Goal: Task Accomplishment & Management: Use online tool/utility

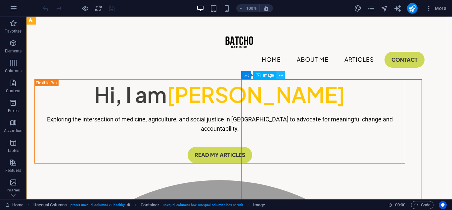
click at [280, 75] on icon at bounding box center [281, 75] width 4 height 7
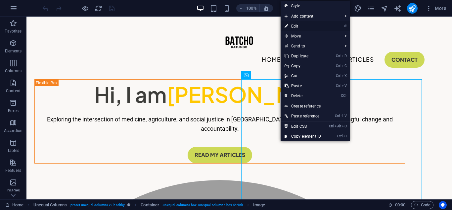
click at [297, 27] on link "⏎ Edit" at bounding box center [303, 26] width 44 height 10
select select "%"
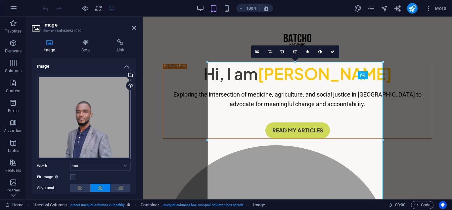
scroll to position [33, 0]
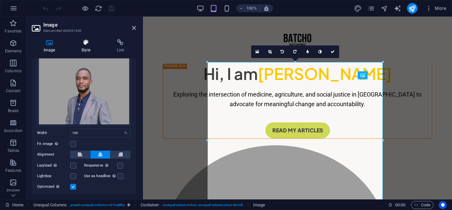
click at [86, 47] on h4 "Style" at bounding box center [87, 46] width 35 height 14
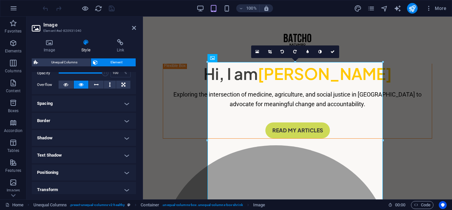
scroll to position [66, 0]
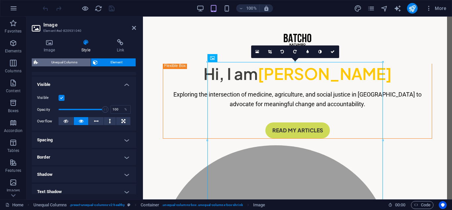
click at [66, 62] on span "Unequal Columns" at bounding box center [64, 62] width 49 height 8
select select "%"
select select "px"
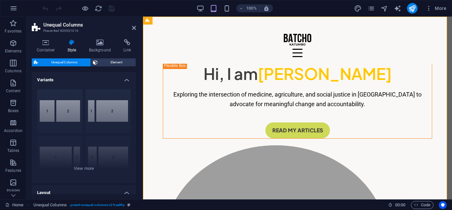
click at [72, 48] on h4 "Style" at bounding box center [74, 46] width 22 height 14
click at [49, 47] on h4 "Container" at bounding box center [47, 46] width 31 height 14
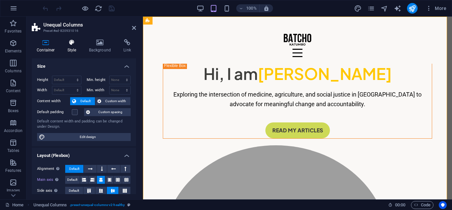
click at [68, 48] on h4 "Style" at bounding box center [74, 46] width 22 height 14
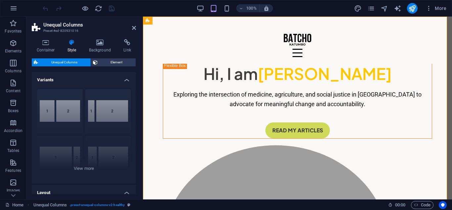
click at [131, 29] on header "Unequal Columns Preset #ed-820931016" at bounding box center [84, 25] width 104 height 17
click at [134, 28] on icon at bounding box center [134, 27] width 4 height 5
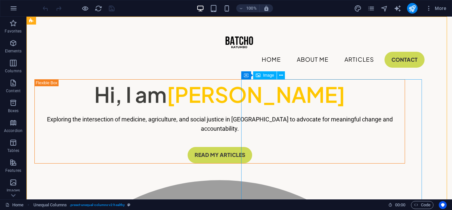
click at [262, 76] on div "Image" at bounding box center [265, 75] width 24 height 8
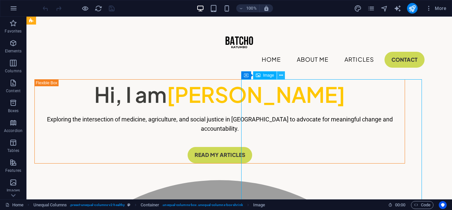
click at [279, 75] on icon at bounding box center [281, 75] width 4 height 7
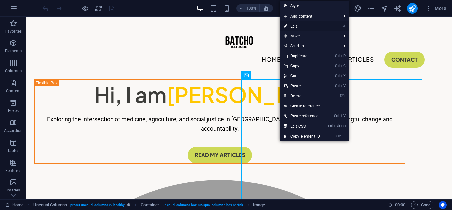
click at [291, 24] on link "⏎ Edit" at bounding box center [302, 26] width 44 height 10
select select "%"
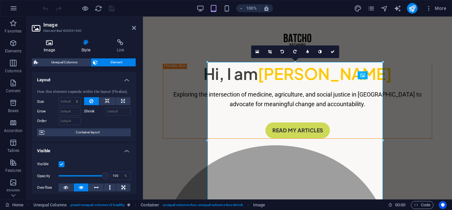
click at [50, 47] on h4 "Image" at bounding box center [51, 46] width 38 height 14
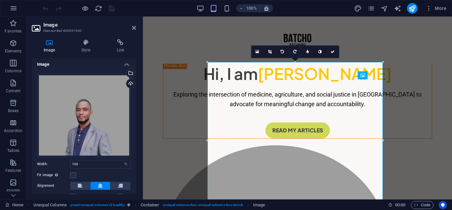
scroll to position [0, 0]
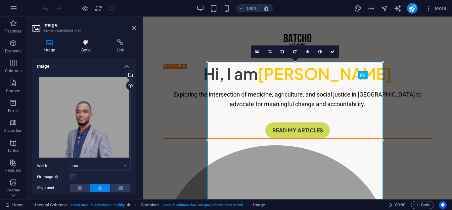
click at [84, 46] on h4 "Style" at bounding box center [87, 46] width 35 height 14
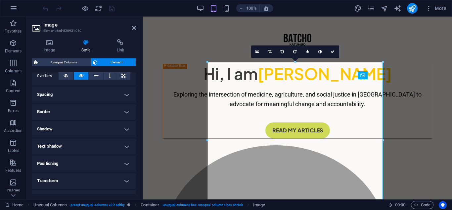
scroll to position [132, 0]
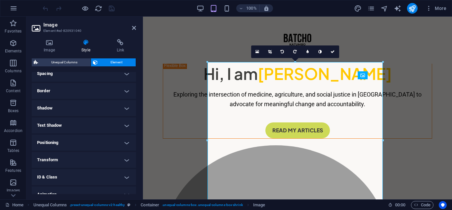
click at [88, 92] on h4 "Border" at bounding box center [84, 91] width 104 height 16
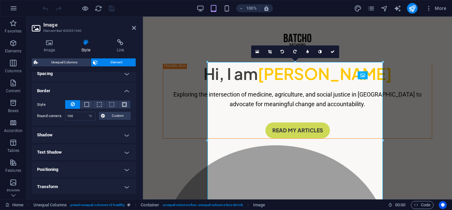
click at [89, 90] on h4 "Border" at bounding box center [84, 89] width 104 height 12
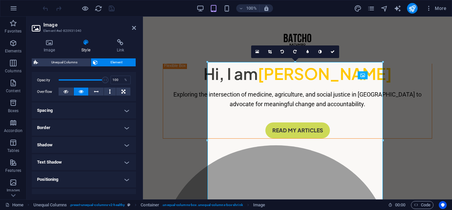
scroll to position [92, 0]
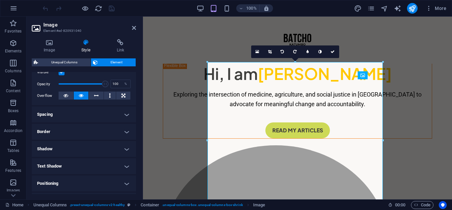
click at [84, 116] on h4 "Spacing" at bounding box center [84, 114] width 104 height 16
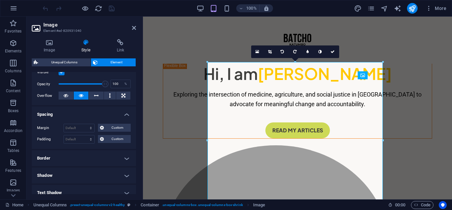
click at [84, 115] on h4 "Spacing" at bounding box center [84, 112] width 104 height 12
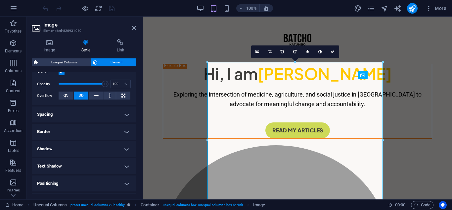
click at [85, 130] on h4 "Border" at bounding box center [84, 132] width 104 height 16
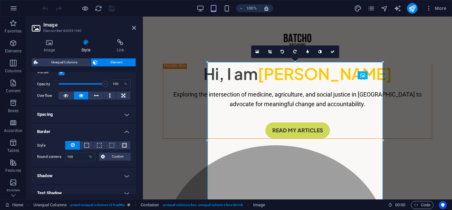
click at [85, 130] on h4 "Border" at bounding box center [84, 130] width 104 height 12
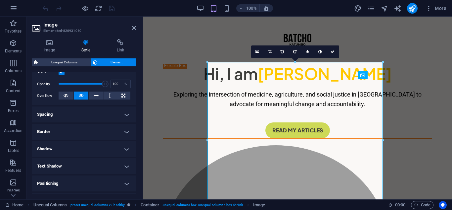
click at [83, 155] on h4 "Shadow" at bounding box center [84, 149] width 104 height 16
click at [83, 152] on h4 "Shadow" at bounding box center [84, 147] width 104 height 12
click at [76, 167] on h4 "Text Shadow" at bounding box center [84, 166] width 104 height 16
click at [77, 164] on h4 "Text Shadow" at bounding box center [84, 164] width 104 height 12
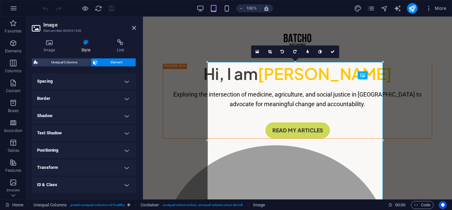
click at [80, 113] on h4 "Shadow" at bounding box center [84, 116] width 104 height 16
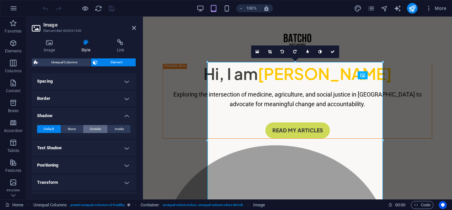
click at [99, 128] on span "Outside" at bounding box center [95, 129] width 11 height 8
type input "2"
type input "4"
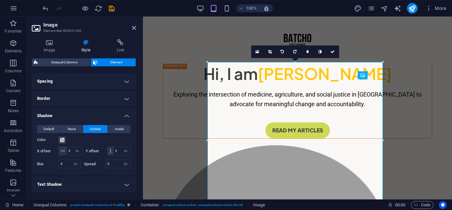
click at [99, 128] on span "Outside" at bounding box center [95, 129] width 11 height 8
click at [70, 126] on span "None" at bounding box center [72, 129] width 8 height 8
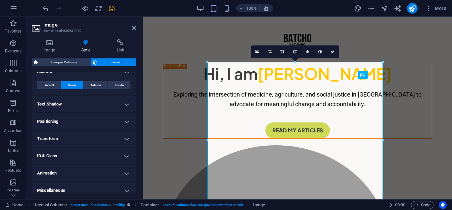
scroll to position [173, 0]
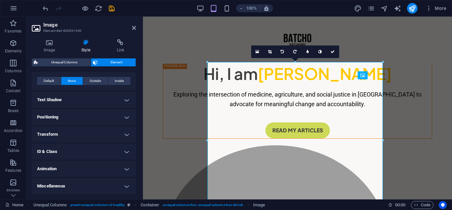
click at [79, 118] on h4 "Positioning" at bounding box center [84, 117] width 104 height 16
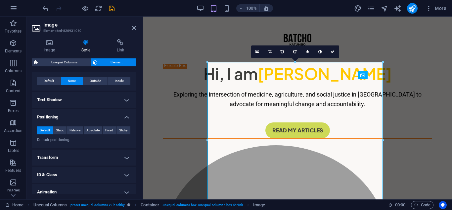
click at [78, 118] on h4 "Positioning" at bounding box center [84, 115] width 104 height 12
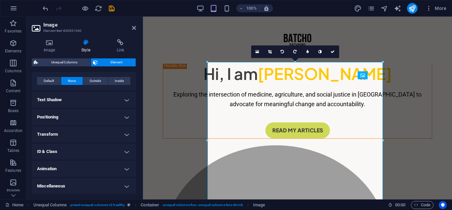
click at [76, 135] on h4 "Transform" at bounding box center [84, 134] width 104 height 16
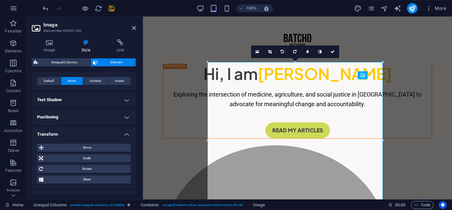
click at [76, 135] on h4 "Transform" at bounding box center [84, 132] width 104 height 12
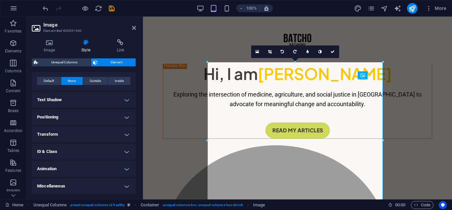
click at [78, 151] on h4 "ID & Class" at bounding box center [84, 151] width 104 height 16
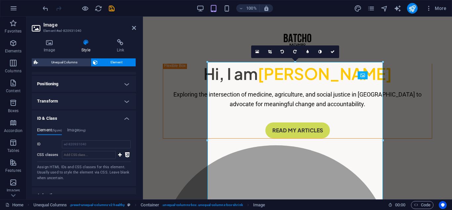
click at [81, 120] on h4 "ID & Class" at bounding box center [84, 116] width 104 height 12
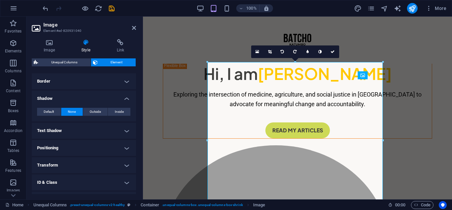
scroll to position [173, 0]
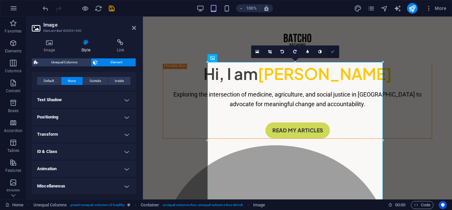
drag, startPoint x: 307, startPoint y: 34, endPoint x: 334, endPoint y: 51, distance: 31.5
click at [334, 51] on icon at bounding box center [333, 52] width 4 height 4
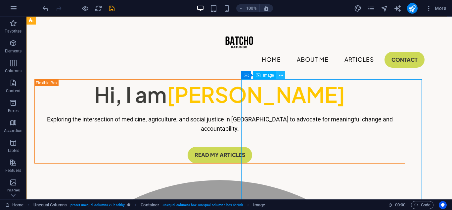
click at [280, 74] on icon at bounding box center [281, 75] width 4 height 7
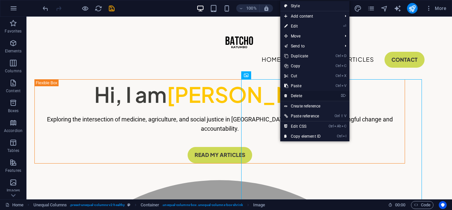
click at [307, 97] on link "⌦ Delete" at bounding box center [302, 96] width 44 height 10
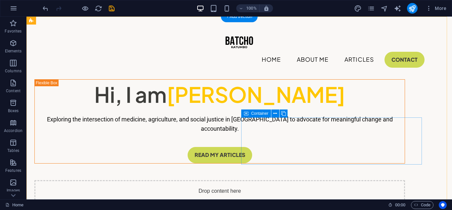
click at [217, 209] on span "Add elements" at bounding box center [200, 213] width 33 height 9
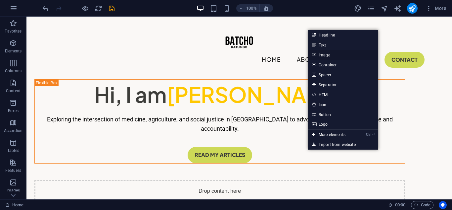
drag, startPoint x: 330, startPoint y: 55, endPoint x: 186, endPoint y: 40, distance: 144.8
click at [330, 55] on link "Image" at bounding box center [343, 55] width 70 height 10
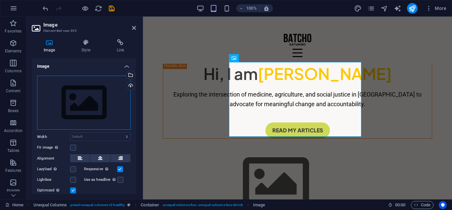
click at [86, 104] on div "Drag files here, click to choose files or select files from Files or our free s…" at bounding box center [84, 102] width 94 height 54
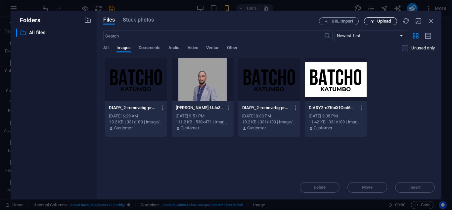
click at [373, 21] on icon "button" at bounding box center [373, 21] width 4 height 4
click at [382, 23] on span "Upload" at bounding box center [384, 21] width 14 height 4
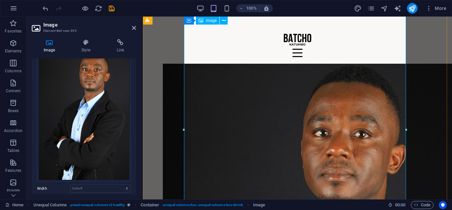
scroll to position [0, 0]
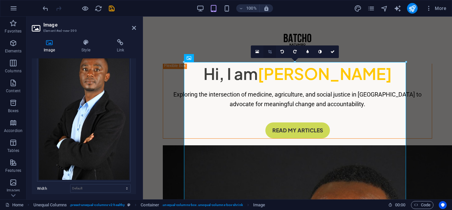
click at [269, 52] on icon at bounding box center [270, 52] width 4 height 4
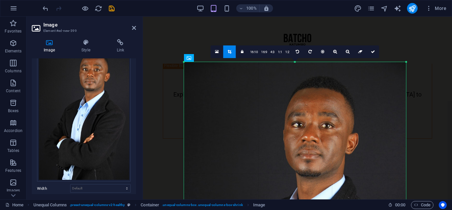
click at [234, 50] on link at bounding box center [229, 51] width 13 height 13
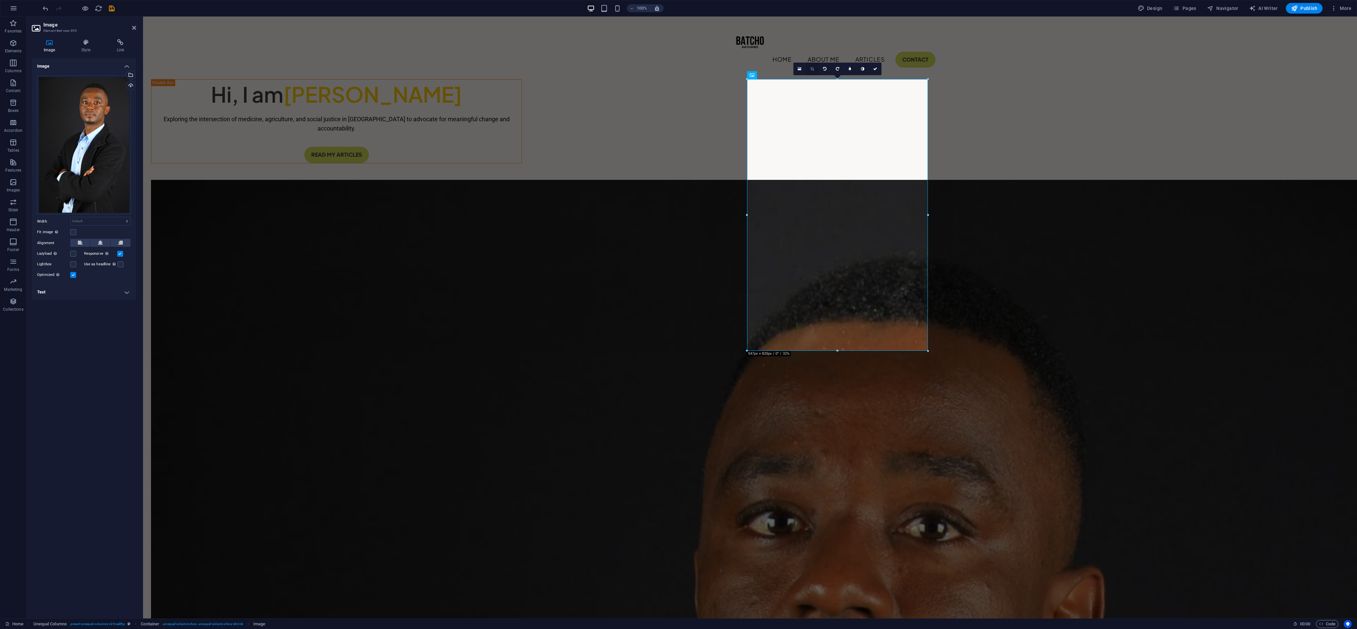
click at [452, 65] on link at bounding box center [812, 69] width 13 height 13
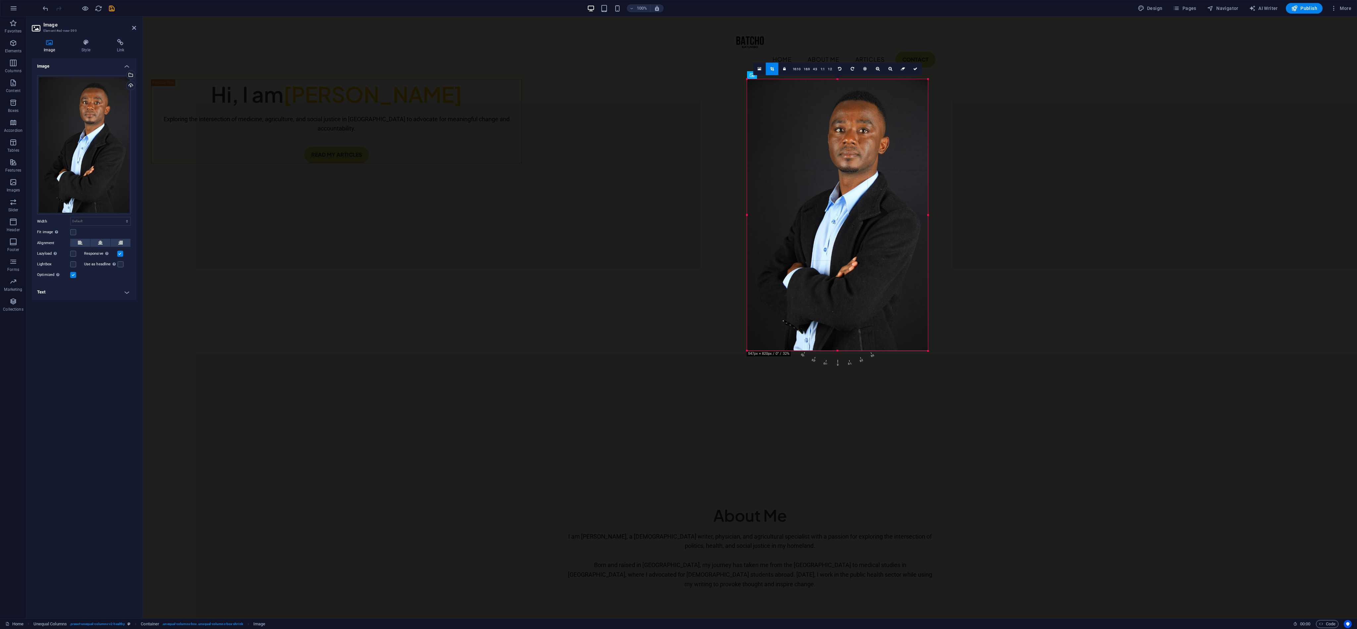
click at [452, 209] on div "180 170 160 150 140 130 120 110 100 90 80 70 60 50 40 30 20 10 0 -10 -20 -30 -4…" at bounding box center [837, 215] width 181 height 272
click at [452, 209] on div "Hi, I am [PERSON_NAME] Exploring the intersection of medicine, agriculture, and…" at bounding box center [750, 247] width 1214 height 461
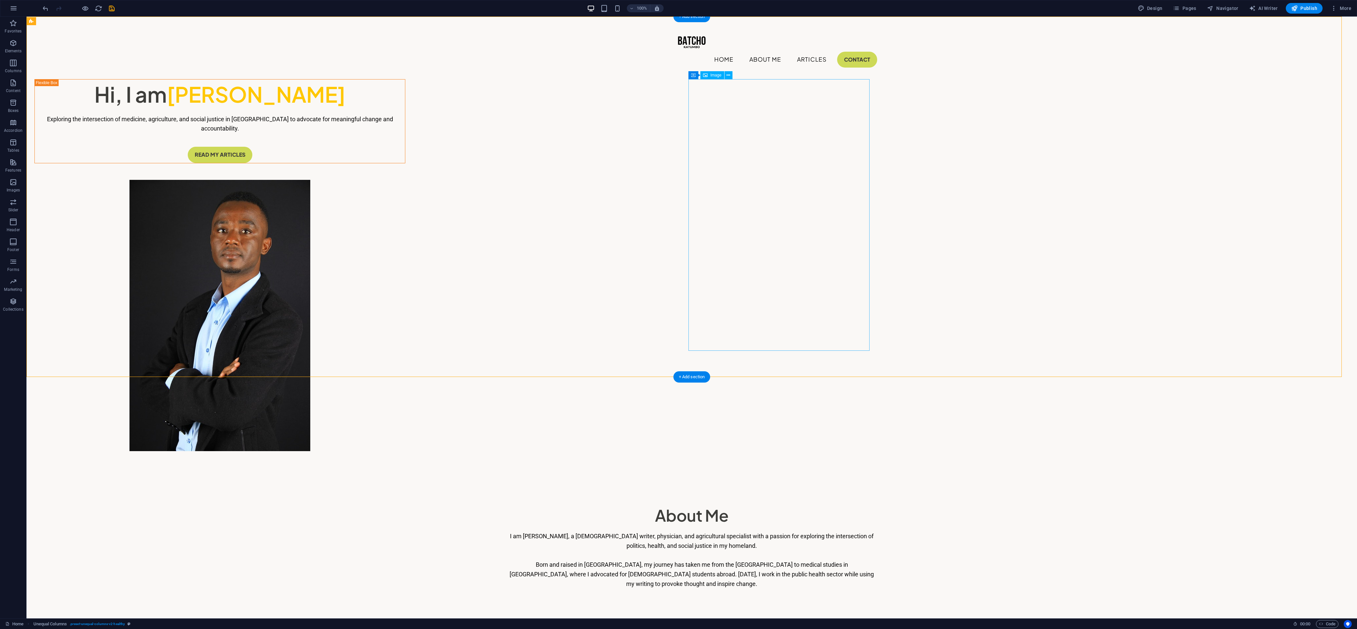
click at [405, 187] on figure at bounding box center [219, 315] width 371 height 271
click at [452, 209] on div "Hi, I am [PERSON_NAME] Exploring the intersection of medicine, agriculture, and…" at bounding box center [691, 247] width 1330 height 461
click at [405, 209] on figure at bounding box center [219, 315] width 371 height 271
click at [452, 75] on icon at bounding box center [728, 75] width 4 height 7
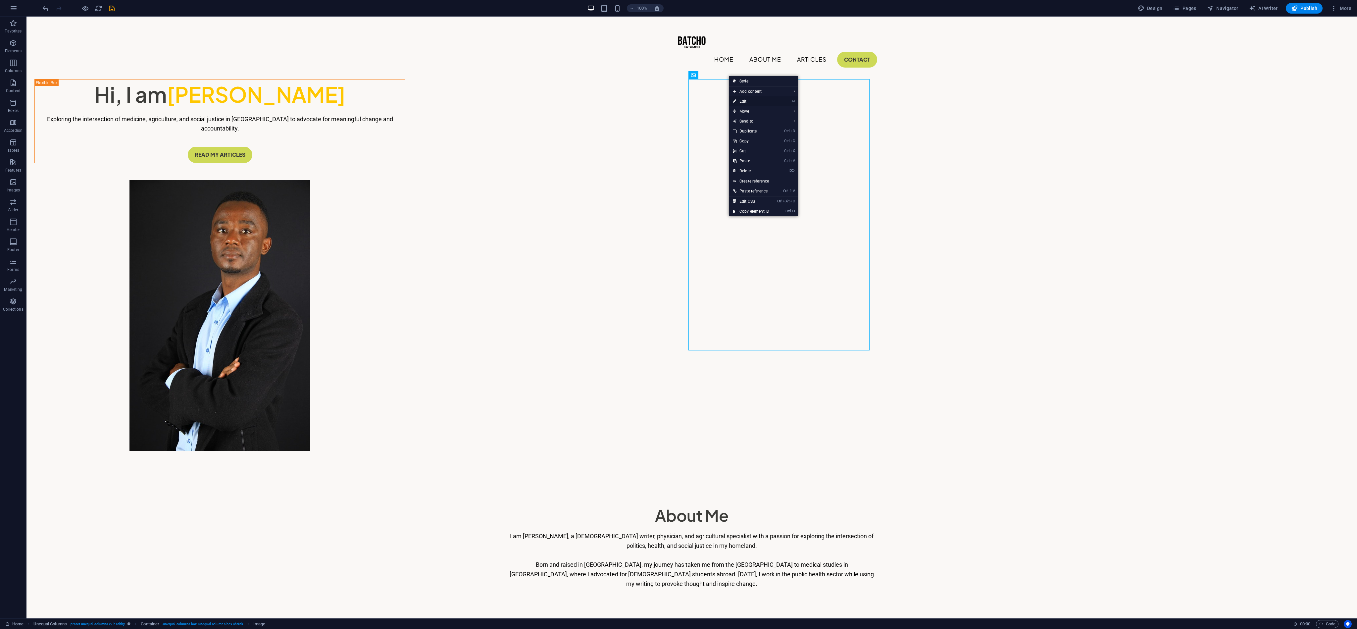
click at [452, 99] on link "⏎ Edit" at bounding box center [751, 101] width 44 height 10
select select "px"
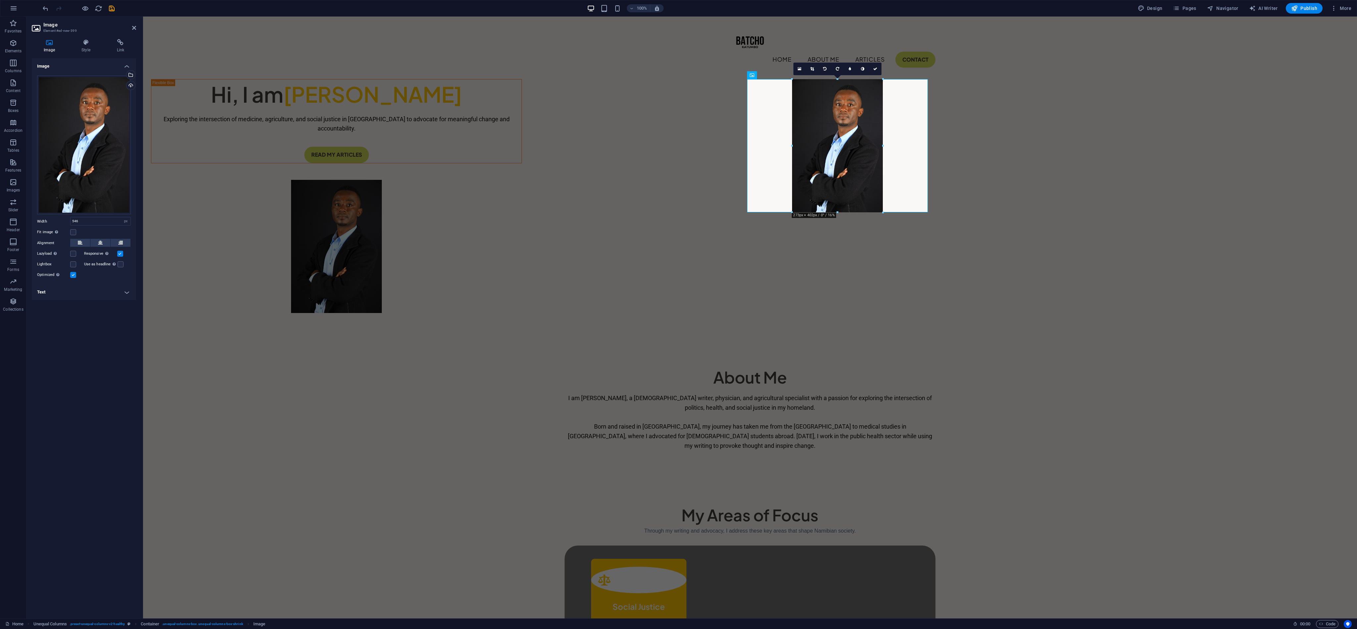
drag, startPoint x: 928, startPoint y: 349, endPoint x: 692, endPoint y: 150, distance: 307.8
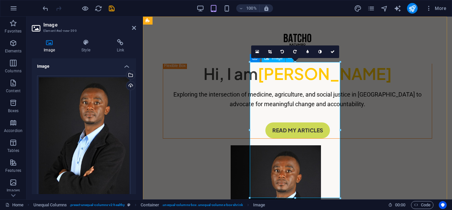
scroll to position [33, 0]
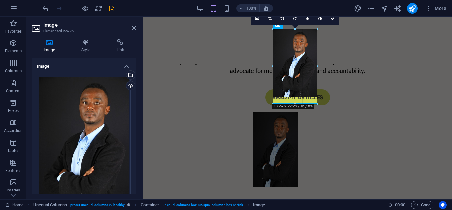
drag, startPoint x: 340, startPoint y: 163, endPoint x: 294, endPoint y: 62, distance: 111.6
type input "135"
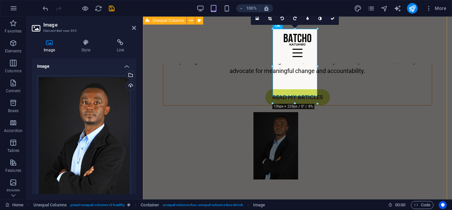
click at [346, 89] on div "Hi, I am [PERSON_NAME] Exploring the intersection of medicine, agriculture, and…" at bounding box center [297, 91] width 309 height 216
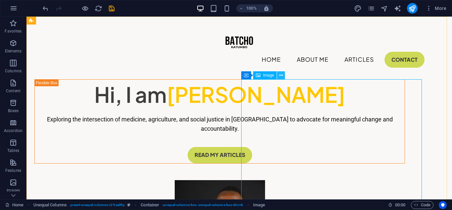
click at [280, 75] on icon at bounding box center [281, 75] width 4 height 7
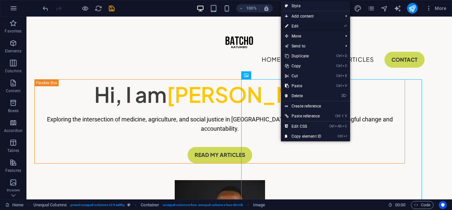
click at [300, 24] on link "⏎ Edit" at bounding box center [303, 26] width 44 height 10
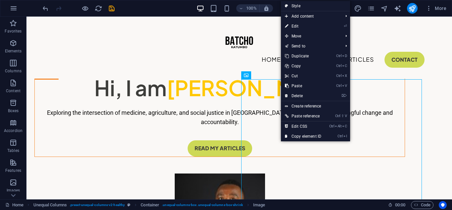
select select "px"
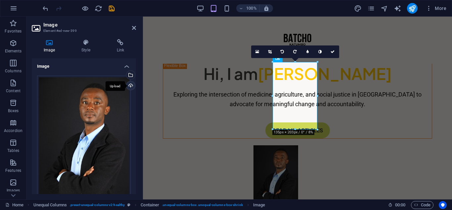
click at [128, 82] on div "Upload" at bounding box center [130, 86] width 10 height 10
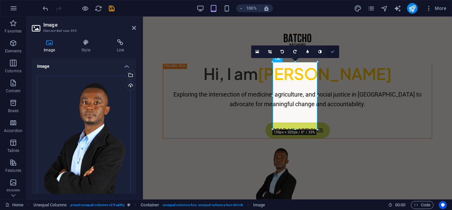
click at [330, 52] on link at bounding box center [333, 51] width 13 height 13
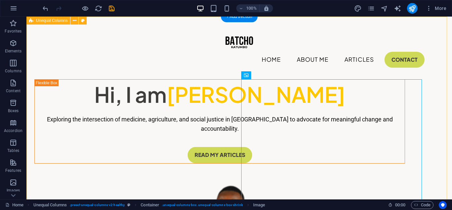
click at [222, 101] on div "Hi, I am [PERSON_NAME] Exploring the intersection of medicine, agriculture, and…" at bounding box center [239, 179] width 426 height 325
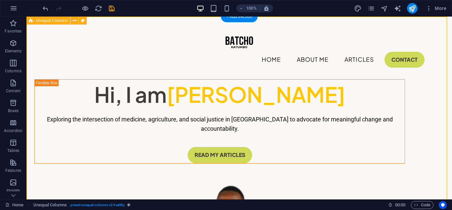
click at [240, 82] on div "Hi, I am [PERSON_NAME] Exploring the intersection of medicine, agriculture, and…" at bounding box center [239, 179] width 426 height 325
click at [231, 63] on div "Hi, I am [PERSON_NAME] Exploring the intersection of medicine, agriculture, and…" at bounding box center [239, 179] width 426 height 325
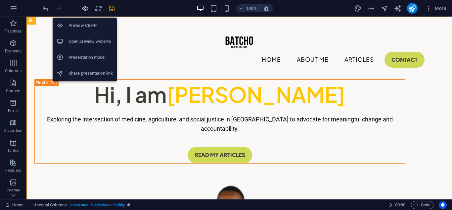
click at [82, 6] on icon "button" at bounding box center [85, 9] width 8 height 8
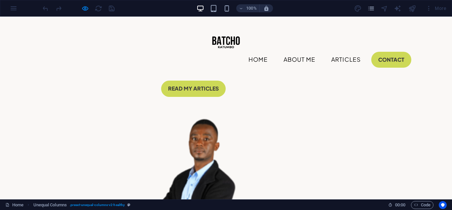
scroll to position [66, 0]
click at [239, 113] on img at bounding box center [193, 181] width 90 height 136
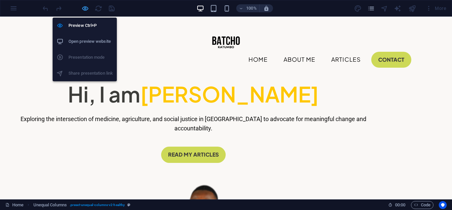
click at [85, 7] on icon "button" at bounding box center [85, 9] width 8 height 8
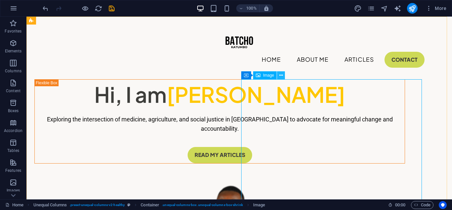
click at [278, 76] on button at bounding box center [281, 75] width 8 height 8
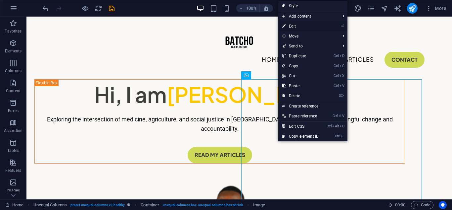
click at [292, 26] on link "⏎ Edit" at bounding box center [300, 26] width 44 height 10
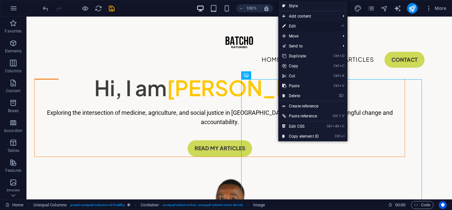
select select "px"
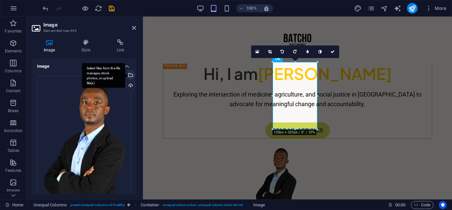
click at [125, 76] on div "Select files from the file manager, stock photos, or upload file(s)" at bounding box center [103, 75] width 43 height 25
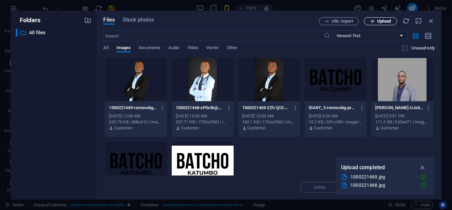
click at [378, 21] on span "Upload" at bounding box center [384, 21] width 14 height 4
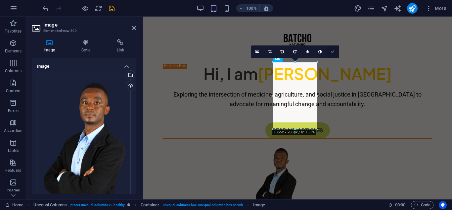
click at [334, 50] on icon at bounding box center [333, 52] width 4 height 4
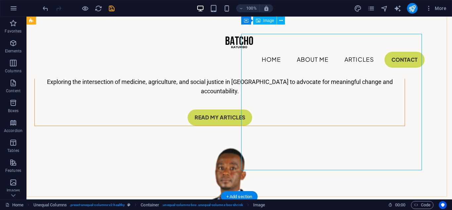
scroll to position [33, 0]
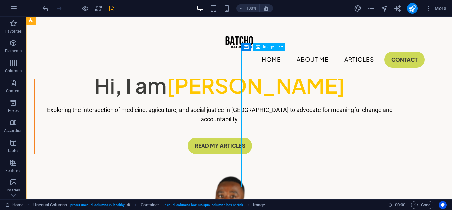
scroll to position [0, 0]
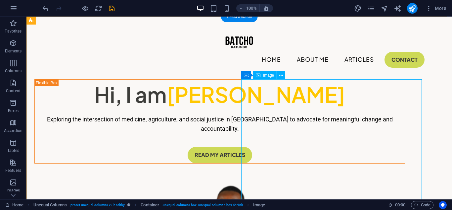
click at [280, 75] on icon at bounding box center [281, 75] width 4 height 7
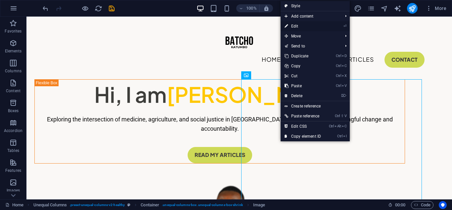
drag, startPoint x: 303, startPoint y: 26, endPoint x: 158, endPoint y: 12, distance: 145.4
click at [303, 26] on link "⏎ Edit" at bounding box center [303, 26] width 44 height 10
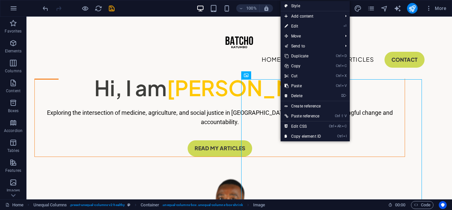
select select "px"
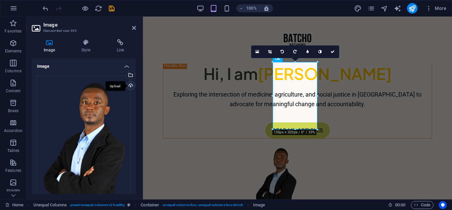
click at [129, 83] on div "Upload" at bounding box center [130, 86] width 10 height 10
click at [331, 51] on icon at bounding box center [333, 52] width 4 height 4
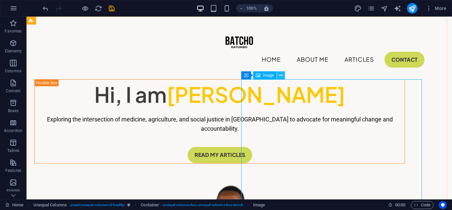
click at [280, 75] on icon at bounding box center [281, 75] width 4 height 7
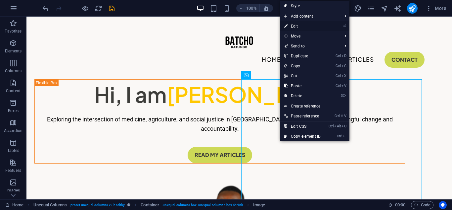
click at [303, 23] on link "⏎ Edit" at bounding box center [302, 26] width 44 height 10
select select "px"
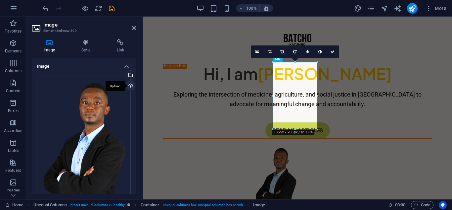
click at [127, 85] on div "Upload" at bounding box center [130, 86] width 10 height 10
click at [332, 51] on icon at bounding box center [333, 52] width 4 height 4
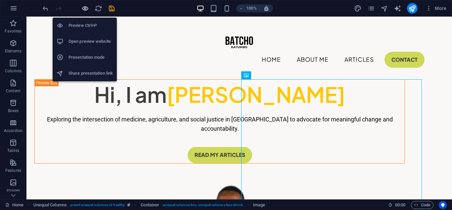
click at [83, 8] on icon "button" at bounding box center [85, 9] width 8 height 8
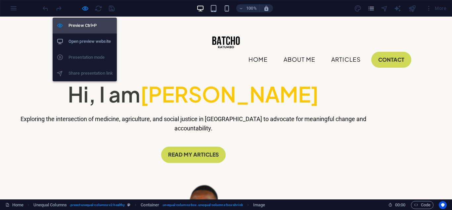
click at [80, 24] on h6 "Preview Ctrl+P" at bounding box center [91, 26] width 44 height 8
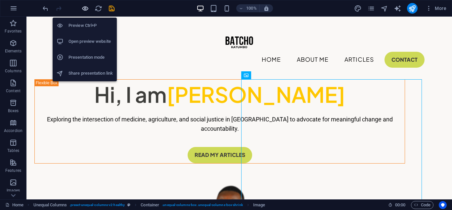
click at [88, 8] on icon "button" at bounding box center [85, 9] width 8 height 8
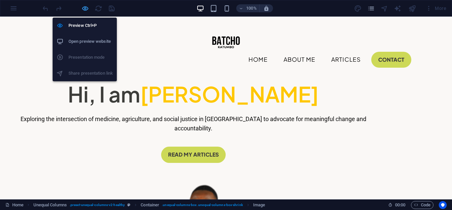
click at [85, 8] on icon "button" at bounding box center [85, 9] width 8 height 8
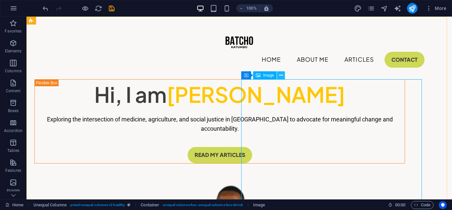
click at [282, 73] on icon at bounding box center [281, 75] width 4 height 7
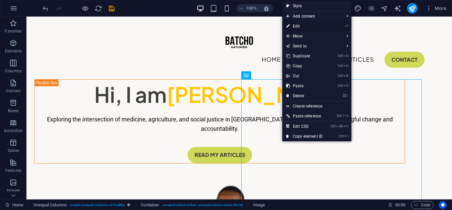
click at [305, 26] on link "⏎ Edit" at bounding box center [304, 26] width 44 height 10
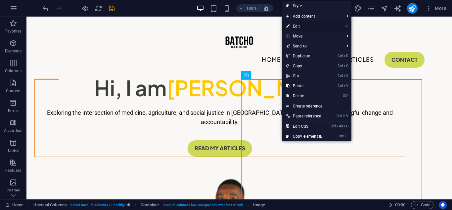
select select "px"
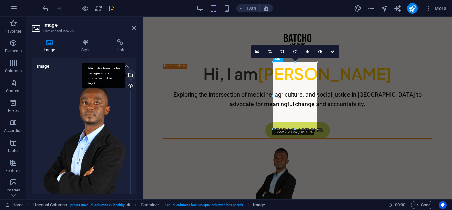
click at [131, 76] on div "Select files from the file manager, stock photos, or upload file(s)" at bounding box center [130, 76] width 10 height 10
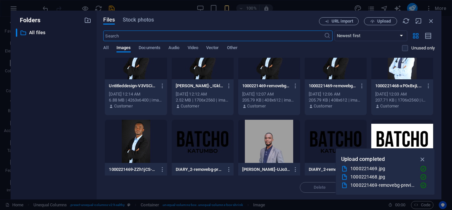
scroll to position [45, 0]
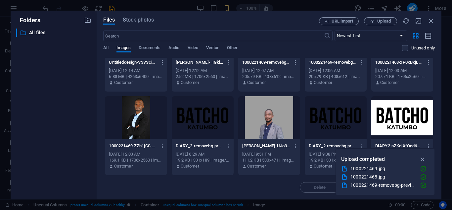
click at [136, 122] on div at bounding box center [136, 117] width 62 height 43
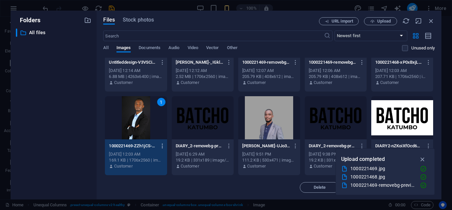
click at [161, 146] on icon "button" at bounding box center [163, 146] width 6 height 6
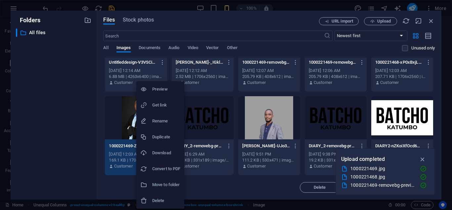
click at [220, 184] on div at bounding box center [226, 105] width 452 height 210
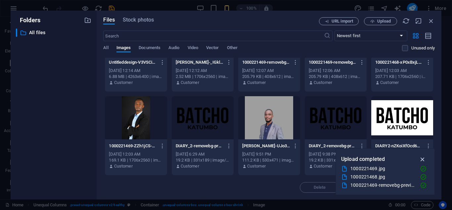
click at [424, 159] on icon "button" at bounding box center [423, 158] width 8 height 7
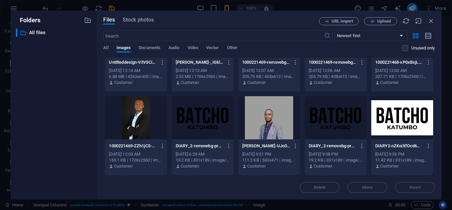
click at [133, 121] on div at bounding box center [136, 117] width 62 height 43
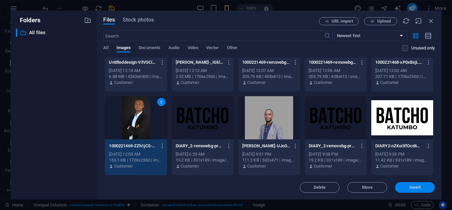
click at [406, 184] on button "Insert" at bounding box center [415, 187] width 40 height 11
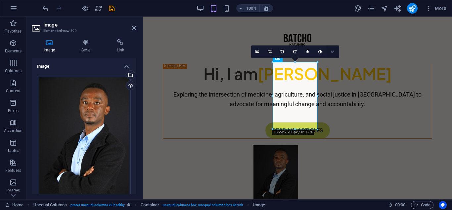
click at [333, 51] on icon at bounding box center [333, 52] width 4 height 4
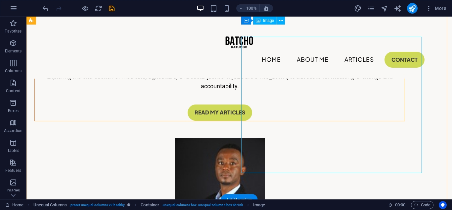
scroll to position [0, 0]
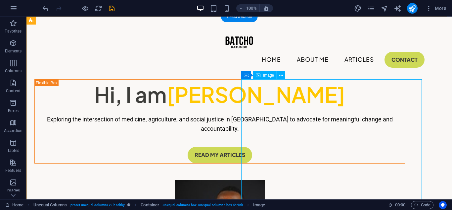
click at [264, 75] on span "Image" at bounding box center [268, 75] width 11 height 4
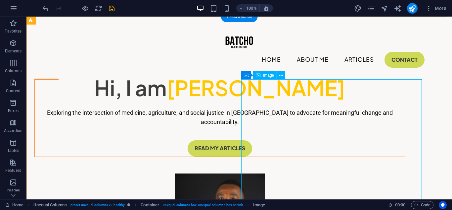
select select "px"
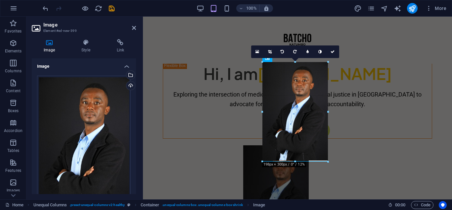
drag, startPoint x: 272, startPoint y: 93, endPoint x: 108, endPoint y: 77, distance: 165.0
type input "198"
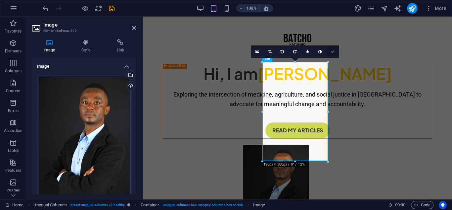
click at [331, 49] on link at bounding box center [333, 51] width 13 height 13
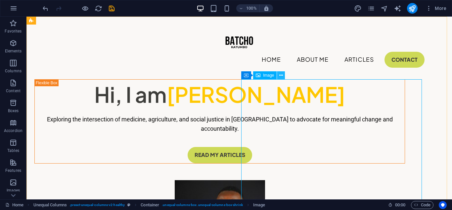
click at [280, 74] on icon at bounding box center [281, 75] width 4 height 7
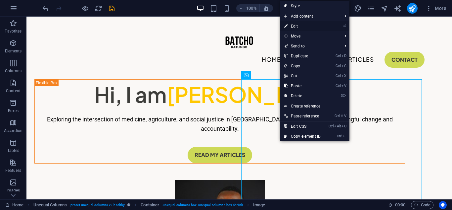
click at [301, 26] on link "⏎ Edit" at bounding box center [302, 26] width 44 height 10
select select "px"
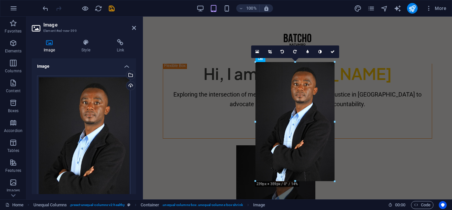
drag, startPoint x: 263, startPoint y: 108, endPoint x: 249, endPoint y: 109, distance: 14.3
type input "239"
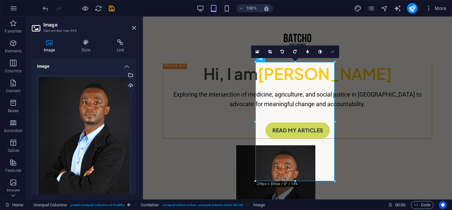
click at [332, 50] on icon at bounding box center [333, 52] width 4 height 4
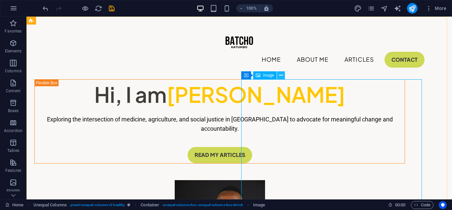
click at [281, 75] on icon at bounding box center [281, 75] width 4 height 7
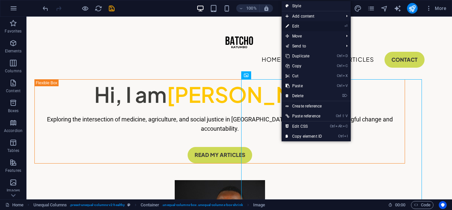
click at [304, 26] on link "⏎ Edit" at bounding box center [304, 26] width 44 height 10
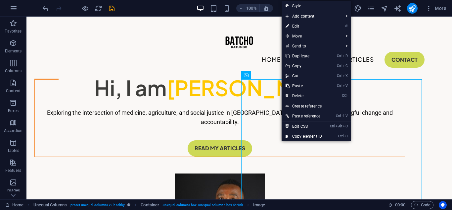
select select "px"
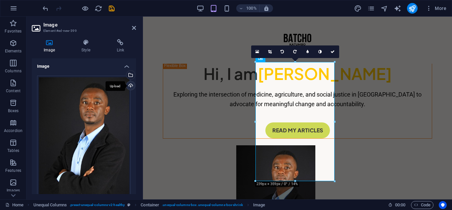
click at [128, 83] on div "Upload" at bounding box center [130, 86] width 10 height 10
click at [129, 74] on div "Select files from the file manager, stock photos, or upload file(s)" at bounding box center [130, 76] width 10 height 10
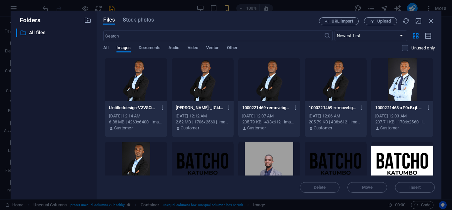
click at [138, 84] on div at bounding box center [136, 79] width 62 height 43
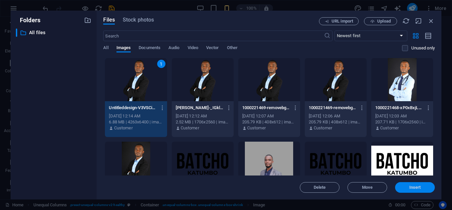
click at [411, 188] on span "Insert" at bounding box center [416, 187] width 12 height 4
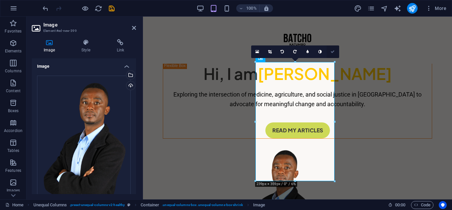
click at [332, 51] on icon at bounding box center [333, 52] width 4 height 4
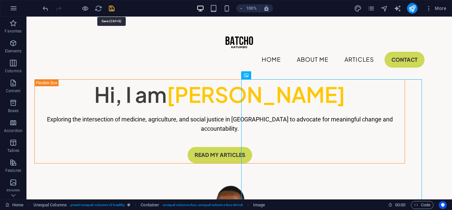
click at [112, 9] on icon "save" at bounding box center [112, 9] width 8 height 8
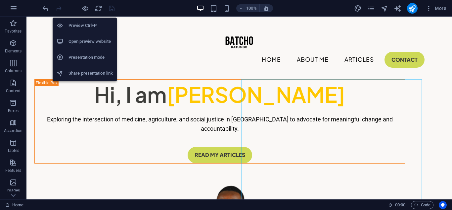
click at [94, 69] on h6 "Share presentation link" at bounding box center [91, 73] width 44 height 8
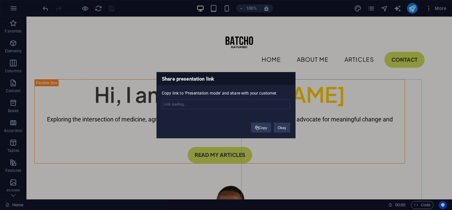
type input "[URL][DOMAIN_NAME]"
click at [266, 125] on button "Copy" at bounding box center [261, 127] width 20 height 10
click at [311, 85] on div "Share presentation link Copy link to 'Presentation mode' and share with your cu…" at bounding box center [226, 105] width 452 height 210
click at [314, 62] on div "Share presentation link Copy link to 'Presentation mode' and share with your cu…" at bounding box center [226, 105] width 452 height 210
click at [212, 43] on div "Share presentation link Copy link to 'Presentation mode' and share with your cu…" at bounding box center [226, 105] width 452 height 210
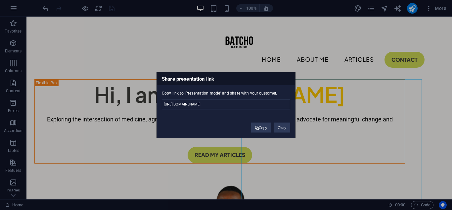
click at [319, 56] on div "Share presentation link Copy link to 'Presentation mode' and share with your cu…" at bounding box center [226, 105] width 452 height 210
click at [279, 127] on button "Okay" at bounding box center [282, 127] width 17 height 10
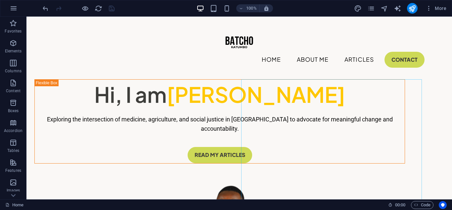
click at [353, 7] on div "100% More" at bounding box center [245, 8] width 408 height 11
click at [358, 7] on icon "design" at bounding box center [358, 9] width 8 height 8
select select "px"
select select "400"
select select "px"
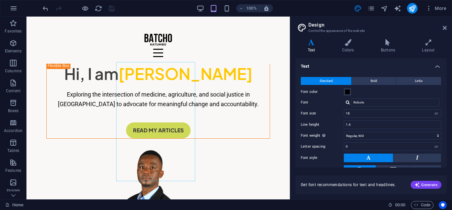
scroll to position [42, 0]
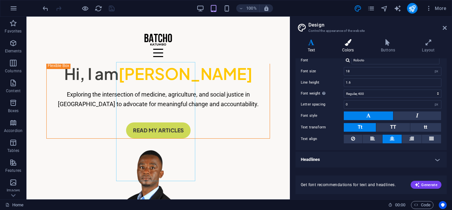
click at [346, 41] on icon at bounding box center [348, 42] width 36 height 7
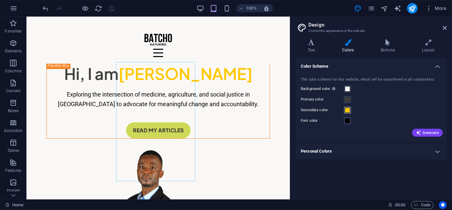
click at [348, 110] on span at bounding box center [347, 109] width 5 height 5
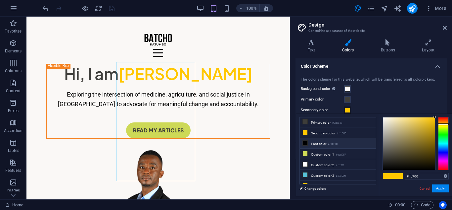
scroll to position [16, 0]
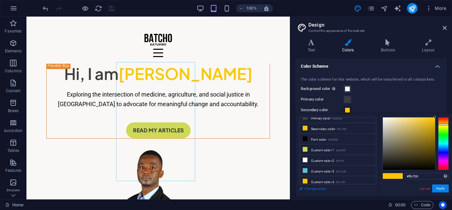
click at [313, 188] on link "Change colors" at bounding box center [334, 188] width 77 height 8
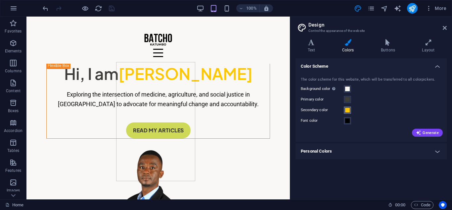
click at [349, 109] on span at bounding box center [347, 109] width 5 height 5
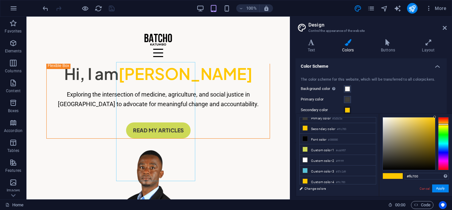
click at [349, 109] on span at bounding box center [347, 109] width 5 height 5
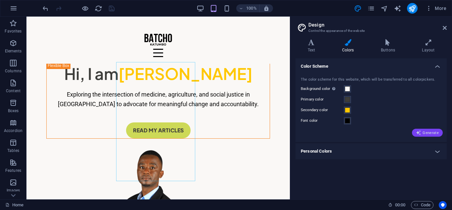
click at [419, 132] on icon "button" at bounding box center [418, 132] width 5 height 5
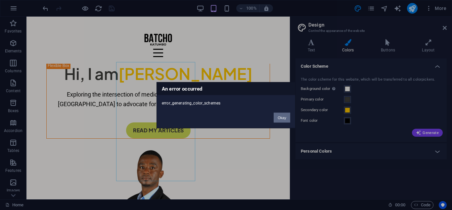
click at [282, 117] on button "Okay" at bounding box center [282, 117] width 17 height 10
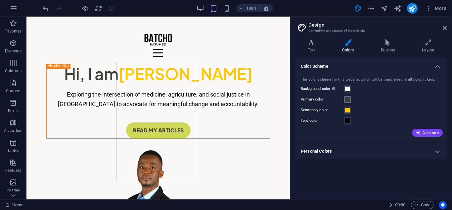
click at [346, 101] on span at bounding box center [347, 99] width 5 height 5
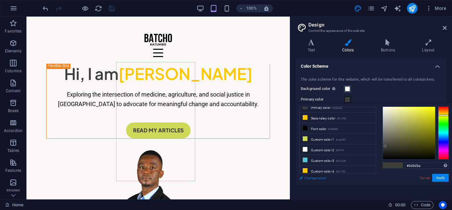
click at [312, 177] on link "Change colors" at bounding box center [334, 177] width 77 height 8
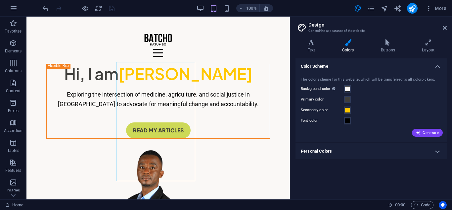
click at [344, 98] on label "Primary color" at bounding box center [322, 99] width 43 height 8
click at [344, 98] on button "Primary color" at bounding box center [347, 99] width 7 height 7
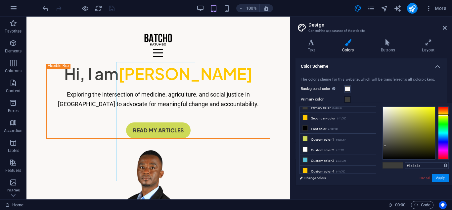
click at [370, 100] on div "Primary color" at bounding box center [371, 99] width 141 height 8
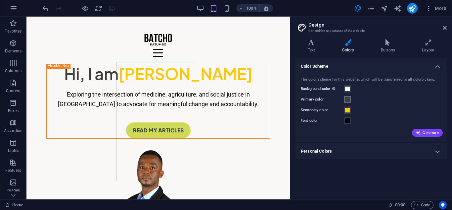
click at [348, 101] on span at bounding box center [347, 99] width 5 height 5
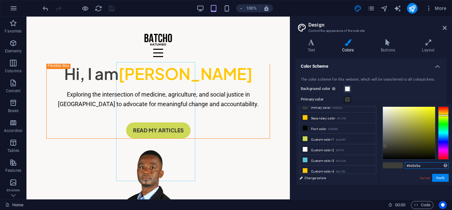
click at [437, 164] on input "#3d3d3a" at bounding box center [427, 165] width 44 height 7
type input "#"
paste input "#201f20"
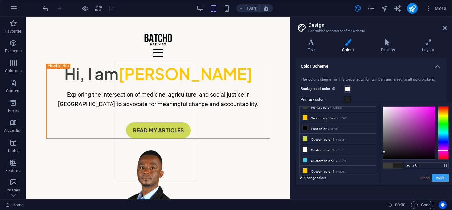
click at [439, 179] on button "Apply" at bounding box center [440, 177] width 17 height 8
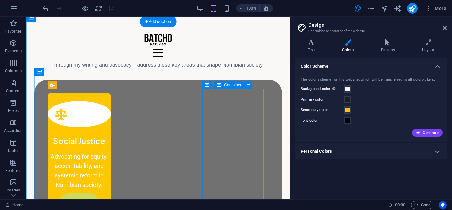
scroll to position [430, 0]
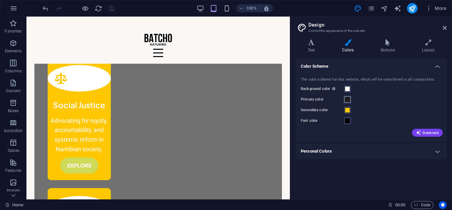
click at [350, 100] on span at bounding box center [347, 99] width 5 height 5
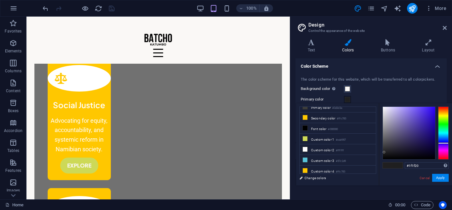
click at [442, 143] on div at bounding box center [443, 132] width 11 height 53
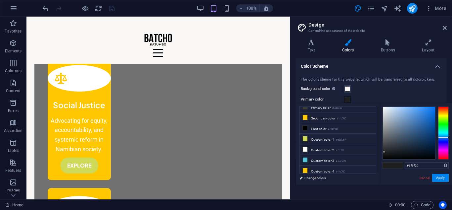
click at [447, 137] on div at bounding box center [443, 132] width 11 height 53
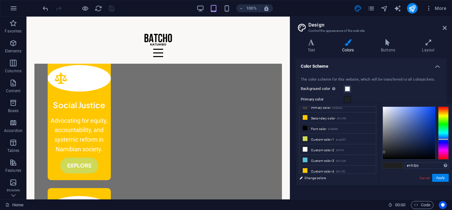
click at [447, 139] on div at bounding box center [443, 132] width 11 height 53
type input "#003cd5"
drag, startPoint x: 384, startPoint y: 152, endPoint x: 436, endPoint y: 115, distance: 64.1
click at [436, 115] on div at bounding box center [416, 132] width 66 height 53
click at [436, 177] on button "Apply" at bounding box center [440, 177] width 17 height 8
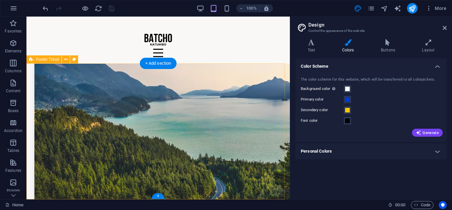
scroll to position [1295, 0]
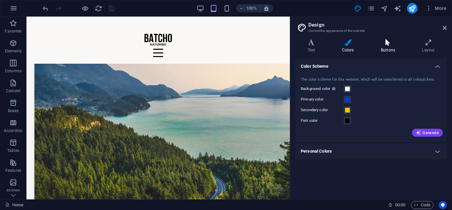
click at [381, 47] on h4 "Buttons" at bounding box center [389, 46] width 41 height 14
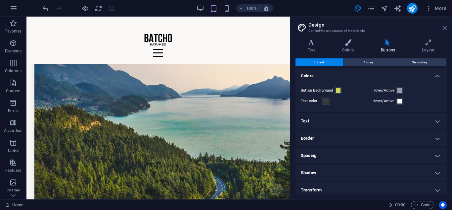
click at [444, 28] on icon at bounding box center [445, 27] width 4 height 5
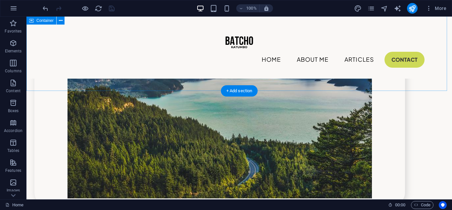
scroll to position [1302, 0]
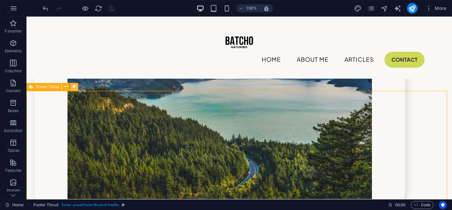
click at [71, 86] on button at bounding box center [74, 87] width 8 height 8
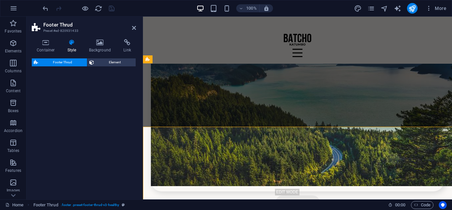
select select "rem"
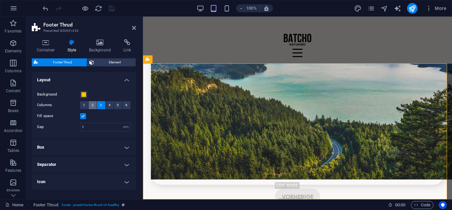
scroll to position [1256, 0]
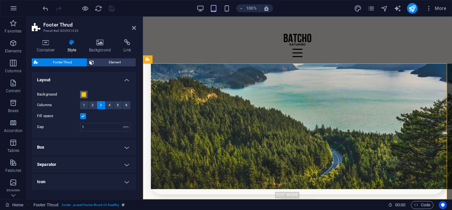
click at [83, 94] on span at bounding box center [83, 94] width 5 height 5
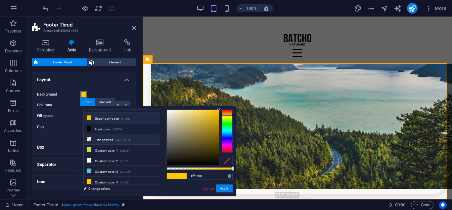
scroll to position [0, 0]
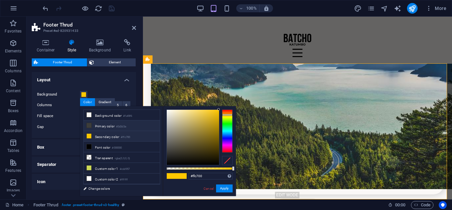
click at [105, 124] on li "Primary color #3d3d3a" at bounding box center [122, 125] width 76 height 11
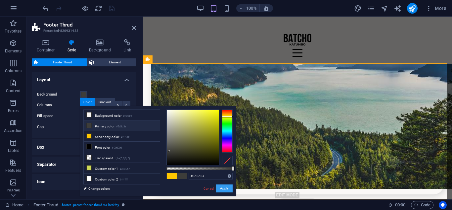
drag, startPoint x: 228, startPoint y: 189, endPoint x: 85, endPoint y: 172, distance: 144.0
click at [228, 189] on button "Apply" at bounding box center [224, 188] width 17 height 8
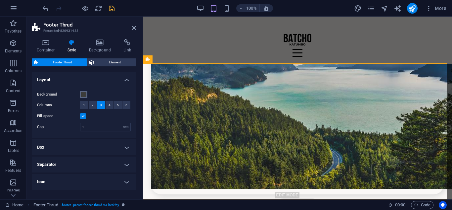
click at [84, 96] on span at bounding box center [83, 94] width 5 height 5
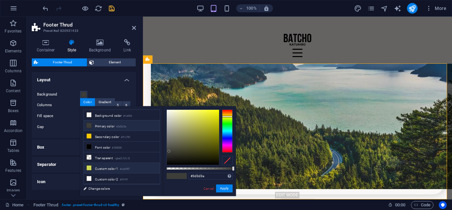
click at [108, 145] on li "Font color #000000" at bounding box center [122, 146] width 76 height 11
type input "#000000"
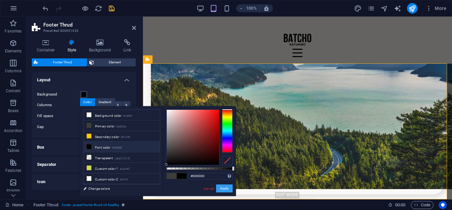
click at [223, 186] on button "Apply" at bounding box center [224, 188] width 17 height 8
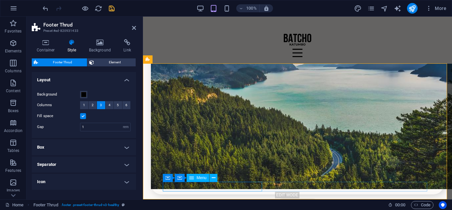
scroll to position [1223, 0]
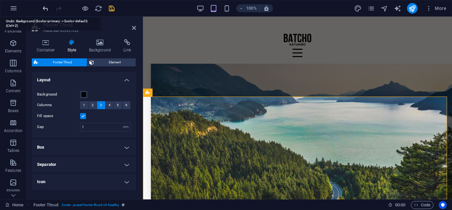
click at [42, 7] on icon "undo" at bounding box center [46, 9] width 8 height 8
click at [42, 9] on icon "undo" at bounding box center [46, 9] width 8 height 8
click at [131, 28] on header "Footer Thrud Preset #ed-820931433" at bounding box center [84, 25] width 104 height 17
click at [133, 27] on icon at bounding box center [134, 27] width 4 height 5
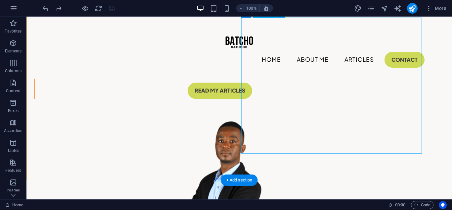
scroll to position [66, 0]
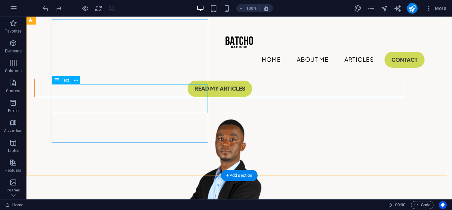
click at [67, 68] on div "Exploring the intersection of medicine, agriculture, and social justice in [GEO…" at bounding box center [220, 57] width 370 height 19
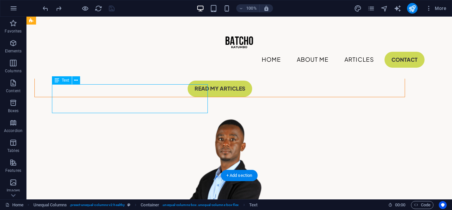
drag, startPoint x: 67, startPoint y: 89, endPoint x: 93, endPoint y: 106, distance: 31.4
click at [67, 68] on div "Exploring the intersection of medicine, agriculture, and social justice in [GEO…" at bounding box center [220, 57] width 370 height 19
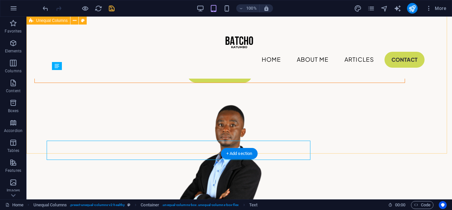
scroll to position [80, 0]
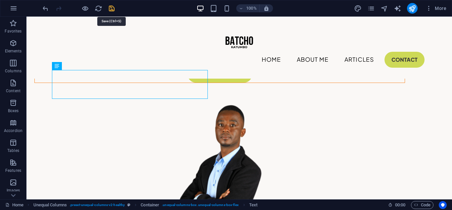
click at [108, 8] on icon "save" at bounding box center [112, 9] width 8 height 8
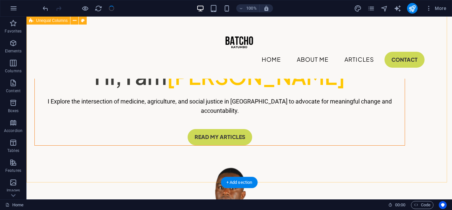
scroll to position [14, 0]
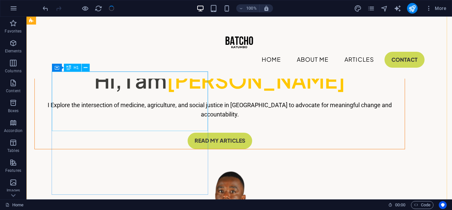
click at [205, 95] on div "Hi, I am [PERSON_NAME]" at bounding box center [220, 80] width 370 height 30
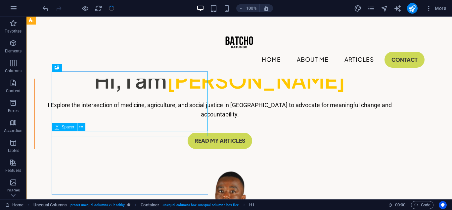
click at [208, 100] on div at bounding box center [220, 97] width 370 height 5
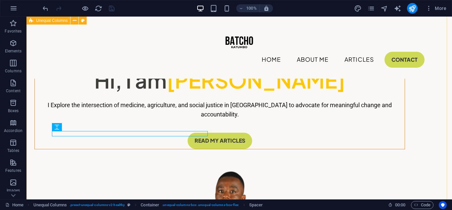
click at [208, 123] on div "Hi, I am [PERSON_NAME] Katumbo I Explore the intersection of medicine, agricult…" at bounding box center [239, 164] width 426 height 325
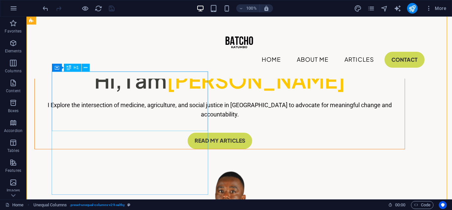
click at [207, 95] on div "Hi, I am [PERSON_NAME]" at bounding box center [220, 80] width 370 height 30
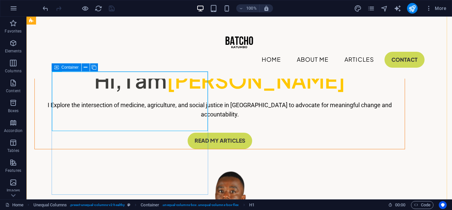
click at [53, 68] on div "Container" at bounding box center [67, 67] width 30 height 8
click at [84, 69] on icon at bounding box center [86, 67] width 4 height 7
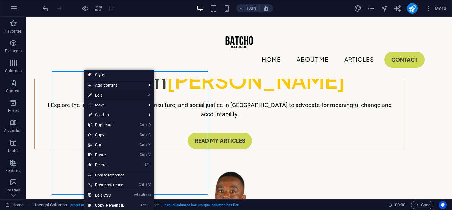
click at [110, 94] on link "⏎ Edit" at bounding box center [106, 95] width 44 height 10
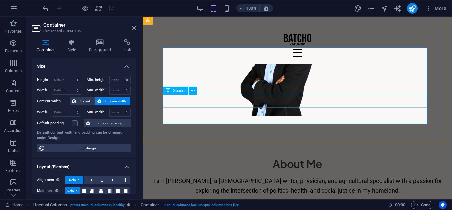
scroll to position [147, 0]
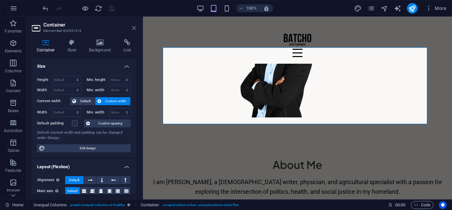
click at [134, 29] on icon at bounding box center [134, 27] width 4 height 5
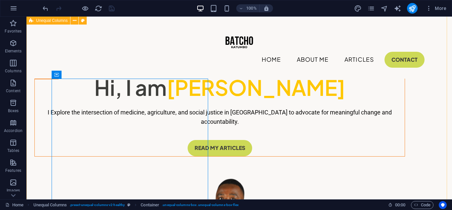
scroll to position [0, 0]
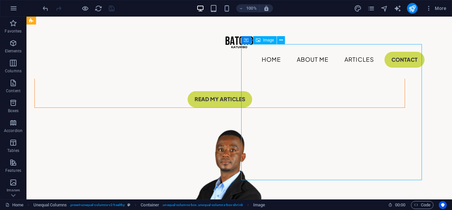
scroll to position [66, 0]
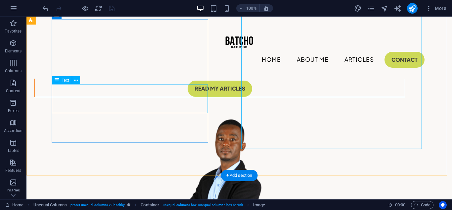
click at [206, 68] on div "I Explore the intersection of medicine, agriculture, and social justice in [GEO…" at bounding box center [220, 57] width 370 height 19
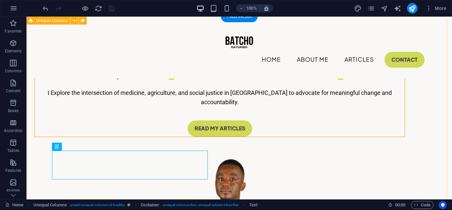
scroll to position [0, 0]
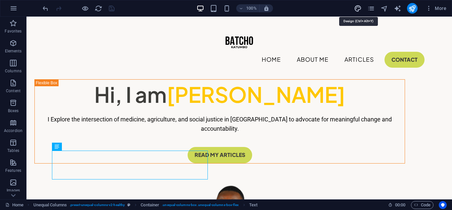
click at [359, 10] on icon "design" at bounding box center [358, 9] width 8 height 8
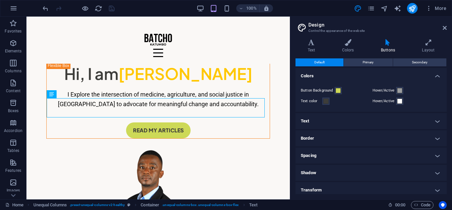
scroll to position [124, 0]
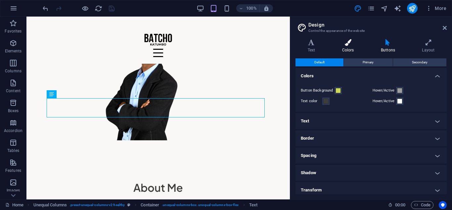
click at [353, 49] on h4 "Colors" at bounding box center [349, 46] width 39 height 14
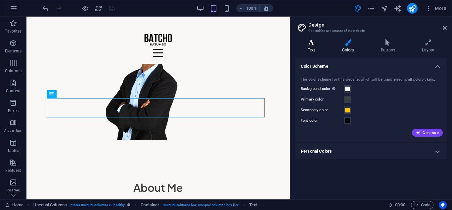
click at [315, 46] on h4 "Text" at bounding box center [313, 46] width 34 height 14
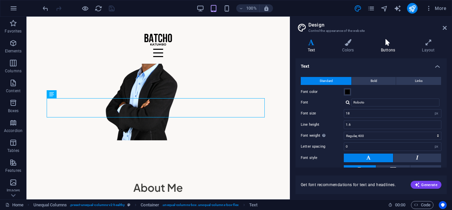
click at [382, 45] on icon at bounding box center [388, 42] width 38 height 7
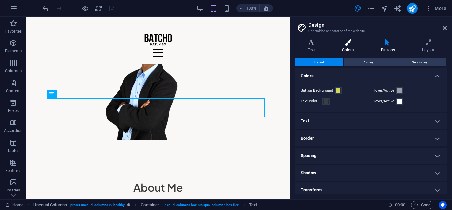
click at [348, 47] on h4 "Colors" at bounding box center [349, 46] width 39 height 14
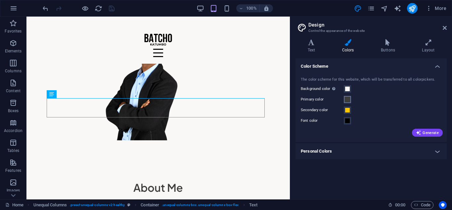
click at [347, 100] on span at bounding box center [347, 99] width 5 height 5
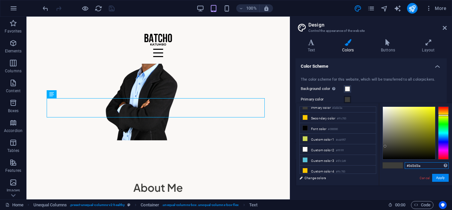
click at [424, 166] on input "#3d3d3a" at bounding box center [427, 165] width 44 height 7
type input "#"
paste input "#1A1F71"
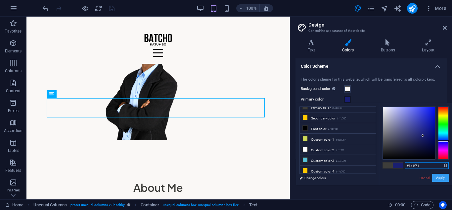
type input "#1a1f71"
click at [439, 179] on button "Apply" at bounding box center [440, 177] width 17 height 8
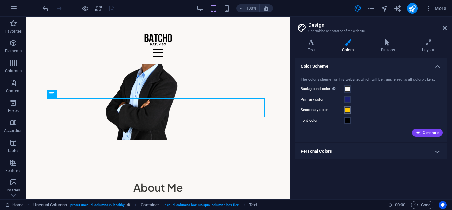
click at [351, 111] on button "Secondary color" at bounding box center [347, 109] width 7 height 7
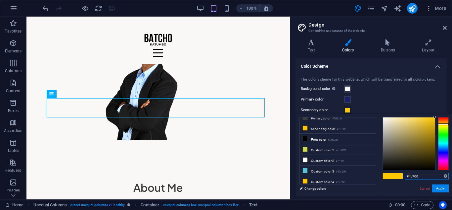
click at [431, 173] on input "#ffc700" at bounding box center [427, 176] width 44 height 7
type input "#"
paste input "#FFD700"
type input "#ffd700"
click at [439, 188] on button "Apply" at bounding box center [440, 188] width 17 height 8
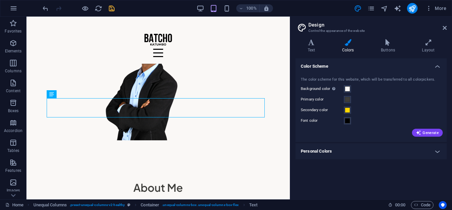
click at [352, 121] on div "Font color" at bounding box center [371, 121] width 141 height 8
click at [349, 121] on span at bounding box center [347, 120] width 5 height 5
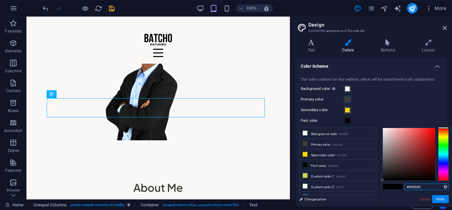
click at [423, 186] on input "#000000" at bounding box center [427, 186] width 44 height 7
type input "#"
paste input "#2F4F4F"
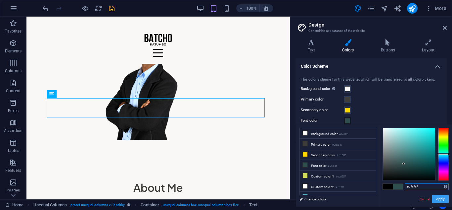
type input "#2f4f4f"
click at [439, 199] on button "Apply" at bounding box center [440, 199] width 17 height 8
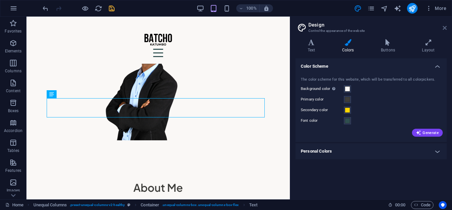
click at [444, 27] on icon at bounding box center [445, 27] width 4 height 5
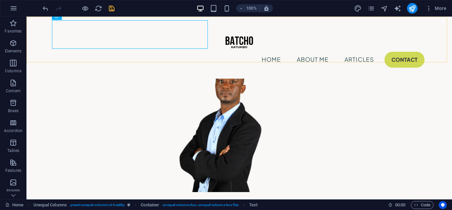
scroll to position [130, 0]
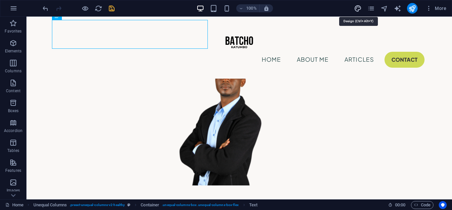
click at [359, 8] on icon "design" at bounding box center [358, 9] width 8 height 8
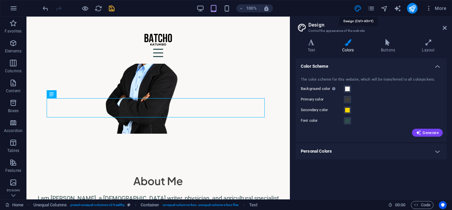
scroll to position [124, 0]
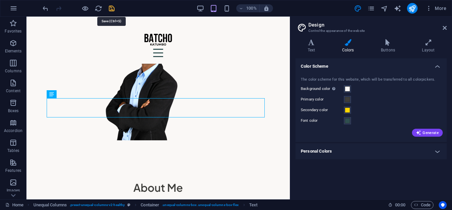
click at [109, 7] on icon "save" at bounding box center [112, 9] width 8 height 8
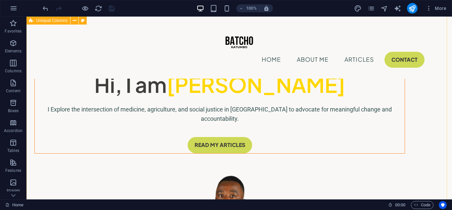
scroll to position [0, 0]
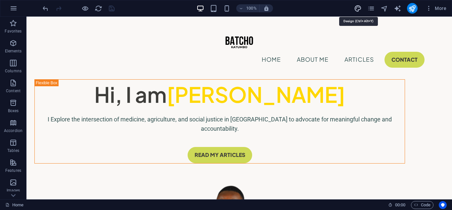
click at [359, 10] on icon "design" at bounding box center [358, 9] width 8 height 8
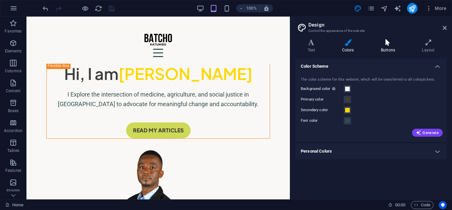
click at [378, 45] on icon at bounding box center [388, 42] width 38 height 7
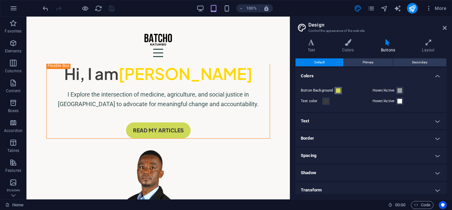
click at [337, 91] on span at bounding box center [338, 90] width 5 height 5
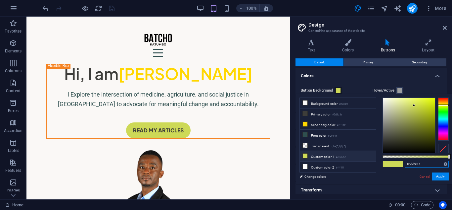
click at [430, 162] on input "#cdd957" at bounding box center [427, 164] width 44 height 7
type input "#"
paste input "#FFD700"
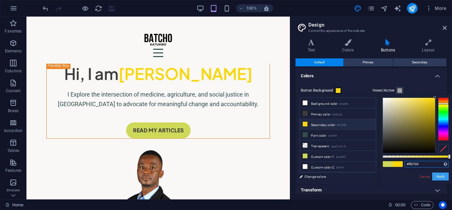
type input "#ffd700"
click at [437, 173] on button "Apply" at bounding box center [440, 176] width 17 height 8
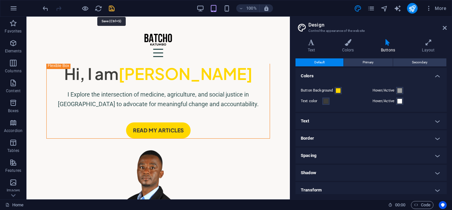
click at [112, 8] on icon "save" at bounding box center [112, 9] width 8 height 8
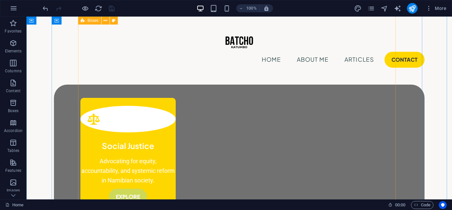
scroll to position [430, 0]
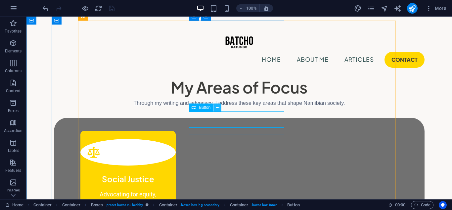
click at [219, 106] on icon at bounding box center [218, 107] width 4 height 7
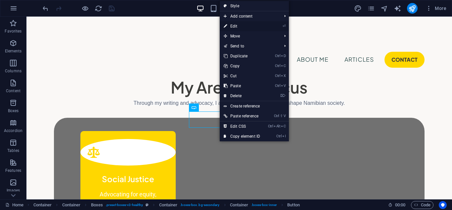
click at [237, 25] on link "⏎ Edit" at bounding box center [242, 26] width 44 height 10
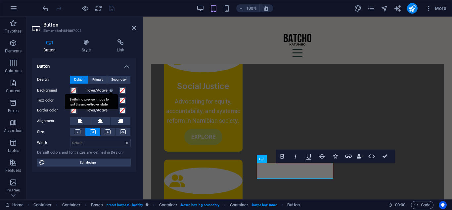
scroll to position [424, 0]
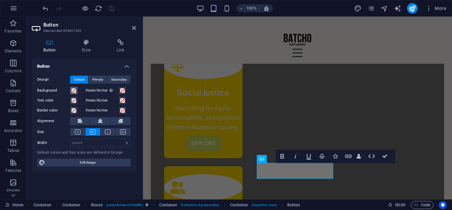
click at [75, 91] on span at bounding box center [73, 90] width 5 height 5
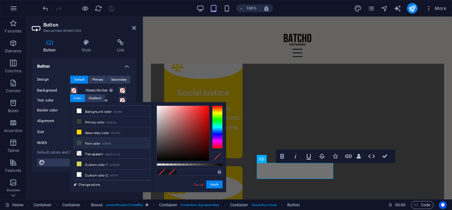
click at [113, 141] on li "Font color #2f4f4f" at bounding box center [112, 142] width 76 height 11
type input "#2f4f4f"
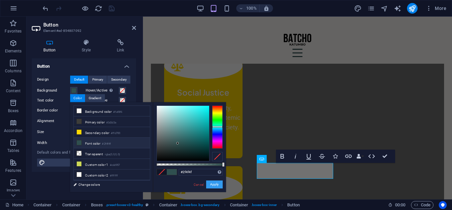
click at [212, 185] on button "Apply" at bounding box center [214, 184] width 17 height 8
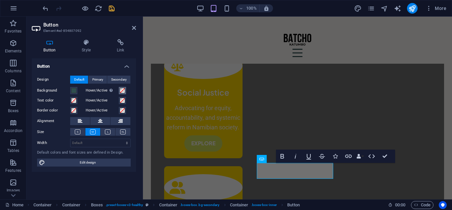
click at [122, 92] on span at bounding box center [122, 90] width 5 height 5
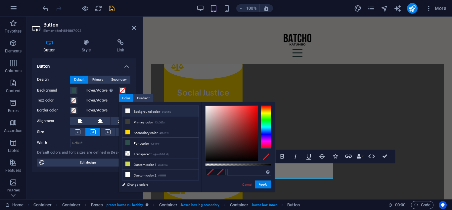
click at [145, 110] on li "Background color #faf8f6" at bounding box center [161, 111] width 76 height 11
type input "#faf8f6"
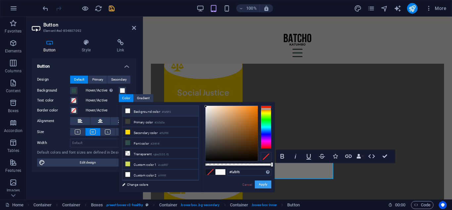
click at [261, 182] on button "Apply" at bounding box center [263, 184] width 17 height 8
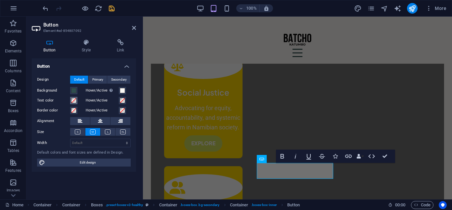
click at [73, 99] on span at bounding box center [73, 100] width 5 height 5
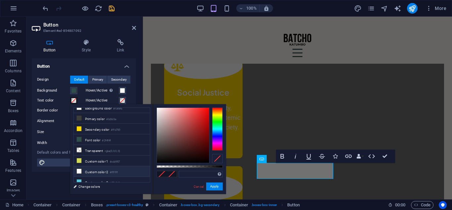
scroll to position [0, 0]
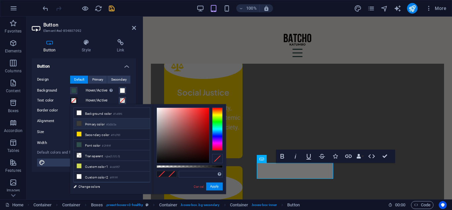
click at [122, 125] on li "Primary color #3d3d3a" at bounding box center [112, 123] width 76 height 11
type input "#3d3d3a"
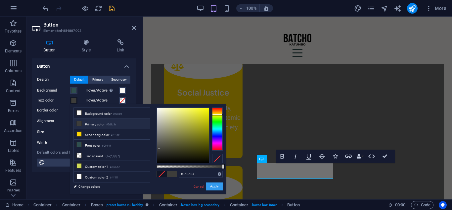
click at [215, 186] on button "Apply" at bounding box center [214, 186] width 17 height 8
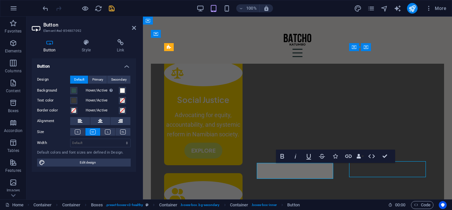
scroll to position [430, 0]
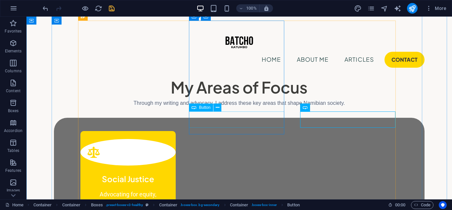
click at [216, 108] on icon at bounding box center [218, 107] width 4 height 7
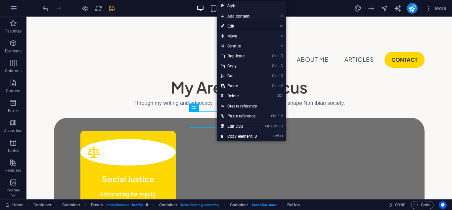
click at [232, 26] on link "⏎ Edit" at bounding box center [239, 26] width 44 height 10
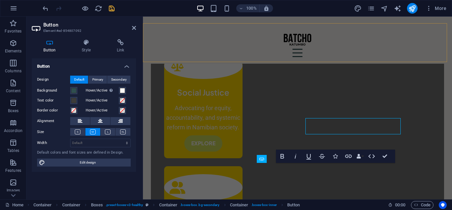
scroll to position [424, 0]
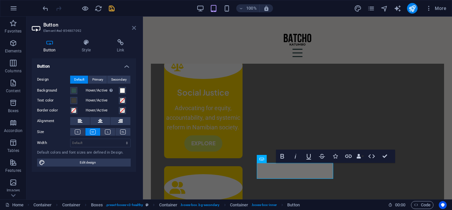
click at [134, 30] on icon at bounding box center [134, 27] width 4 height 5
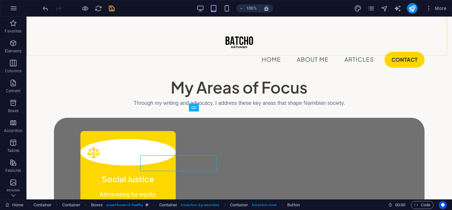
scroll to position [430, 0]
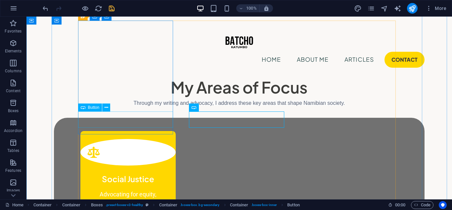
click at [107, 108] on icon at bounding box center [107, 107] width 4 height 7
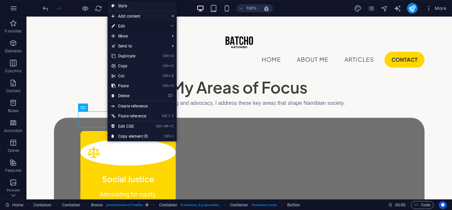
click at [125, 28] on link "⏎ Edit" at bounding box center [130, 26] width 44 height 10
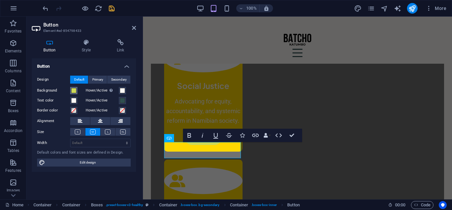
scroll to position [424, 0]
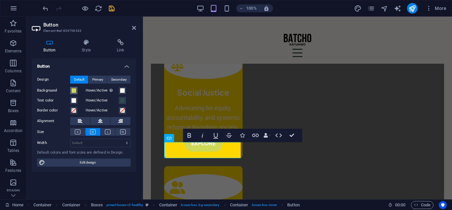
click at [74, 90] on span at bounding box center [73, 90] width 5 height 5
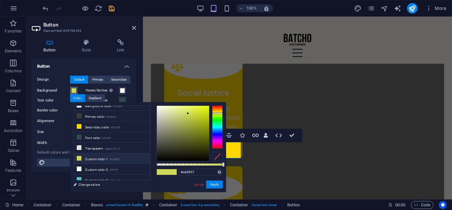
scroll to position [0, 0]
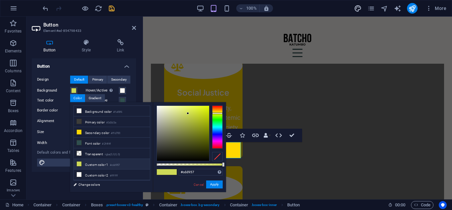
click at [362, 9] on icon "design" at bounding box center [358, 9] width 8 height 8
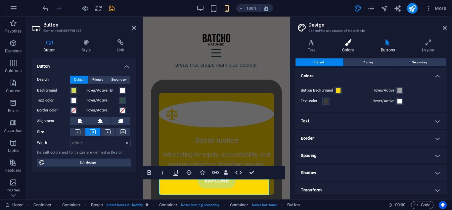
click at [342, 48] on h4 "Colors" at bounding box center [349, 46] width 39 height 14
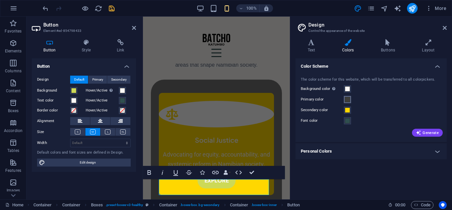
click at [347, 99] on span at bounding box center [347, 99] width 5 height 5
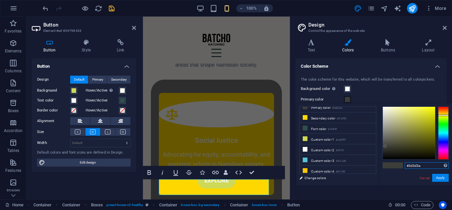
click at [423, 162] on input "#3d3d3a" at bounding box center [427, 165] width 44 height 7
type input "#"
paste input "#000080"
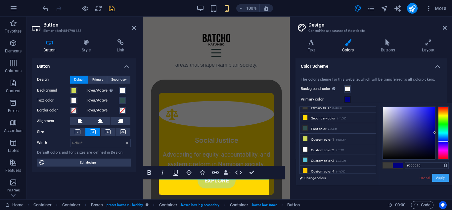
click at [437, 178] on button "Apply" at bounding box center [440, 177] width 17 height 8
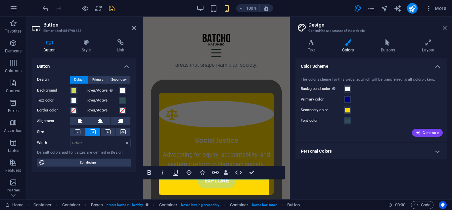
click at [446, 26] on icon at bounding box center [445, 27] width 4 height 5
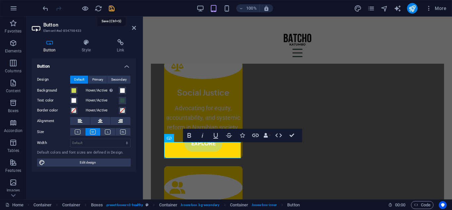
click at [114, 7] on icon "save" at bounding box center [112, 9] width 8 height 8
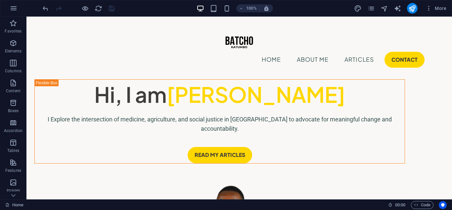
click at [354, 8] on div "100% More" at bounding box center [245, 8] width 408 height 11
click at [356, 8] on icon "design" at bounding box center [358, 9] width 8 height 8
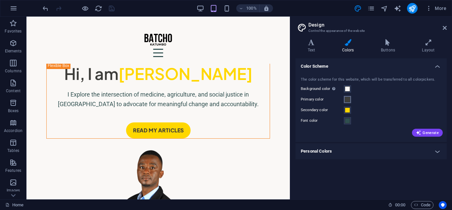
click at [347, 99] on span at bounding box center [347, 99] width 5 height 5
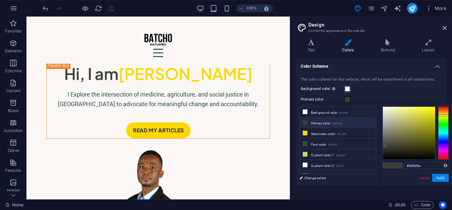
click at [351, 121] on li "Primary color #3d3d3a" at bounding box center [338, 122] width 76 height 11
click at [423, 162] on input "#3d3d3a" at bounding box center [427, 165] width 44 height 7
type input "#"
paste input "#000080"
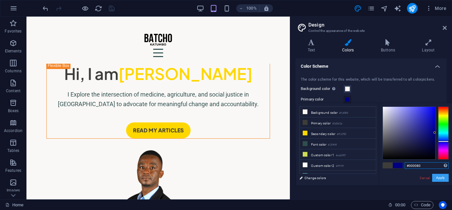
type input "#000080"
click at [438, 175] on button "Apply" at bounding box center [440, 177] width 17 height 8
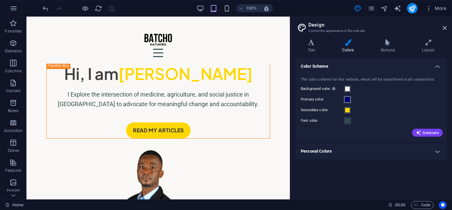
click at [346, 102] on span at bounding box center [347, 99] width 5 height 5
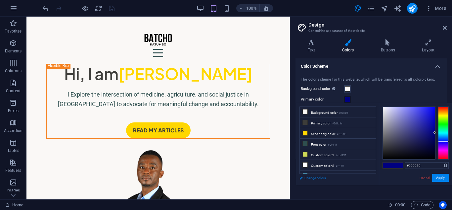
click at [320, 176] on link "Change colors" at bounding box center [334, 177] width 77 height 8
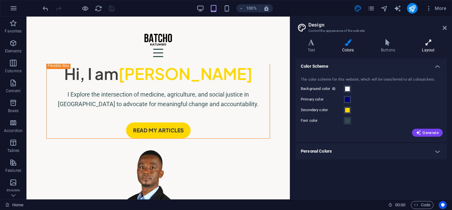
click at [429, 43] on icon at bounding box center [428, 42] width 37 height 7
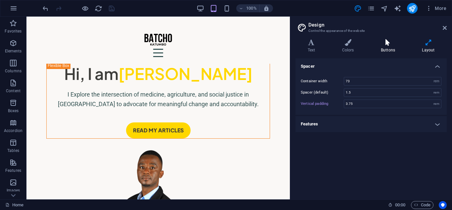
click at [370, 45] on icon at bounding box center [388, 42] width 38 height 7
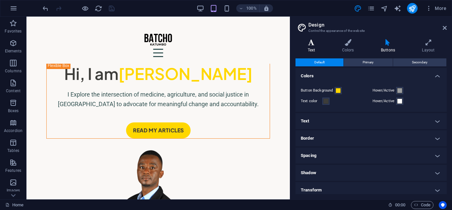
click at [322, 47] on h4 "Text" at bounding box center [313, 46] width 34 height 14
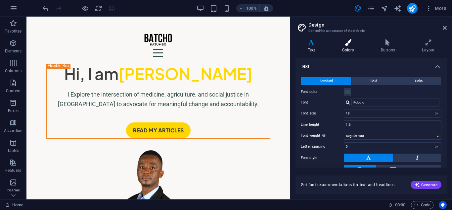
click at [347, 46] on h4 "Colors" at bounding box center [349, 46] width 39 height 14
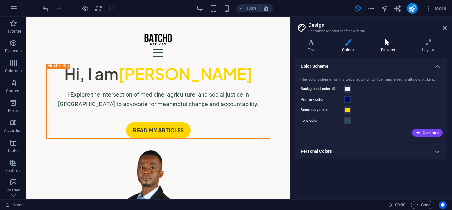
click at [383, 48] on h4 "Buttons" at bounding box center [389, 46] width 41 height 14
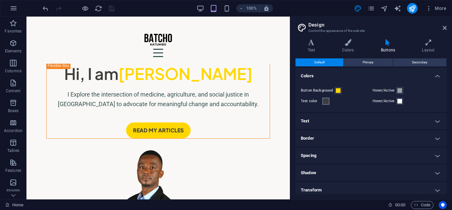
click at [328, 101] on span at bounding box center [325, 100] width 5 height 5
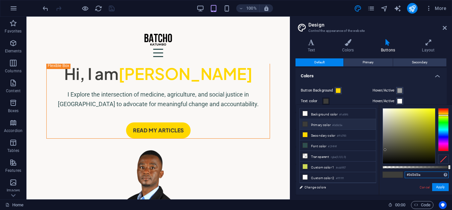
click at [428, 173] on input "#3d3d3a" at bounding box center [427, 174] width 44 height 7
type input "#"
paste input "#2F4F4F"
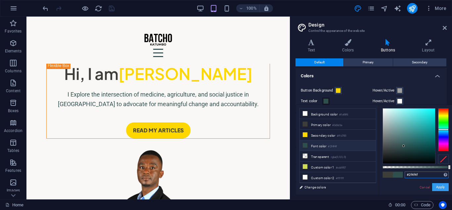
type input "#2f4f4f"
click at [437, 185] on button "Apply" at bounding box center [440, 187] width 17 height 8
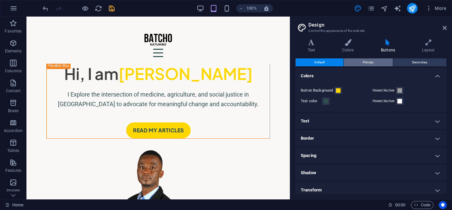
click at [357, 61] on button "Primary" at bounding box center [368, 62] width 49 height 8
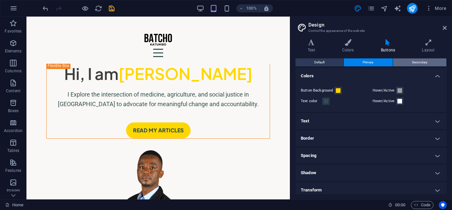
click at [413, 60] on span "Secondary" at bounding box center [420, 62] width 16 height 8
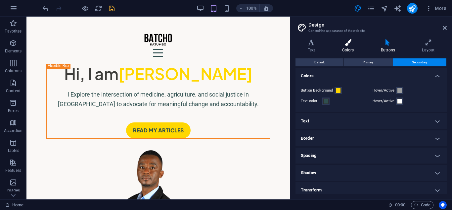
click at [346, 47] on h4 "Colors" at bounding box center [349, 46] width 39 height 14
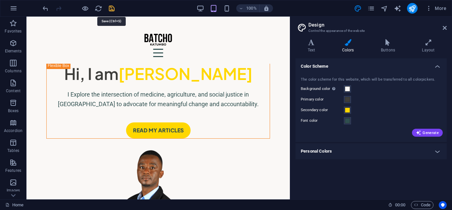
click at [113, 8] on icon "save" at bounding box center [112, 9] width 8 height 8
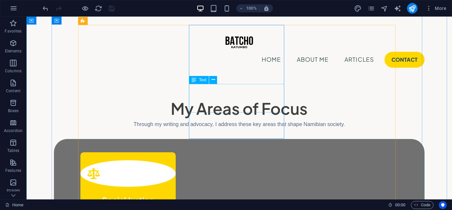
scroll to position [397, 0]
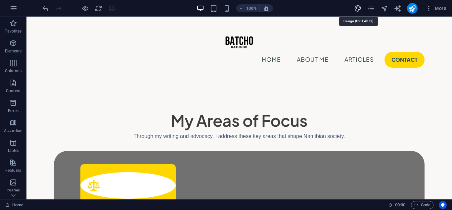
click at [357, 8] on icon "design" at bounding box center [358, 9] width 8 height 8
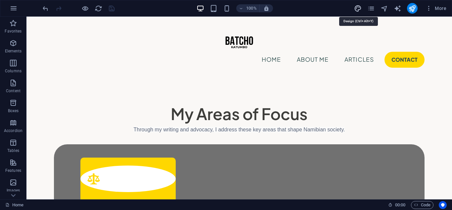
scroll to position [391, 0]
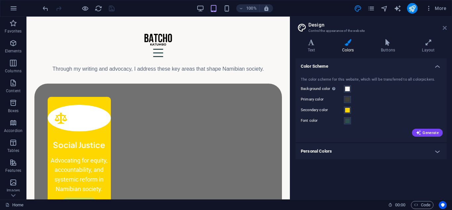
click at [446, 26] on icon at bounding box center [445, 27] width 4 height 5
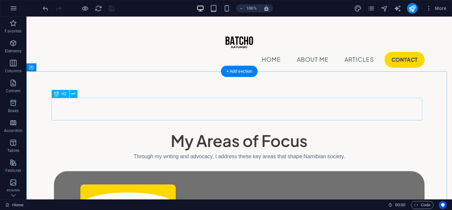
scroll to position [298, 0]
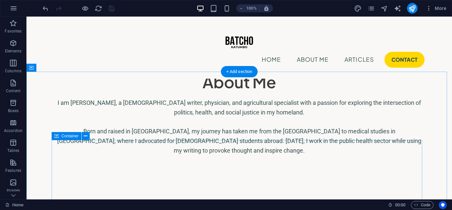
click at [83, 135] on button at bounding box center [86, 136] width 8 height 8
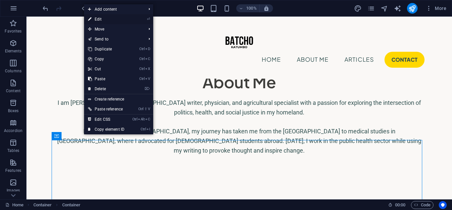
click at [105, 18] on link "⏎ Edit" at bounding box center [106, 19] width 44 height 10
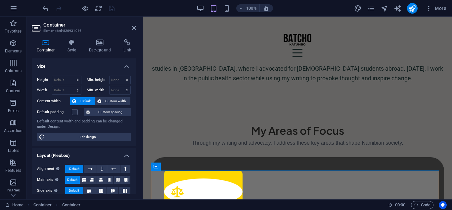
scroll to position [291, 0]
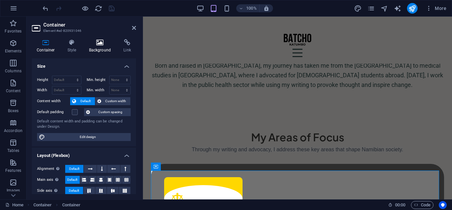
click at [95, 46] on h4 "Background" at bounding box center [101, 46] width 35 height 14
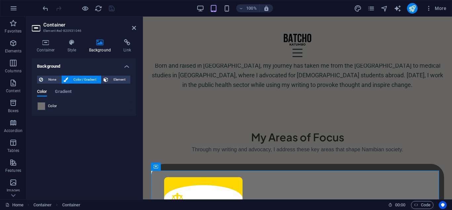
click at [43, 106] on span at bounding box center [41, 105] width 7 height 7
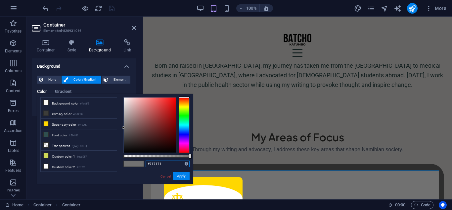
click at [161, 163] on input "#717171" at bounding box center [168, 163] width 44 height 7
type input "#"
click at [153, 160] on div "Supported formats #0852ed rgb(8, 82, 237) rgba(8, 82, 237, 90%) hsv(221,97,93) …" at bounding box center [156, 187] width 73 height 186
click at [153, 160] on input "text" at bounding box center [168, 163] width 44 height 7
paste input "#000080"
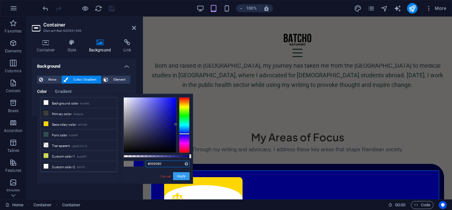
type input "#000080"
click at [176, 176] on button "Apply" at bounding box center [181, 176] width 17 height 8
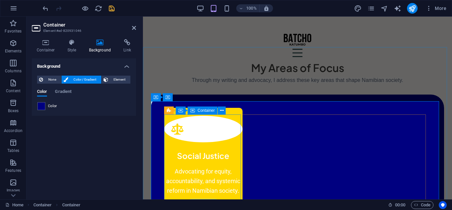
scroll to position [358, 0]
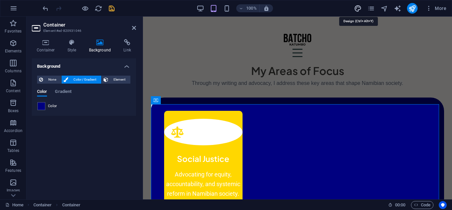
click at [357, 8] on icon "design" at bounding box center [358, 9] width 8 height 8
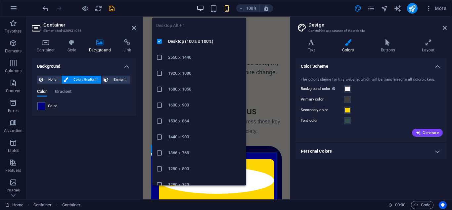
click at [202, 10] on icon "button" at bounding box center [201, 9] width 8 height 8
click at [200, 10] on icon "button" at bounding box center [201, 9] width 8 height 8
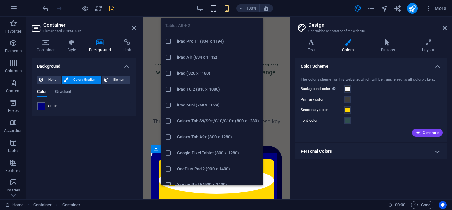
click at [214, 10] on icon "button" at bounding box center [214, 9] width 8 height 8
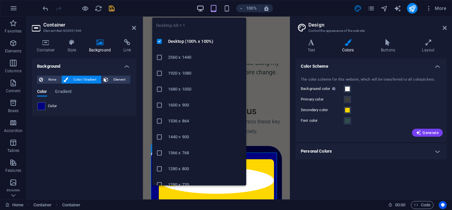
click at [204, 10] on icon "button" at bounding box center [201, 9] width 8 height 8
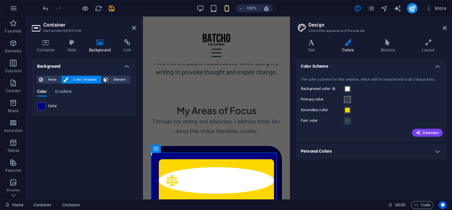
click at [350, 97] on button "Primary color" at bounding box center [347, 99] width 7 height 7
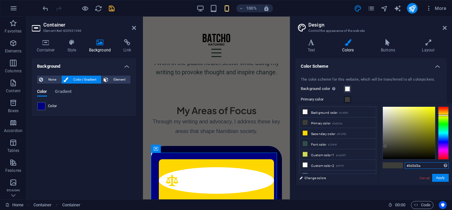
click at [440, 165] on input "#3d3d3a" at bounding box center [427, 165] width 44 height 7
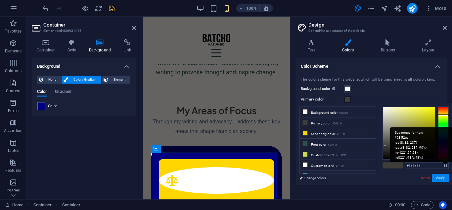
click at [445, 162] on div "Supported formats #0852ed rgb(8, 82, 237) rgba(8, 82, 237, 90%) hsv(221,97,93) …" at bounding box center [421, 144] width 62 height 35
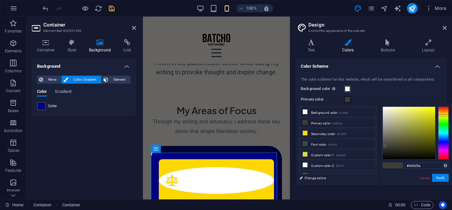
click at [395, 164] on span at bounding box center [398, 165] width 10 height 6
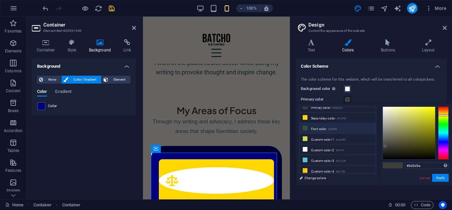
scroll to position [0, 0]
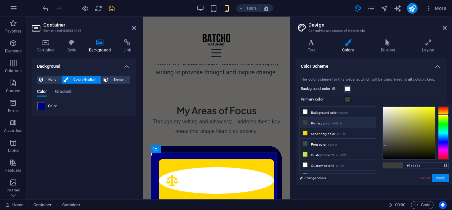
click at [340, 122] on small "#3d3d3a" at bounding box center [337, 123] width 10 height 5
click at [422, 164] on input "#3d3d3a" at bounding box center [427, 165] width 44 height 7
type input "#"
paste input "#000080"
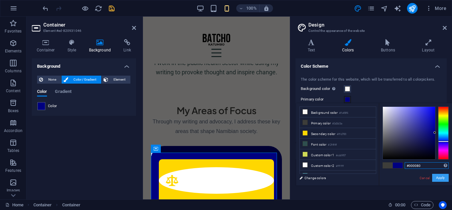
type input "#000080"
click at [438, 177] on button "Apply" at bounding box center [440, 177] width 17 height 8
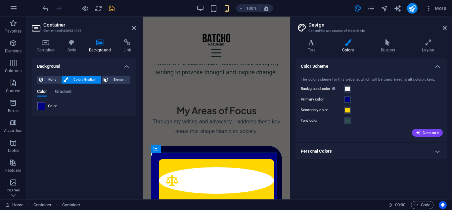
click at [396, 149] on h4 "Personal Colors" at bounding box center [371, 151] width 151 height 16
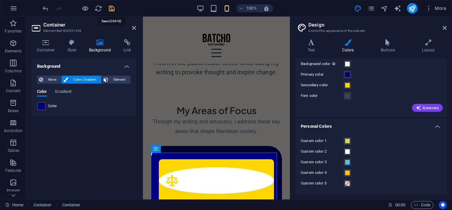
click at [113, 7] on icon "save" at bounding box center [112, 9] width 8 height 8
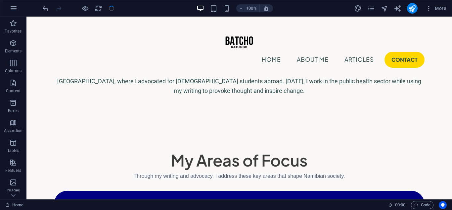
scroll to position [364, 0]
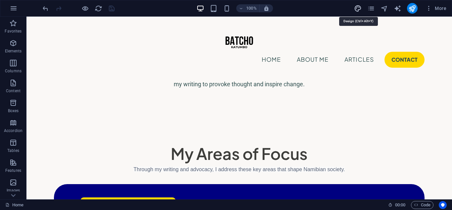
click at [357, 10] on icon "design" at bounding box center [358, 9] width 8 height 8
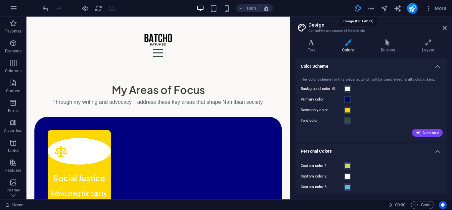
scroll to position [358, 0]
click at [445, 31] on header "Design Control the appearance of the website" at bounding box center [372, 25] width 150 height 17
click at [424, 7] on button "More" at bounding box center [436, 8] width 26 height 11
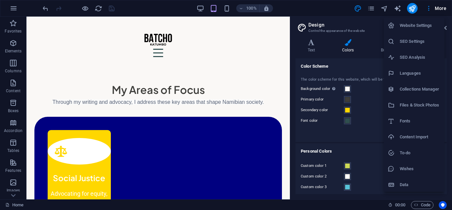
click at [414, 24] on h6 "Website Settings" at bounding box center [420, 26] width 41 height 8
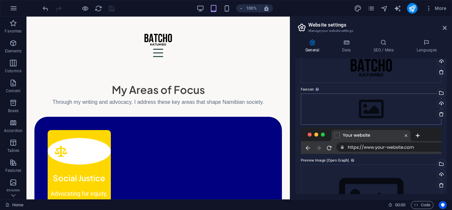
scroll to position [91, 0]
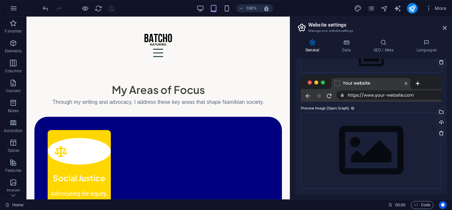
click at [447, 28] on aside "Website settings Manage your website settings General Data SEO / Meta Languages…" at bounding box center [371, 108] width 162 height 182
click at [371, 11] on icon "pages" at bounding box center [372, 9] width 8 height 8
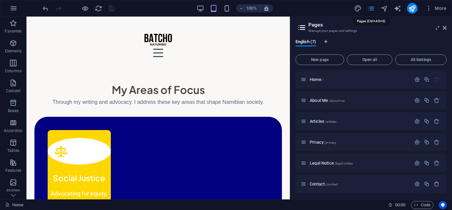
click at [374, 9] on icon "pages" at bounding box center [372, 9] width 8 height 8
click at [448, 26] on aside "Pages Manage your pages and settings English (7) New page Open all All Settings…" at bounding box center [371, 108] width 162 height 182
click at [360, 8] on icon "design" at bounding box center [358, 9] width 8 height 8
select select "px"
select select "400"
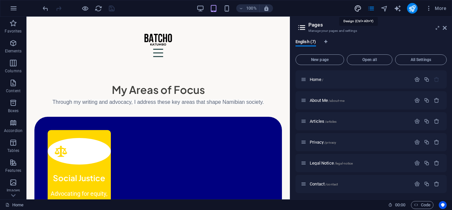
select select "px"
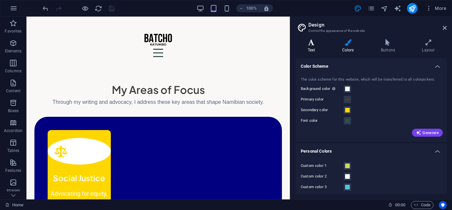
click at [310, 46] on h4 "Text" at bounding box center [313, 46] width 34 height 14
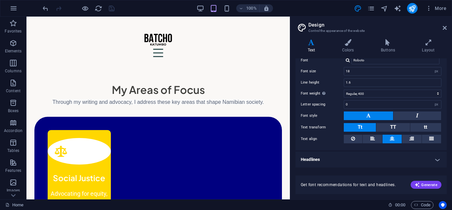
scroll to position [0, 0]
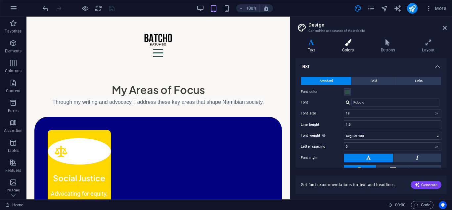
click at [342, 45] on icon at bounding box center [348, 42] width 36 height 7
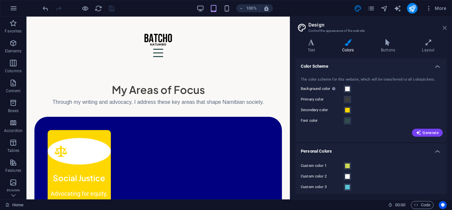
click at [446, 27] on icon at bounding box center [445, 27] width 4 height 5
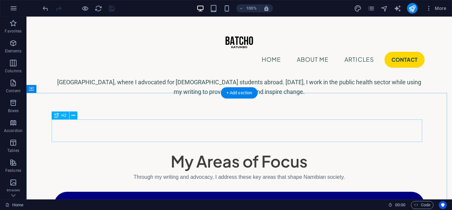
scroll to position [361, 0]
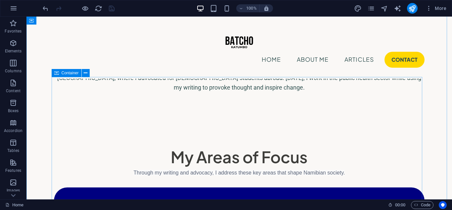
click at [88, 72] on button at bounding box center [86, 73] width 8 height 8
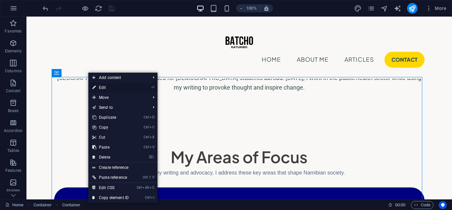
click at [111, 87] on link "⏎ Edit" at bounding box center [110, 87] width 44 height 10
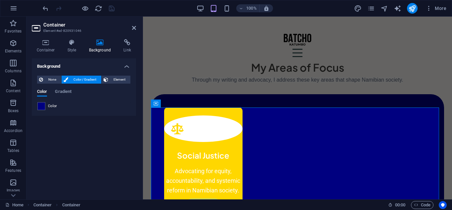
scroll to position [354, 0]
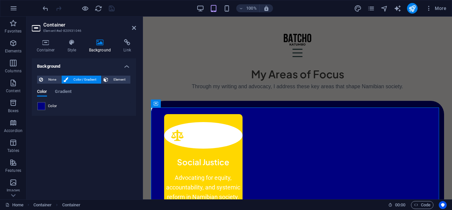
click at [49, 106] on span "Color" at bounding box center [52, 105] width 9 height 5
click at [44, 105] on span at bounding box center [41, 105] width 7 height 7
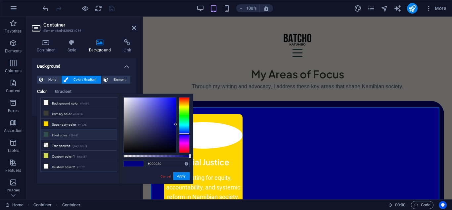
click at [67, 131] on li "Font color #2f4f4f" at bounding box center [79, 134] width 76 height 11
type input "#2f4f4f"
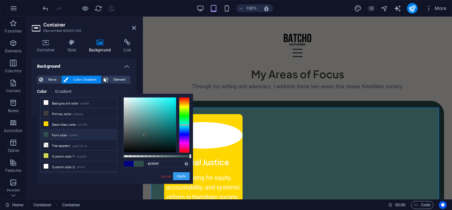
click at [176, 174] on button "Apply" at bounding box center [181, 176] width 17 height 8
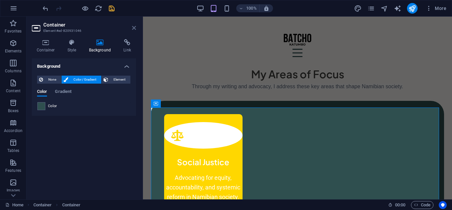
click at [135, 28] on icon at bounding box center [134, 27] width 4 height 5
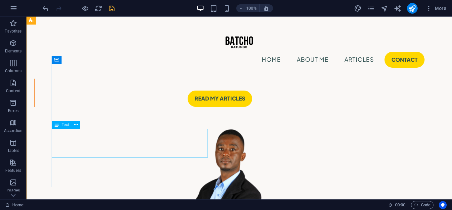
scroll to position [0, 0]
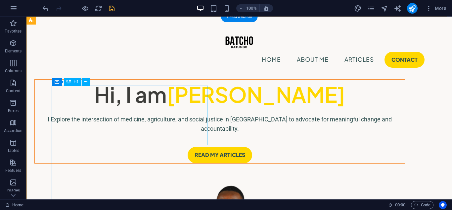
click at [178, 109] on div "Hi, I am [PERSON_NAME]" at bounding box center [220, 94] width 370 height 30
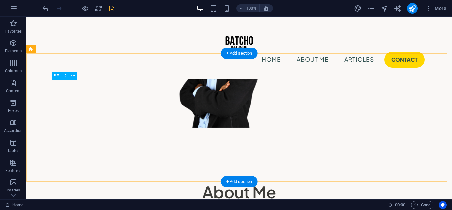
scroll to position [96, 0]
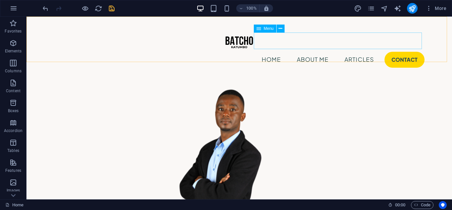
click at [286, 51] on nav "Home About Me Articles Contact" at bounding box center [239, 59] width 371 height 17
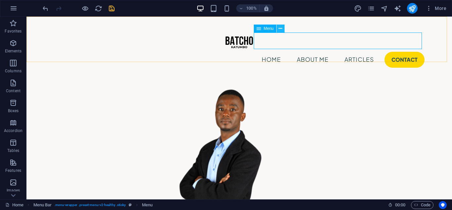
click at [283, 27] on button at bounding box center [281, 29] width 8 height 8
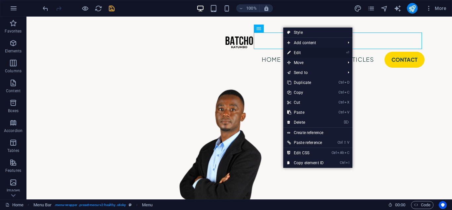
click at [299, 49] on link "⏎ Edit" at bounding box center [305, 53] width 44 height 10
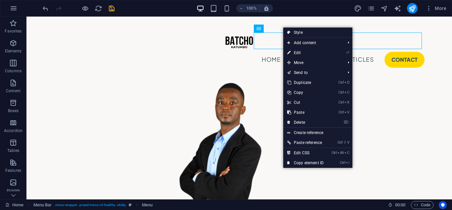
select select
select select "1"
select select
select select "2"
select select
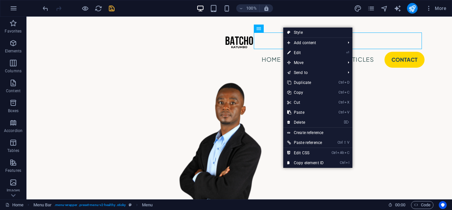
select select "5"
select select
select select "default"
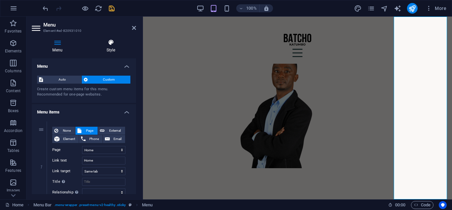
scroll to position [89, 0]
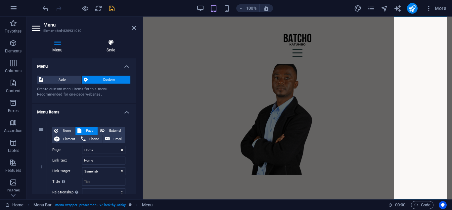
click at [110, 47] on h4 "Style" at bounding box center [111, 46] width 50 height 14
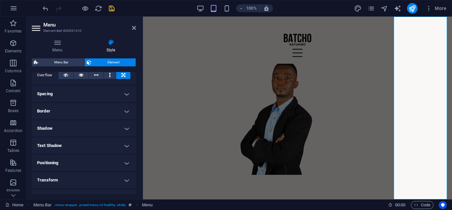
scroll to position [132, 0]
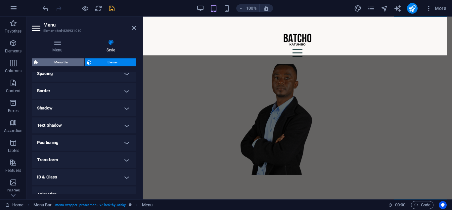
click at [71, 63] on span "Menu Bar" at bounding box center [61, 62] width 42 height 8
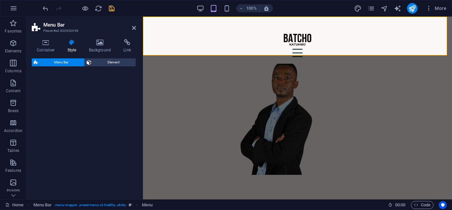
select select "rem"
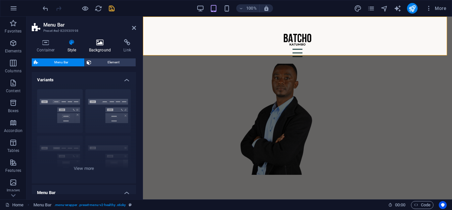
click at [92, 47] on h4 "Background" at bounding box center [101, 46] width 35 height 14
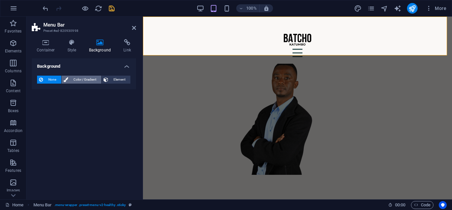
click at [89, 77] on span "Color / Gradient" at bounding box center [84, 79] width 29 height 8
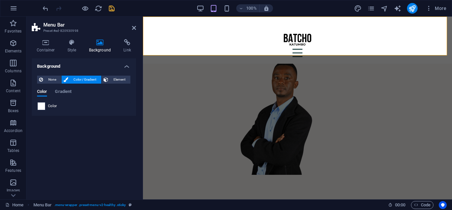
click at [40, 105] on span at bounding box center [41, 105] width 7 height 7
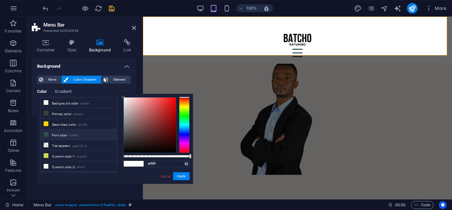
click at [57, 131] on li "Font color #2f4f4f" at bounding box center [79, 134] width 76 height 11
type input "#2f4f4f"
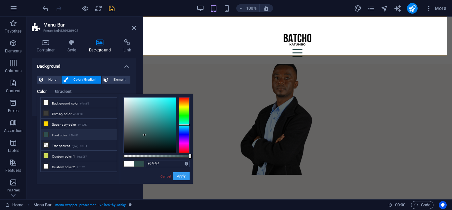
click at [179, 176] on button "Apply" at bounding box center [181, 176] width 17 height 8
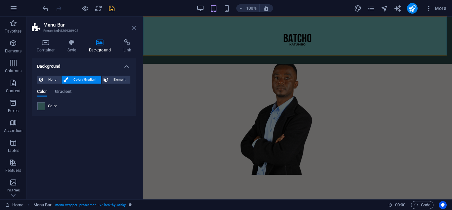
click at [133, 28] on icon at bounding box center [134, 27] width 4 height 5
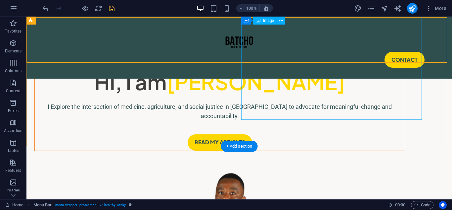
scroll to position [0, 0]
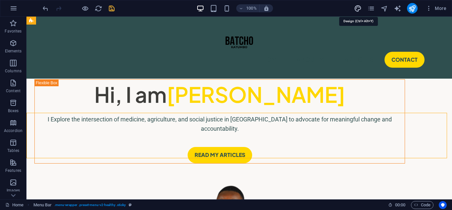
click at [357, 8] on icon "design" at bounding box center [358, 9] width 8 height 8
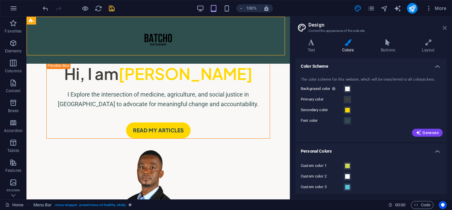
click at [446, 25] on icon at bounding box center [445, 27] width 4 height 5
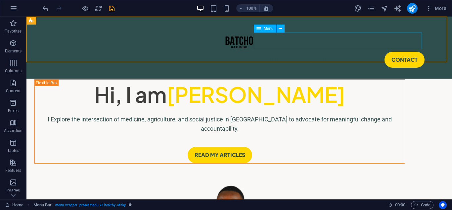
click at [288, 51] on nav "Home About Me Articles Contact" at bounding box center [239, 59] width 371 height 17
click at [282, 29] on icon at bounding box center [281, 28] width 4 height 7
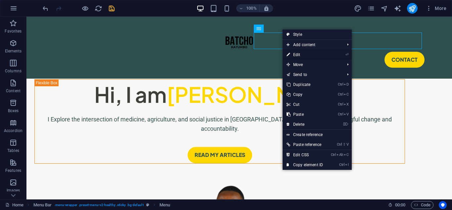
click at [300, 53] on link "⏎ Edit" at bounding box center [305, 55] width 44 height 10
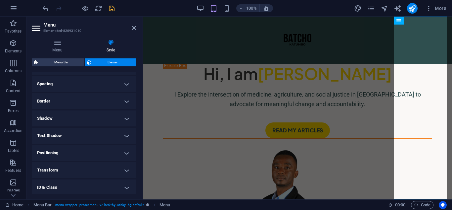
scroll to position [158, 0]
click at [133, 27] on icon at bounding box center [134, 27] width 4 height 5
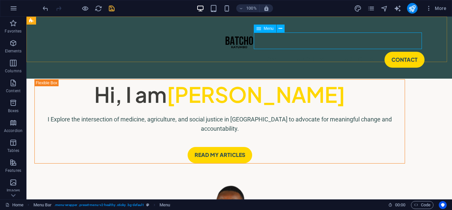
click at [287, 51] on nav "Home About Me Articles Contact" at bounding box center [239, 59] width 371 height 17
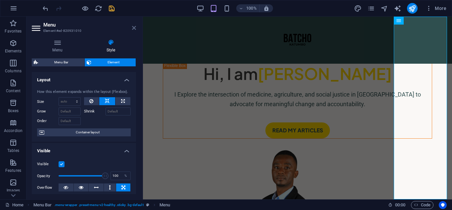
click at [134, 26] on icon at bounding box center [134, 27] width 4 height 5
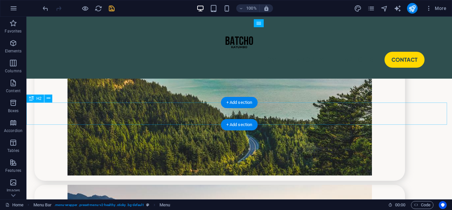
scroll to position [1156, 0]
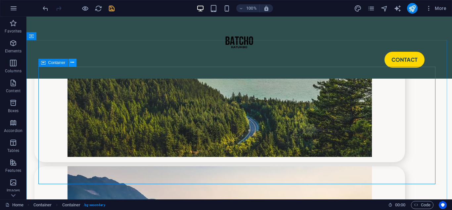
click at [74, 61] on icon at bounding box center [73, 62] width 4 height 7
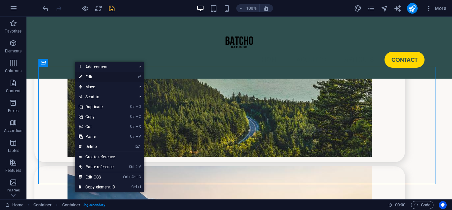
click at [94, 78] on link "⏎ Edit" at bounding box center [97, 77] width 44 height 10
select select "%"
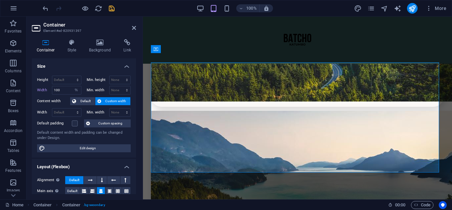
scroll to position [1117, 0]
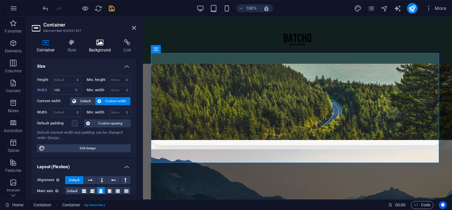
click at [94, 48] on h4 "Background" at bounding box center [101, 46] width 35 height 14
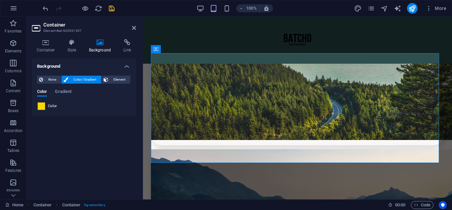
click at [44, 106] on span at bounding box center [41, 105] width 7 height 7
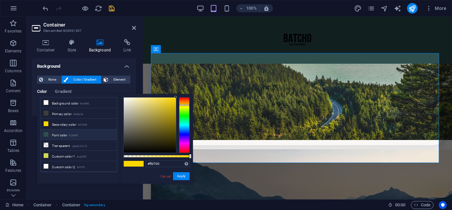
click at [70, 132] on li "Font color #2f4f4f" at bounding box center [79, 134] width 76 height 11
type input "#2f4f4f"
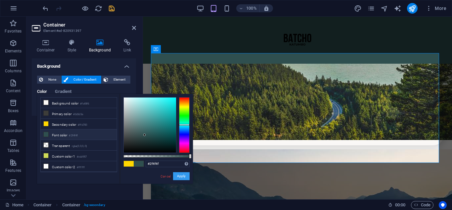
click at [183, 172] on button "Apply" at bounding box center [181, 176] width 17 height 8
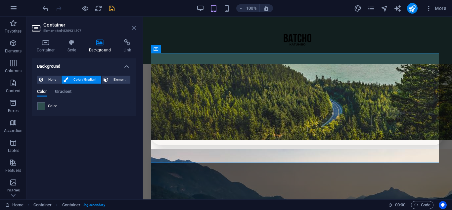
click at [134, 26] on icon at bounding box center [134, 27] width 4 height 5
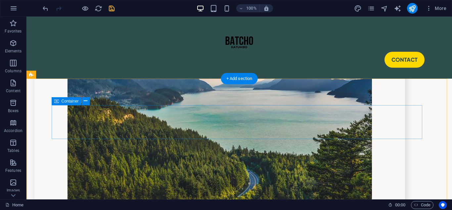
scroll to position [1288, 0]
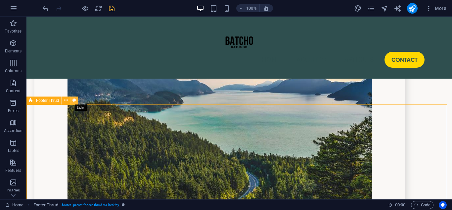
click at [74, 99] on icon at bounding box center [75, 100] width 4 height 7
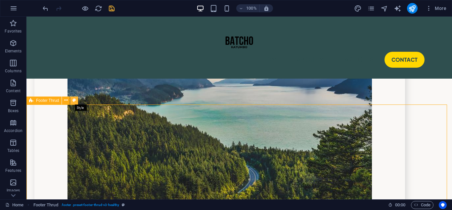
select select "rem"
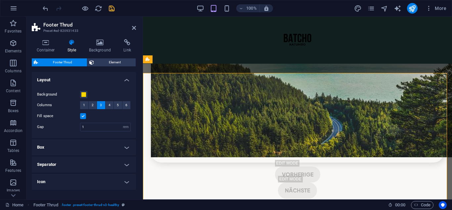
scroll to position [1256, 0]
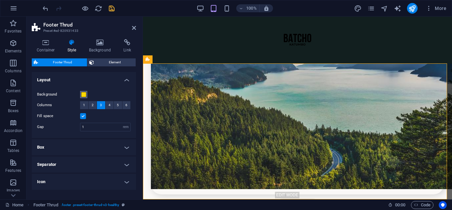
click at [83, 94] on span at bounding box center [83, 94] width 5 height 5
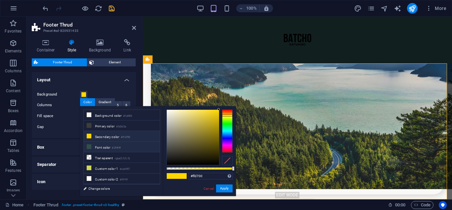
click at [104, 148] on li "Font color #2f4f4f" at bounding box center [122, 146] width 76 height 11
type input "#2f4f4f"
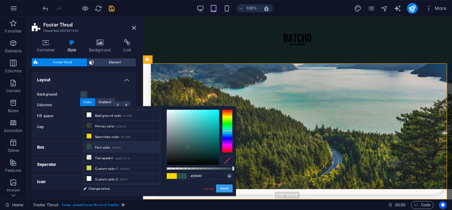
click at [222, 188] on button "Apply" at bounding box center [224, 188] width 17 height 8
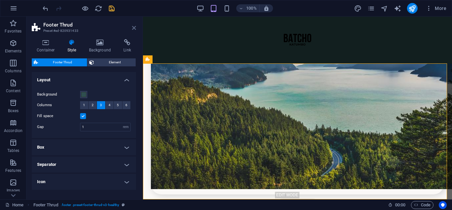
click at [134, 29] on icon at bounding box center [134, 27] width 4 height 5
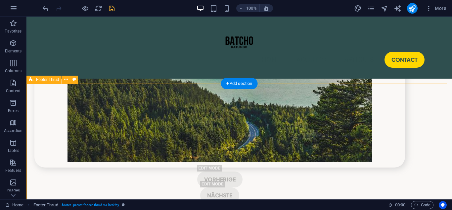
scroll to position [1339, 0]
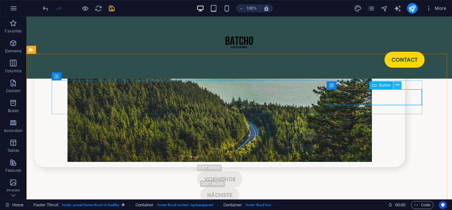
click at [394, 84] on button at bounding box center [398, 85] width 8 height 8
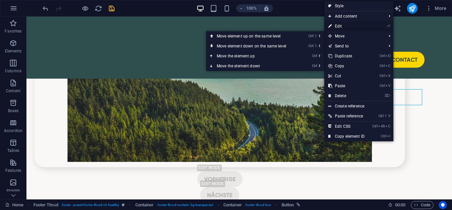
click at [339, 26] on link "⏎ Edit" at bounding box center [346, 26] width 44 height 10
select select "px"
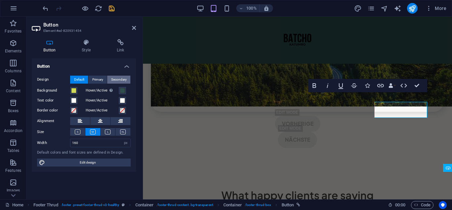
scroll to position [1256, 0]
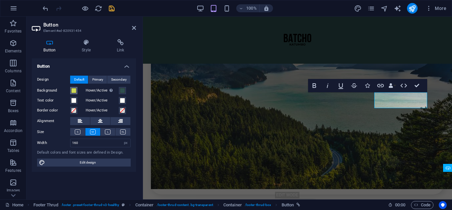
click at [76, 90] on span at bounding box center [73, 90] width 5 height 5
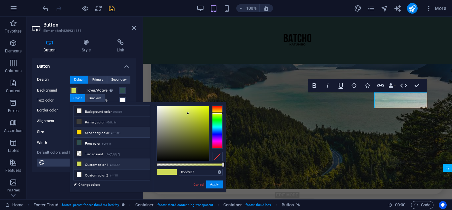
click at [88, 132] on li "Secondary color #ffd700" at bounding box center [112, 132] width 76 height 11
type input "#ffd700"
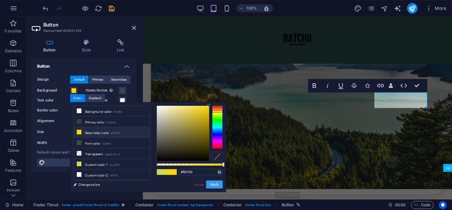
click at [214, 184] on button "Apply" at bounding box center [214, 184] width 17 height 8
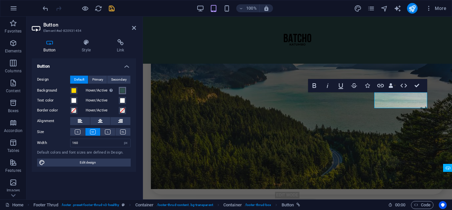
click at [124, 89] on span at bounding box center [122, 90] width 5 height 5
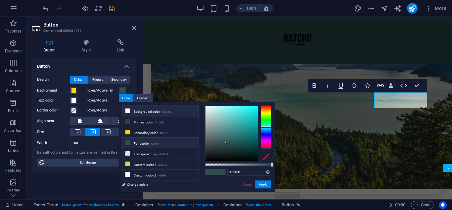
click at [178, 111] on li "Background color #faf8f6" at bounding box center [161, 111] width 76 height 11
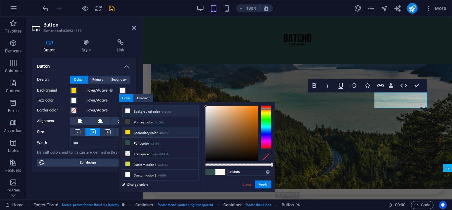
click at [143, 130] on li "Secondary color #ffd700" at bounding box center [161, 132] width 76 height 11
type input "#ffd700"
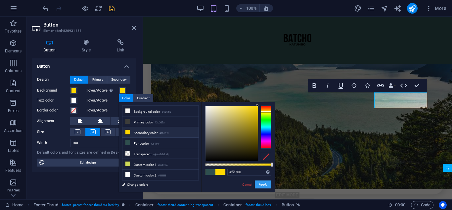
click at [266, 184] on button "Apply" at bounding box center [263, 184] width 17 height 8
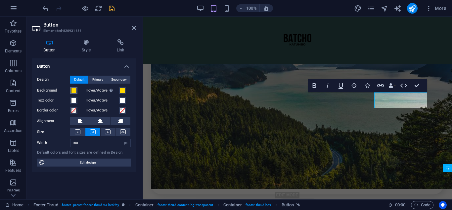
click at [71, 88] on button "Background" at bounding box center [73, 90] width 7 height 7
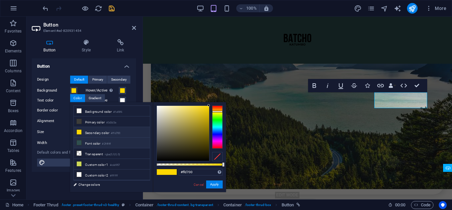
click at [117, 142] on li "Font color #2f4f4f" at bounding box center [112, 142] width 76 height 11
type input "#2f4f4f"
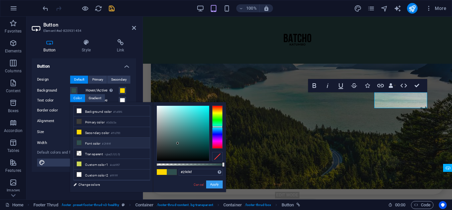
click at [212, 184] on button "Apply" at bounding box center [214, 184] width 17 height 8
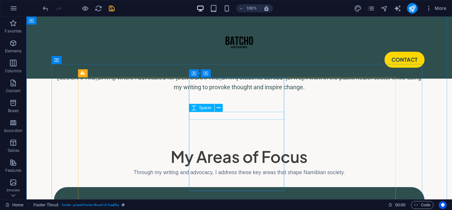
scroll to position [460, 0]
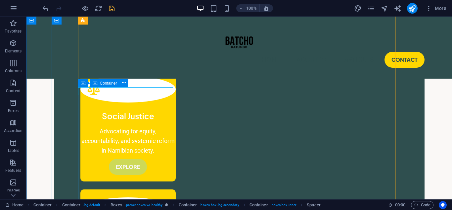
scroll to position [427, 0]
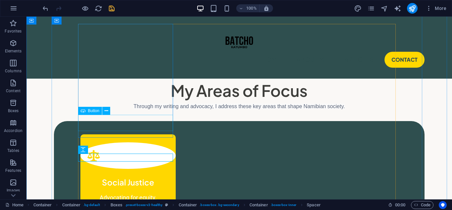
click at [105, 110] on icon at bounding box center [107, 110] width 4 height 7
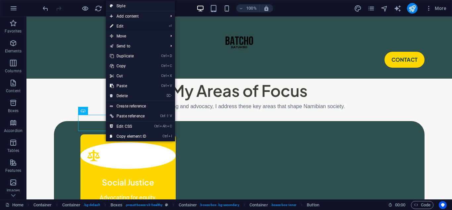
click at [134, 28] on link "⏎ Edit" at bounding box center [128, 26] width 44 height 10
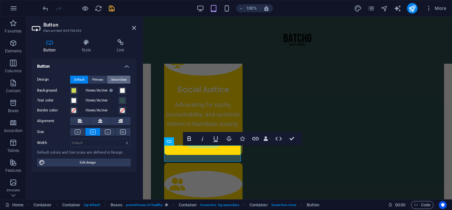
scroll to position [420, 0]
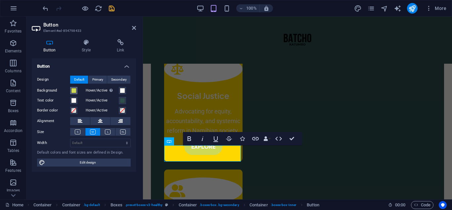
click at [74, 90] on span at bounding box center [73, 90] width 5 height 5
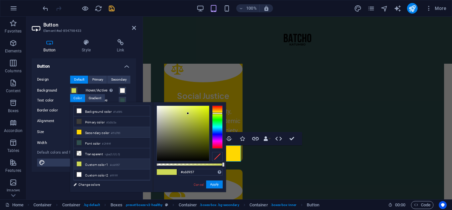
click at [109, 132] on li "Secondary color #ffd700" at bounding box center [112, 132] width 76 height 11
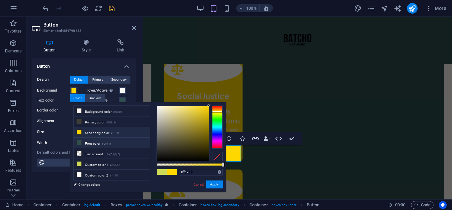
click at [114, 138] on li "Font color #2f4f4f" at bounding box center [112, 142] width 76 height 11
type input "#2f4f4f"
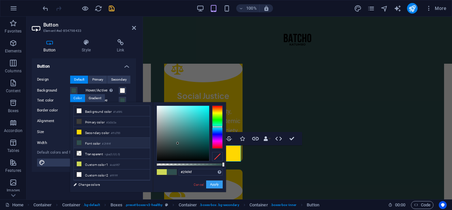
click at [211, 182] on button "Apply" at bounding box center [214, 184] width 17 height 8
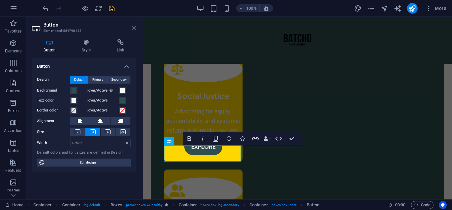
click at [132, 27] on icon at bounding box center [134, 27] width 4 height 5
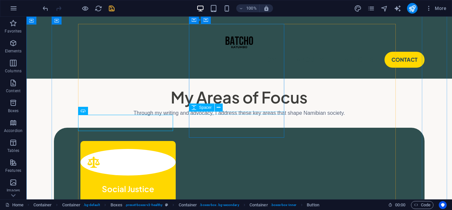
scroll to position [427, 0]
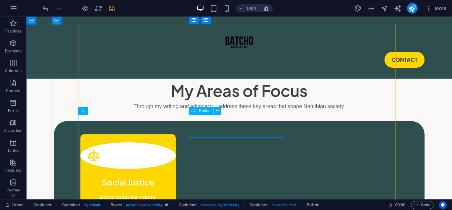
click at [217, 110] on icon at bounding box center [218, 110] width 4 height 7
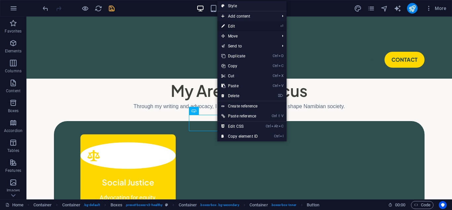
click at [239, 25] on link "⏎ Edit" at bounding box center [240, 26] width 44 height 10
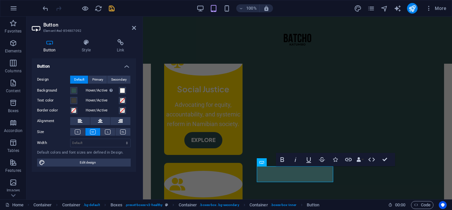
scroll to position [420, 0]
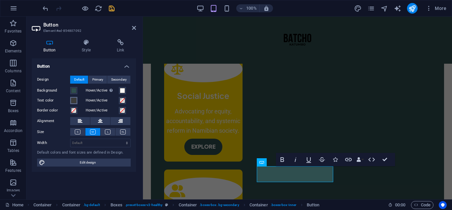
click at [75, 101] on span at bounding box center [73, 100] width 5 height 5
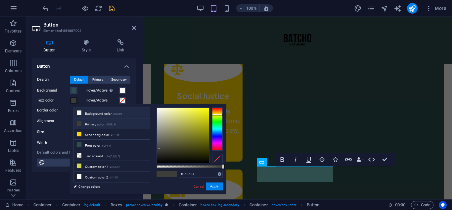
click at [107, 113] on li "Background color #faf8f6" at bounding box center [112, 113] width 76 height 11
type input "#faf8f6"
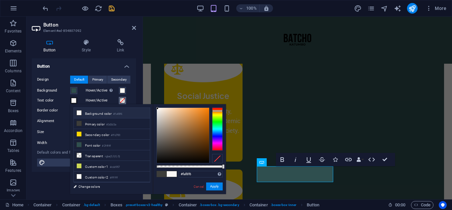
click at [123, 101] on span at bounding box center [122, 100] width 5 height 5
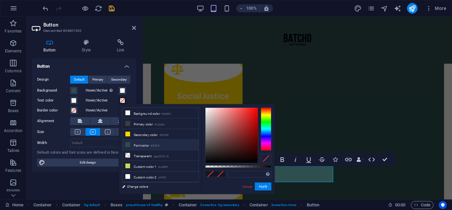
click at [137, 143] on li "Font color #2f4f4f" at bounding box center [161, 144] width 76 height 11
type input "#2f4f4f"
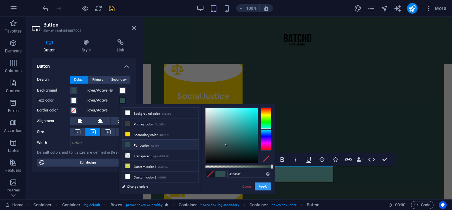
click at [265, 187] on button "Apply" at bounding box center [263, 186] width 17 height 8
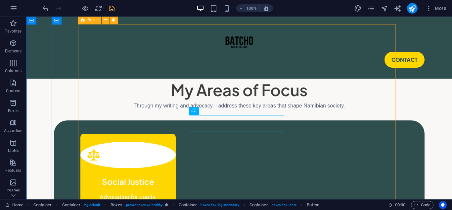
scroll to position [427, 0]
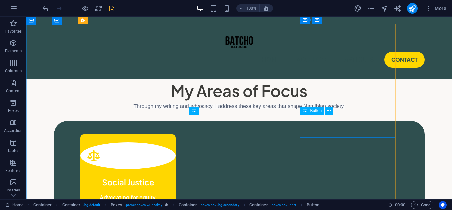
click at [331, 113] on button at bounding box center [329, 111] width 8 height 8
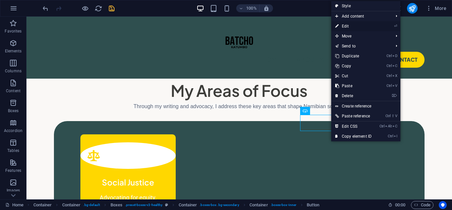
click at [348, 26] on link "⏎ Edit" at bounding box center [353, 26] width 44 height 10
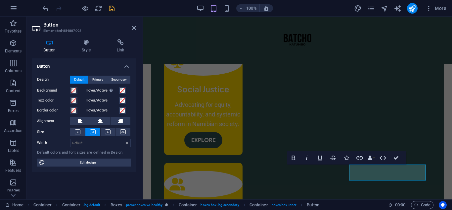
scroll to position [420, 0]
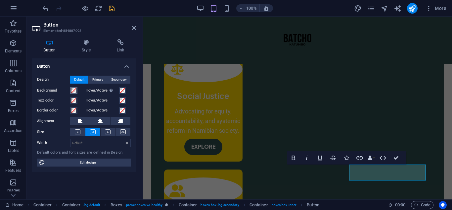
click at [72, 89] on span at bounding box center [73, 90] width 5 height 5
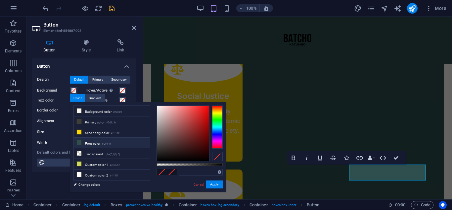
click at [101, 141] on li "Font color #2f4f4f" at bounding box center [112, 142] width 76 height 11
type input "#2f4f4f"
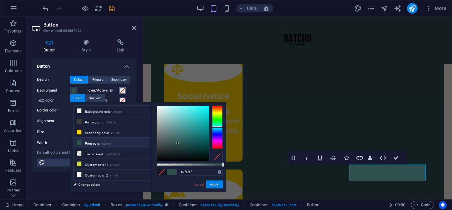
click at [122, 90] on span at bounding box center [122, 90] width 5 height 5
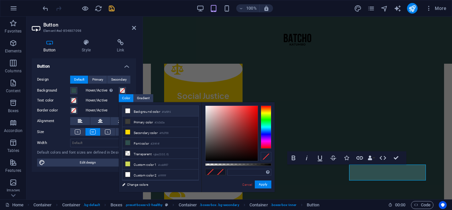
click at [135, 110] on li "Background color #faf8f6" at bounding box center [161, 111] width 76 height 11
type input "#faf8f6"
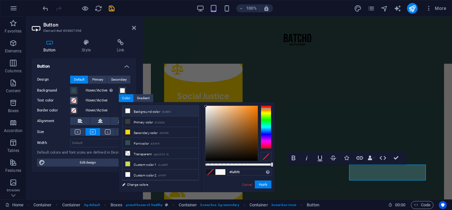
click at [74, 100] on span at bounding box center [73, 100] width 5 height 5
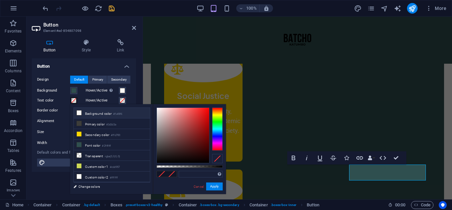
click at [104, 112] on li "Background color #faf8f6" at bounding box center [112, 113] width 76 height 11
type input "#faf8f6"
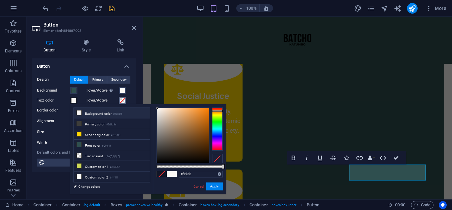
click at [122, 102] on span at bounding box center [122, 100] width 5 height 5
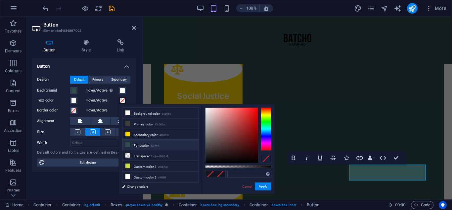
click at [132, 142] on li "Font color #2f4f4f" at bounding box center [161, 144] width 76 height 11
type input "#2f4f4f"
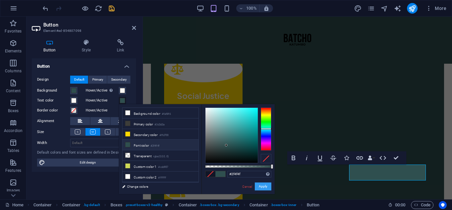
click at [262, 185] on button "Apply" at bounding box center [263, 186] width 17 height 8
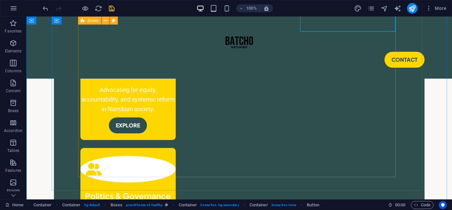
scroll to position [560, 0]
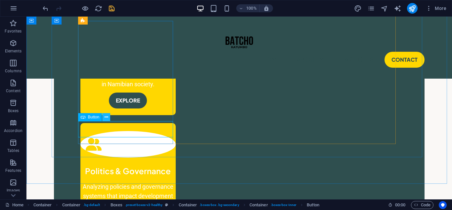
click at [105, 116] on icon at bounding box center [107, 117] width 4 height 7
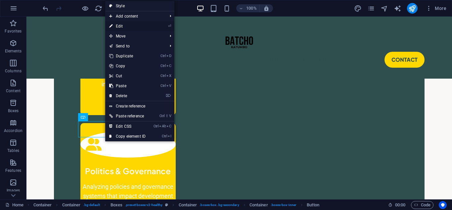
click at [122, 25] on link "⏎ Edit" at bounding box center [127, 26] width 44 height 10
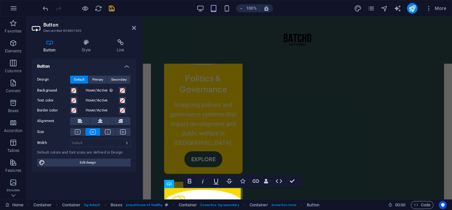
scroll to position [558, 0]
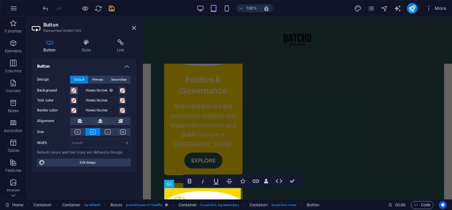
click at [71, 88] on button "Background" at bounding box center [73, 90] width 7 height 7
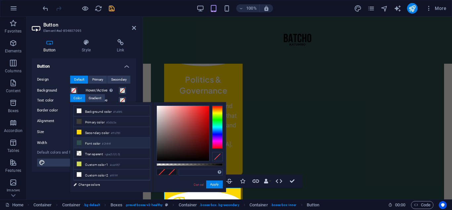
click at [93, 139] on li "Font color #2f4f4f" at bounding box center [112, 142] width 76 height 11
type input "#2f4f4f"
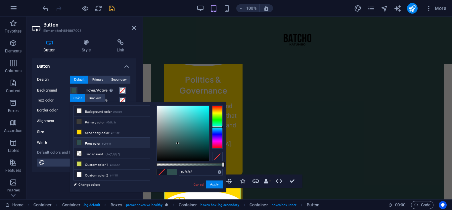
click at [121, 90] on span at bounding box center [122, 90] width 5 height 5
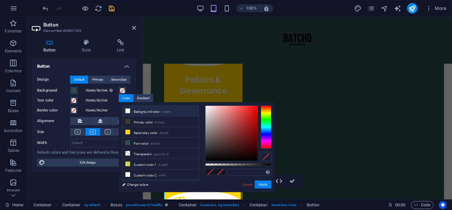
click at [138, 111] on li "Background color #faf8f6" at bounding box center [161, 111] width 76 height 11
type input "#faf8f6"
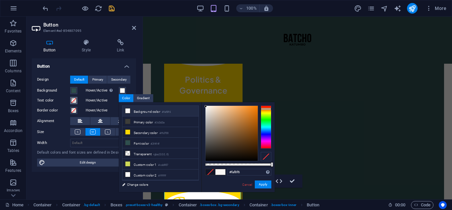
click at [74, 98] on span at bounding box center [73, 100] width 5 height 5
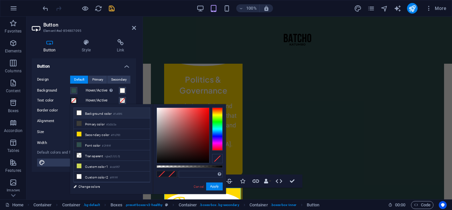
click at [110, 113] on li "Background color #faf8f6" at bounding box center [112, 113] width 76 height 11
type input "#faf8f6"
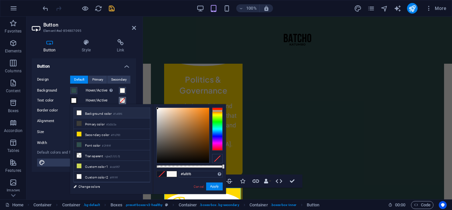
click at [122, 98] on span at bounding box center [122, 100] width 5 height 5
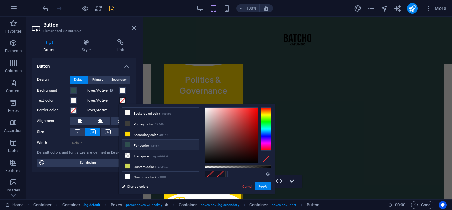
click at [138, 143] on li "Font color #2f4f4f" at bounding box center [161, 144] width 76 height 11
type input "#2f4f4f"
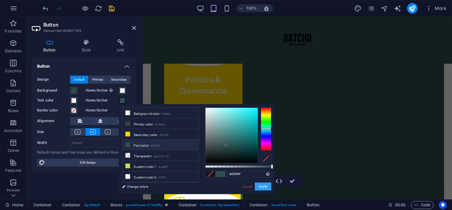
click at [262, 186] on button "Apply" at bounding box center [263, 186] width 17 height 8
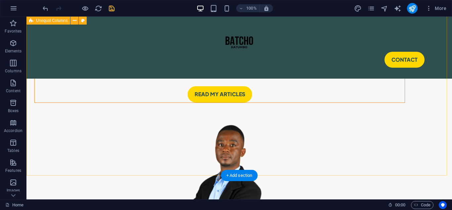
scroll to position [66, 0]
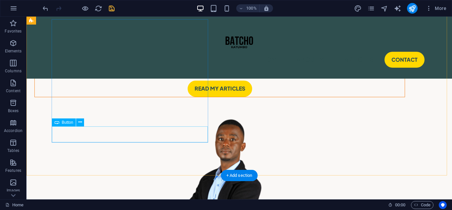
click at [139, 96] on div "Read My Articles" at bounding box center [220, 88] width 370 height 16
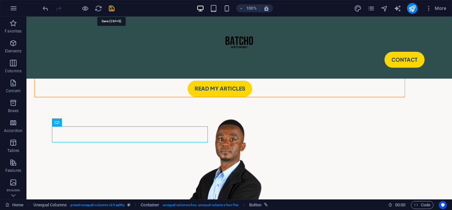
click at [114, 8] on icon "save" at bounding box center [112, 9] width 8 height 8
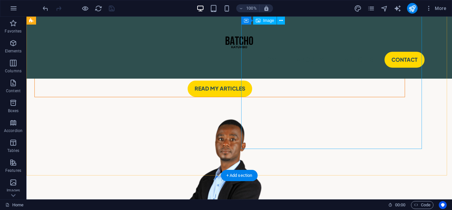
scroll to position [0, 0]
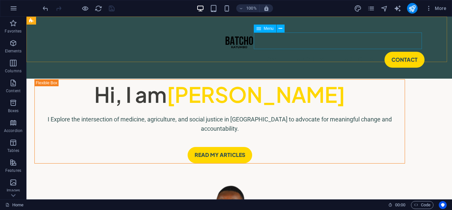
click at [329, 51] on nav "Home About Me Articles Contact" at bounding box center [239, 59] width 371 height 17
click at [280, 28] on icon at bounding box center [281, 28] width 4 height 7
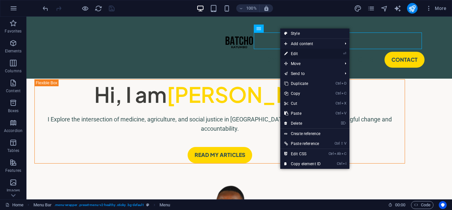
click at [301, 51] on link "⏎ Edit" at bounding box center [302, 54] width 44 height 10
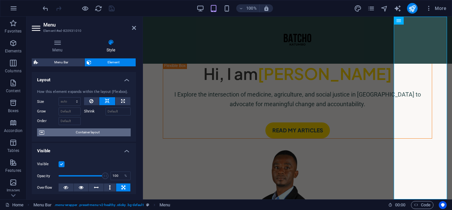
click at [83, 129] on span "Container layout" at bounding box center [87, 132] width 82 height 8
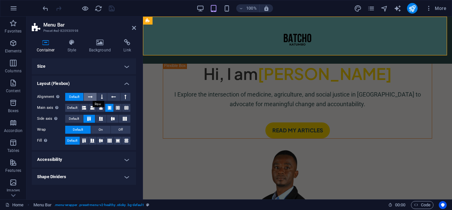
click at [88, 96] on icon at bounding box center [90, 97] width 5 height 8
click at [72, 96] on span "Default" at bounding box center [74, 97] width 10 height 8
click at [94, 65] on h4 "Size" at bounding box center [84, 66] width 104 height 16
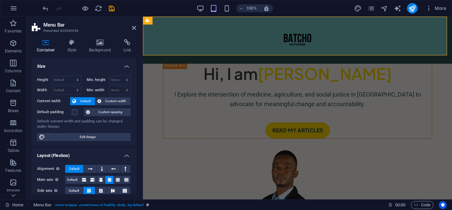
click at [109, 61] on h4 "Size" at bounding box center [84, 64] width 104 height 12
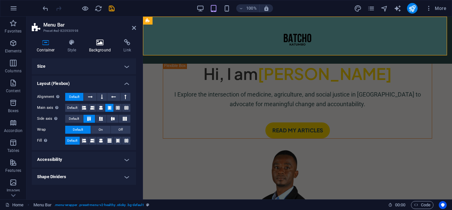
click at [98, 45] on icon at bounding box center [100, 42] width 32 height 7
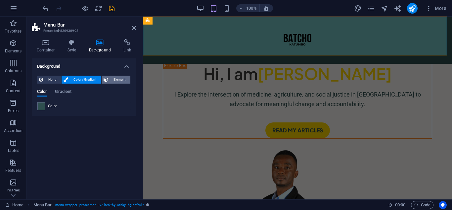
click at [117, 80] on span "Element" at bounding box center [119, 79] width 18 height 8
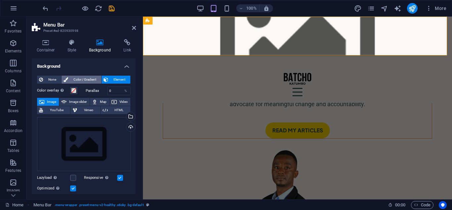
click at [84, 77] on span "Color / Gradient" at bounding box center [84, 79] width 29 height 8
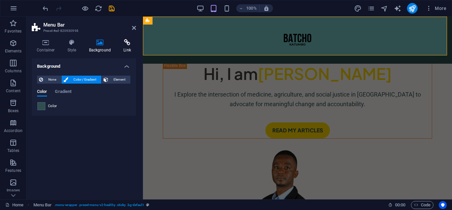
click at [122, 47] on h4 "Link" at bounding box center [128, 46] width 18 height 14
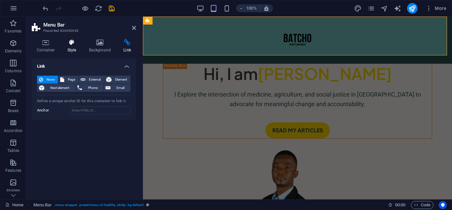
click at [74, 48] on h4 "Style" at bounding box center [74, 46] width 22 height 14
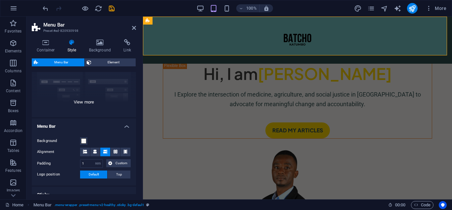
scroll to position [33, 0]
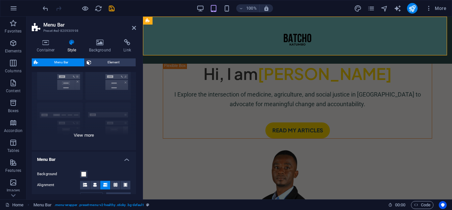
click at [78, 134] on div "Border Centered Default Fixed Loki Trigger Wide XXL" at bounding box center [84, 100] width 104 height 99
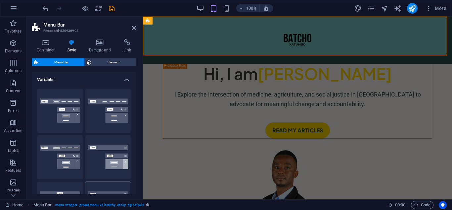
scroll to position [0, 0]
click at [61, 111] on button "Border" at bounding box center [60, 111] width 46 height 44
click at [98, 114] on button "Centered" at bounding box center [108, 111] width 46 height 44
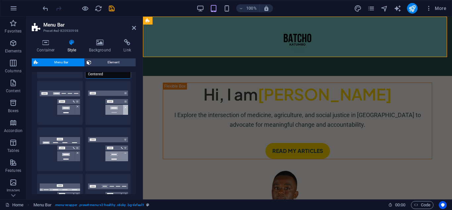
scroll to position [66, 0]
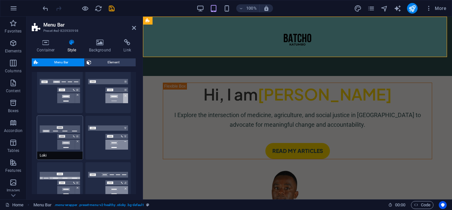
click at [66, 128] on button "Loki" at bounding box center [60, 138] width 46 height 44
select select "DISABLED_OPTION_VALUE"
click at [62, 92] on button "Default" at bounding box center [60, 91] width 46 height 44
click at [133, 29] on icon at bounding box center [134, 27] width 4 height 5
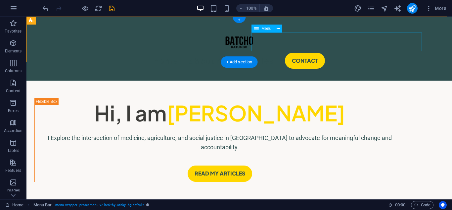
click at [344, 51] on nav "Home About Me Articles Contact" at bounding box center [239, 60] width 371 height 19
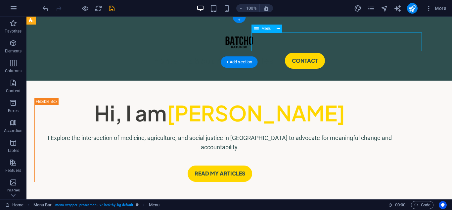
click at [344, 51] on nav "Home About Me Articles Contact" at bounding box center [239, 60] width 371 height 19
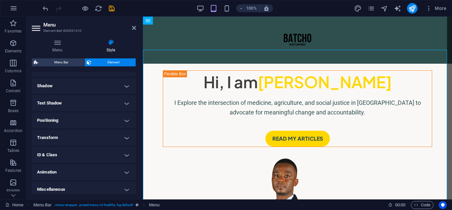
scroll to position [158, 0]
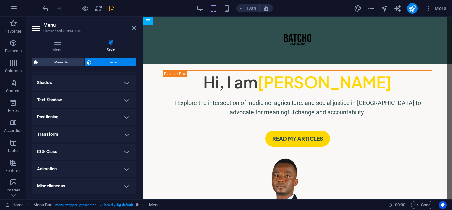
click at [84, 95] on h4 "Text Shadow" at bounding box center [84, 100] width 104 height 16
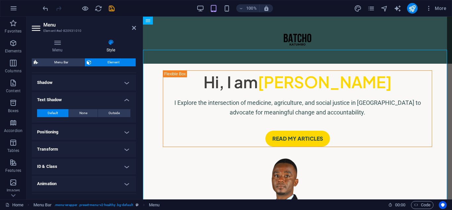
click at [84, 95] on h4 "Text Shadow" at bounding box center [84, 98] width 104 height 12
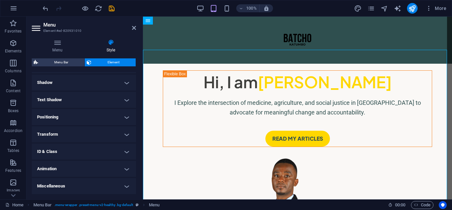
scroll to position [0, 0]
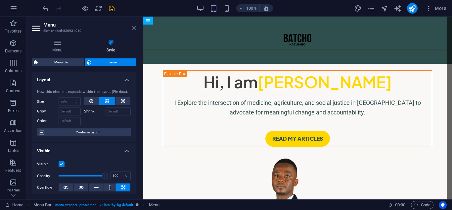
drag, startPoint x: 132, startPoint y: 29, endPoint x: 146, endPoint y: 34, distance: 15.0
click at [132, 29] on icon at bounding box center [134, 27] width 4 height 5
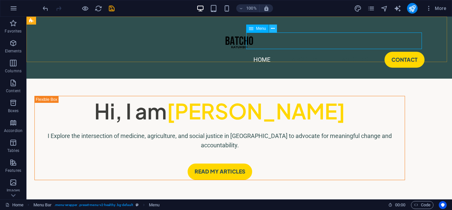
click at [272, 26] on icon at bounding box center [273, 28] width 4 height 7
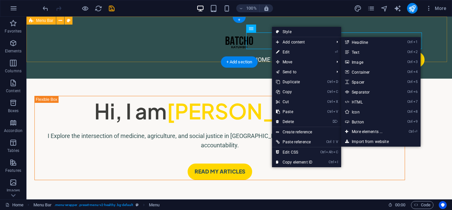
click at [213, 41] on div "Home About Me Articles Contact" at bounding box center [239, 48] width 426 height 62
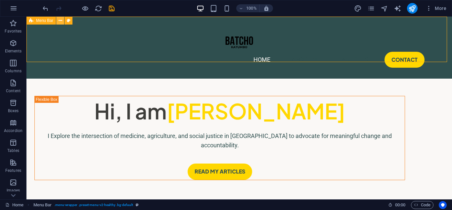
click at [59, 19] on icon at bounding box center [61, 20] width 4 height 7
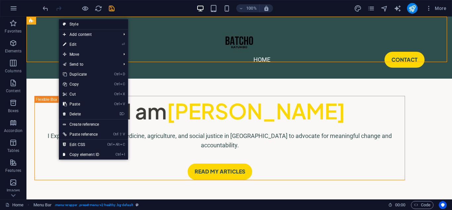
click at [82, 25] on link "Style" at bounding box center [93, 24] width 69 height 10
select select "rem"
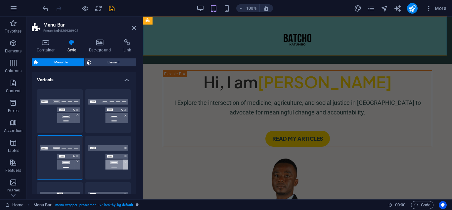
click at [72, 44] on icon at bounding box center [72, 42] width 19 height 7
click at [98, 61] on span "Element" at bounding box center [113, 62] width 40 height 8
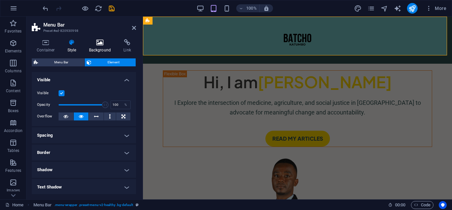
click at [99, 47] on h4 "Background" at bounding box center [101, 46] width 35 height 14
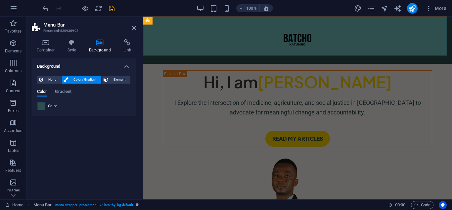
click at [42, 108] on span at bounding box center [41, 105] width 7 height 7
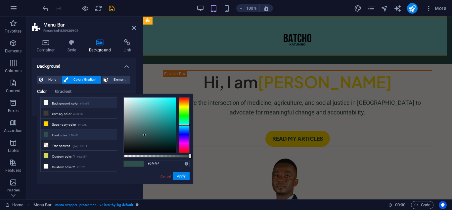
click at [61, 103] on li "Background color #faf8f6" at bounding box center [79, 102] width 76 height 11
type input "#faf8f6"
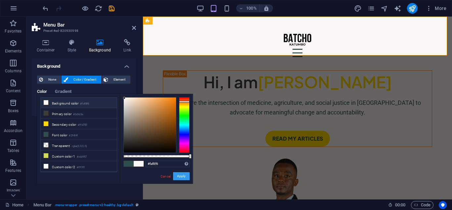
click at [182, 178] on button "Apply" at bounding box center [181, 176] width 17 height 8
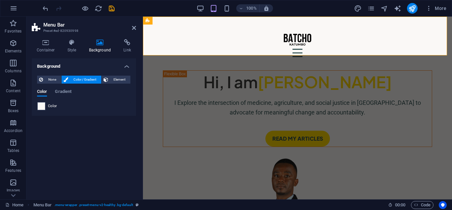
click at [131, 28] on header "Menu Bar Preset #ed-820930998" at bounding box center [84, 25] width 104 height 17
click at [134, 25] on icon at bounding box center [134, 27] width 4 height 5
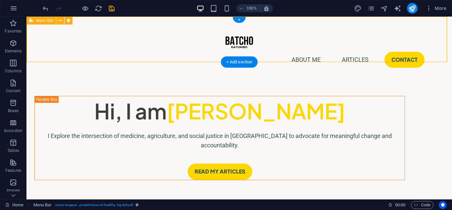
click at [166, 40] on div "Home About Me Articles Contact" at bounding box center [239, 48] width 426 height 62
click at [60, 20] on icon at bounding box center [61, 20] width 4 height 7
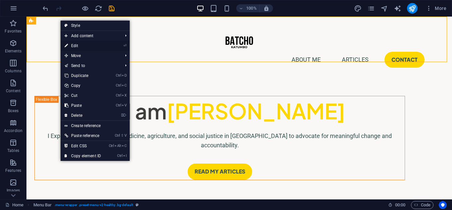
click at [78, 46] on link "⏎ Edit" at bounding box center [83, 46] width 44 height 10
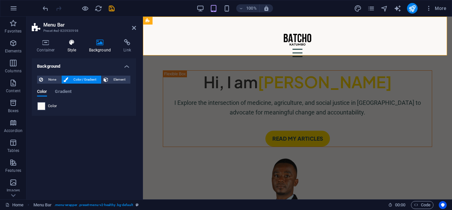
click at [66, 44] on icon at bounding box center [72, 42] width 19 height 7
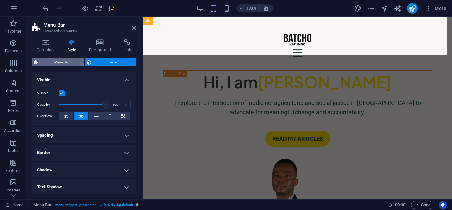
click at [65, 60] on span "Menu Bar" at bounding box center [61, 62] width 42 height 8
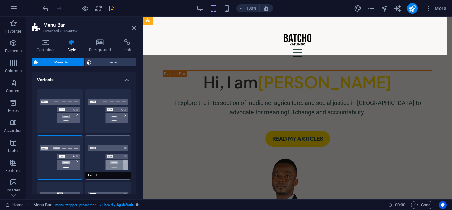
click at [95, 153] on button "Fixed" at bounding box center [108, 157] width 46 height 44
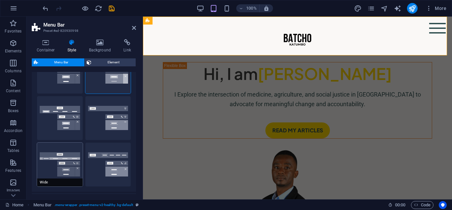
scroll to position [66, 0]
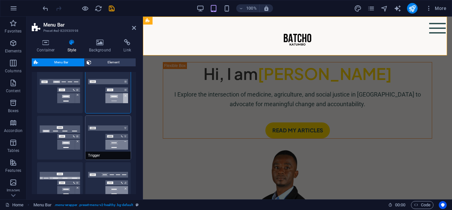
click at [94, 134] on button "Trigger" at bounding box center [108, 138] width 46 height 44
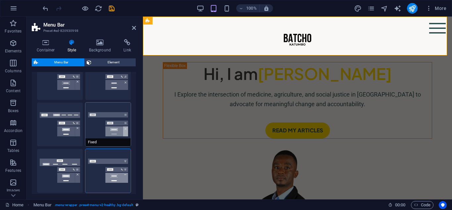
click at [94, 131] on button "Fixed" at bounding box center [108, 124] width 46 height 44
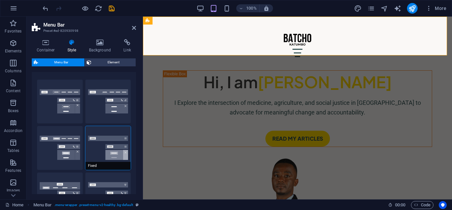
scroll to position [0, 0]
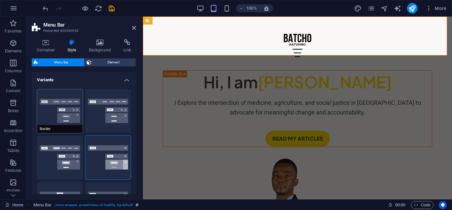
click at [65, 109] on button "Border" at bounding box center [60, 111] width 46 height 44
click at [132, 25] on icon at bounding box center [134, 27] width 4 height 5
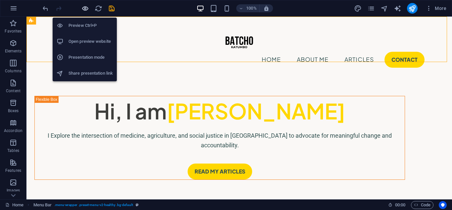
click at [84, 9] on icon "button" at bounding box center [85, 9] width 8 height 8
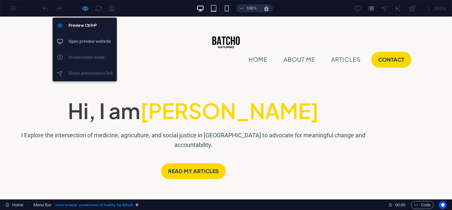
click at [85, 8] on icon "button" at bounding box center [85, 9] width 8 height 8
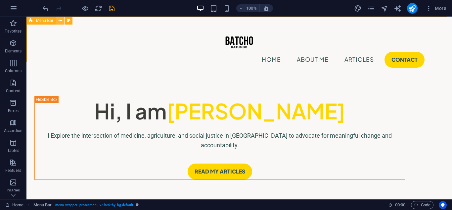
click at [59, 19] on icon at bounding box center [61, 20] width 4 height 7
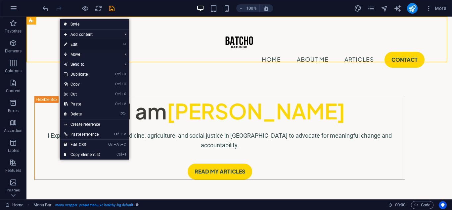
click at [73, 42] on link "⏎ Edit" at bounding box center [82, 44] width 44 height 10
select select "rem"
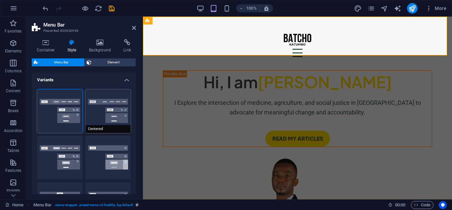
click at [98, 115] on button "Centered" at bounding box center [108, 111] width 46 height 44
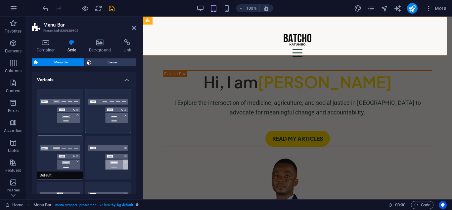
click at [57, 151] on button "Default" at bounding box center [60, 157] width 46 height 44
drag, startPoint x: 133, startPoint y: 28, endPoint x: 104, endPoint y: 13, distance: 32.7
click at [133, 28] on icon at bounding box center [134, 27] width 4 height 5
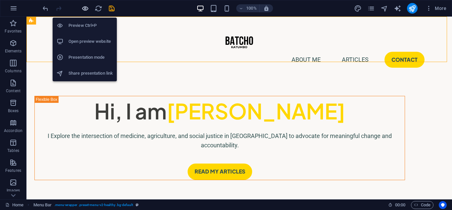
click at [88, 10] on icon "button" at bounding box center [85, 9] width 8 height 8
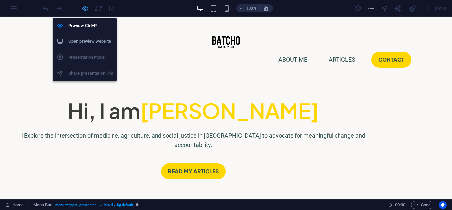
click at [86, 7] on icon "button" at bounding box center [85, 9] width 8 height 8
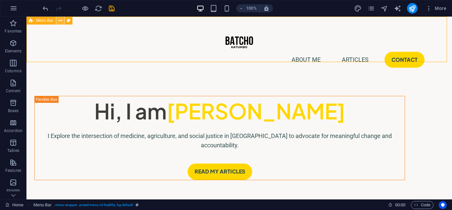
click at [59, 20] on icon at bounding box center [61, 20] width 4 height 7
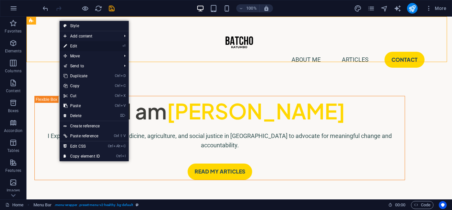
click at [74, 44] on link "⏎ Edit" at bounding box center [82, 46] width 44 height 10
select select "rem"
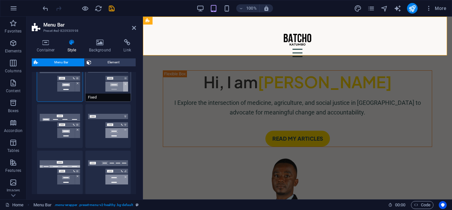
scroll to position [66, 0]
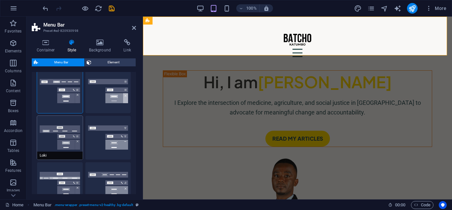
click at [55, 132] on button "Loki" at bounding box center [60, 138] width 46 height 44
select select "DISABLED_OPTION_VALUE"
click at [131, 30] on header "Menu Bar Preset #ed-820930998" at bounding box center [84, 25] width 104 height 17
click at [132, 29] on icon at bounding box center [134, 27] width 4 height 5
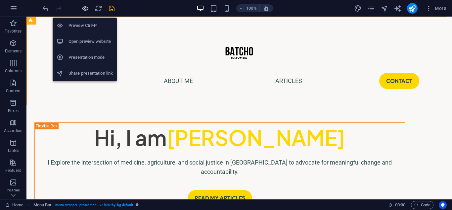
click at [84, 8] on icon "button" at bounding box center [85, 9] width 8 height 8
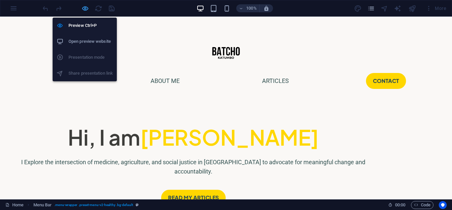
click at [86, 7] on icon "button" at bounding box center [85, 9] width 8 height 8
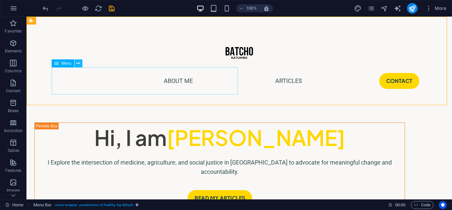
click at [77, 63] on icon at bounding box center [78, 63] width 4 height 7
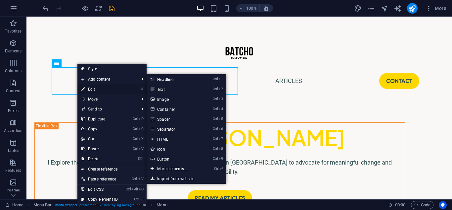
click at [90, 88] on link "⏎ Edit" at bounding box center [99, 89] width 44 height 10
select select
select select "1"
select select
select select "2"
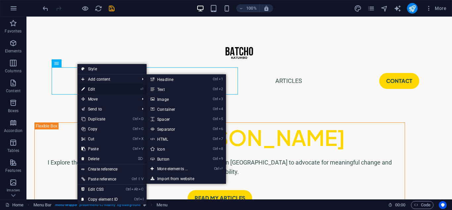
select select
select select "5"
select select
select select "default"
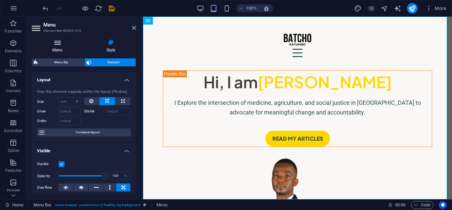
click at [59, 48] on h4 "Menu" at bounding box center [59, 46] width 54 height 14
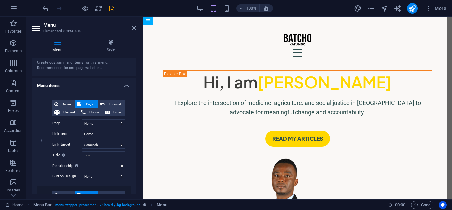
scroll to position [0, 0]
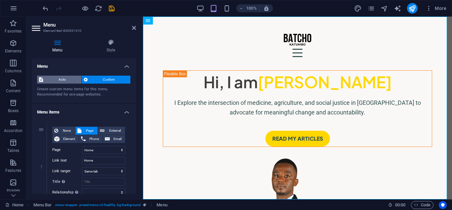
click at [62, 79] on span "Auto" at bounding box center [62, 79] width 34 height 8
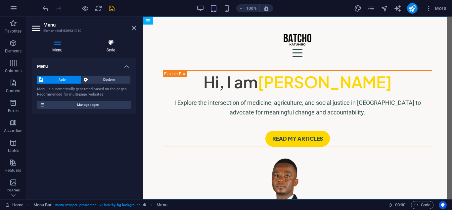
click at [111, 47] on h4 "Style" at bounding box center [111, 46] width 50 height 14
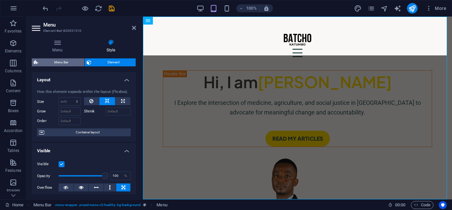
click at [71, 62] on span "Menu Bar" at bounding box center [61, 62] width 42 height 8
select select "rem"
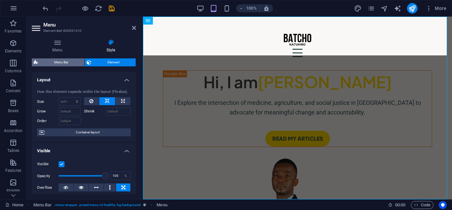
select select "rem"
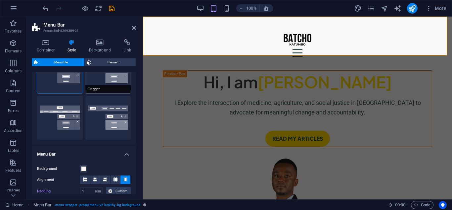
scroll to position [99, 0]
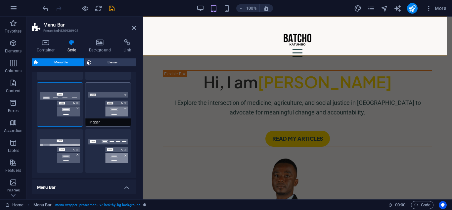
click at [101, 120] on span "Trigger" at bounding box center [108, 122] width 46 height 8
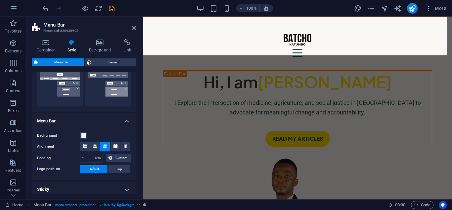
scroll to position [199, 0]
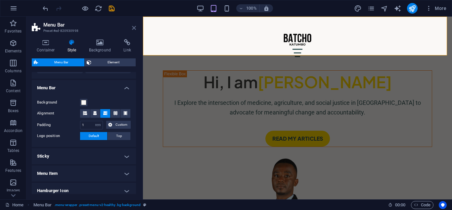
click at [132, 30] on icon at bounding box center [134, 27] width 4 height 5
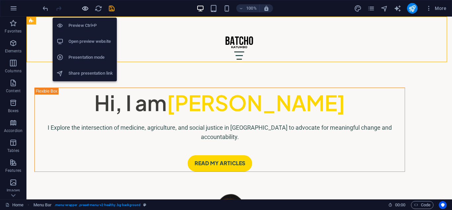
click at [84, 8] on icon "button" at bounding box center [85, 9] width 8 height 8
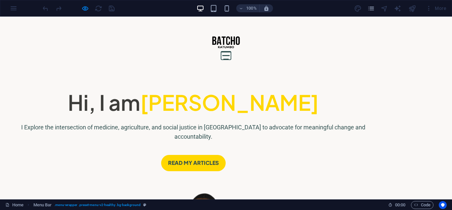
click at [230, 55] on button at bounding box center [226, 55] width 8 height 1
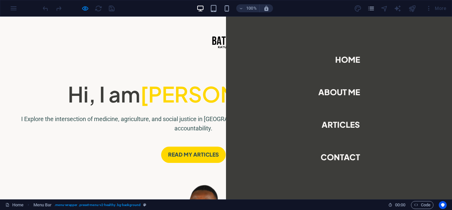
click at [51, 51] on div at bounding box center [46, 55] width 10 height 8
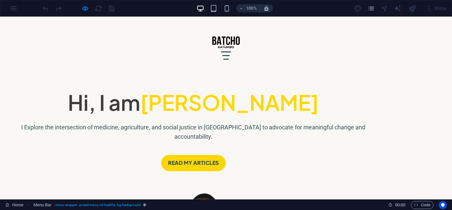
click at [231, 51] on div at bounding box center [226, 55] width 10 height 8
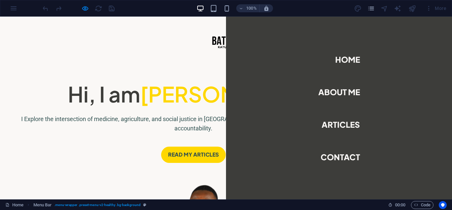
click at [51, 51] on div at bounding box center [46, 55] width 10 height 8
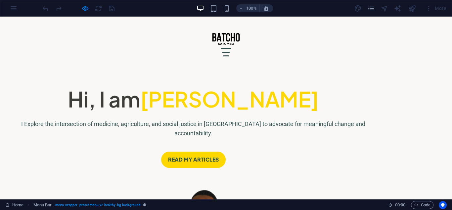
scroll to position [0, 0]
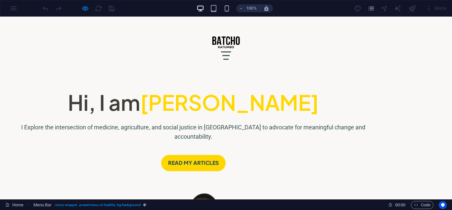
click at [231, 51] on div at bounding box center [226, 55] width 10 height 8
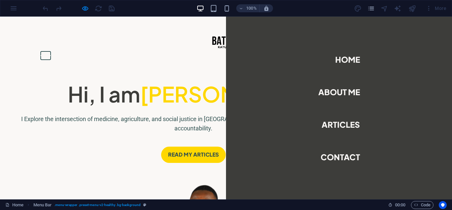
click at [51, 55] on button at bounding box center [46, 55] width 10 height 1
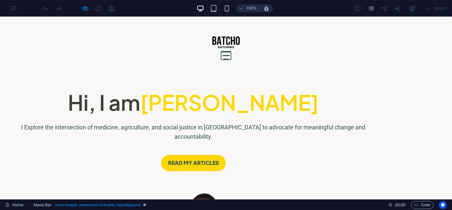
click at [230, 55] on button at bounding box center [226, 55] width 8 height 1
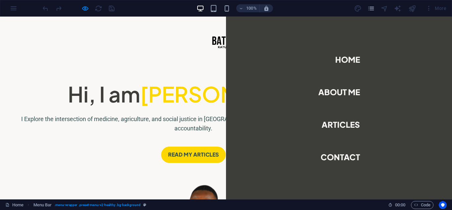
click at [51, 51] on div at bounding box center [46, 55] width 10 height 8
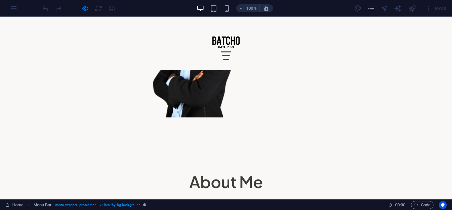
scroll to position [199, 0]
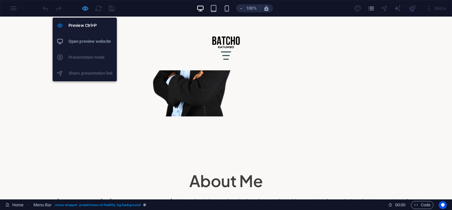
click at [81, 7] on icon "button" at bounding box center [85, 9] width 8 height 8
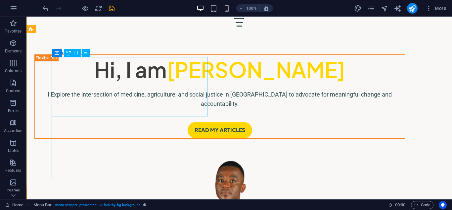
scroll to position [0, 0]
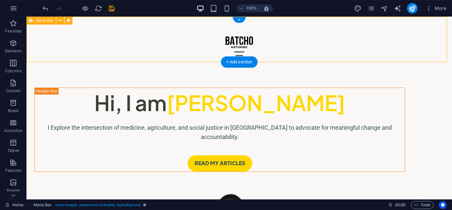
click at [139, 46] on div "Home About Me Articles Contact" at bounding box center [239, 44] width 426 height 54
click at [60, 20] on icon at bounding box center [61, 20] width 4 height 7
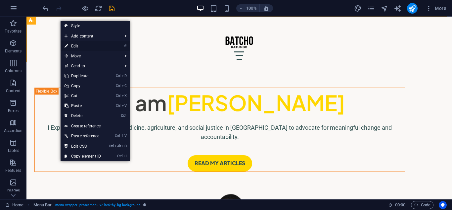
click at [75, 43] on link "⏎ Edit" at bounding box center [83, 46] width 44 height 10
select select "rem"
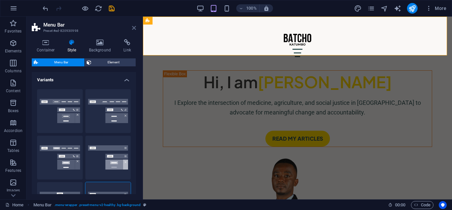
click at [133, 27] on icon at bounding box center [134, 27] width 4 height 5
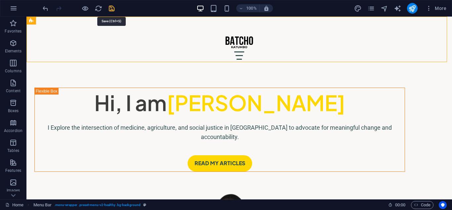
click at [112, 8] on icon "save" at bounding box center [112, 9] width 8 height 8
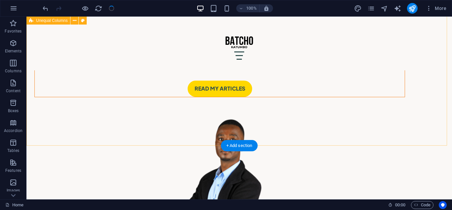
scroll to position [132, 0]
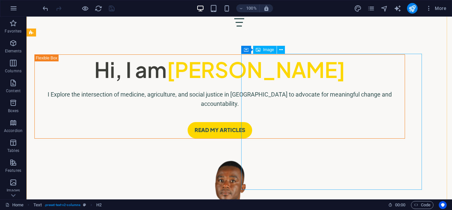
scroll to position [0, 0]
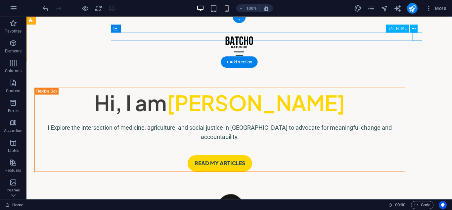
click at [415, 51] on div at bounding box center [239, 55] width 371 height 8
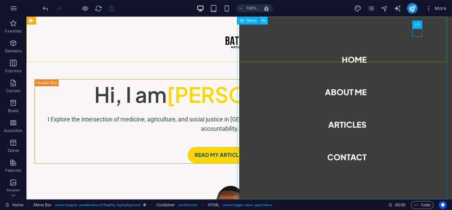
click at [262, 20] on button at bounding box center [264, 21] width 8 height 8
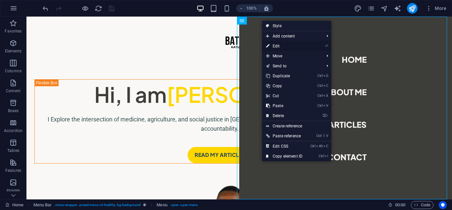
click at [279, 46] on link "⏎ Edit" at bounding box center [284, 46] width 44 height 10
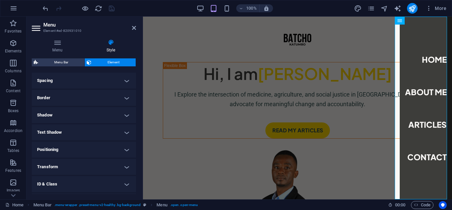
scroll to position [158, 0]
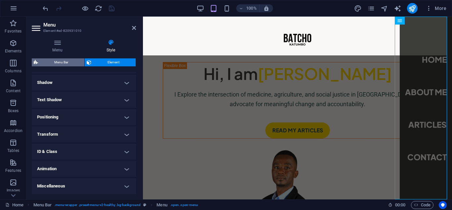
click at [63, 62] on span "Menu Bar" at bounding box center [61, 62] width 42 height 8
select select "rem"
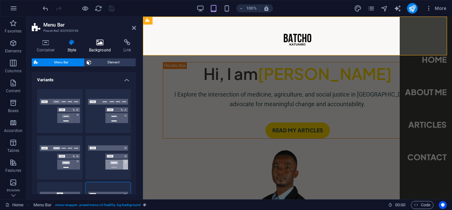
click at [93, 43] on icon at bounding box center [100, 42] width 32 height 7
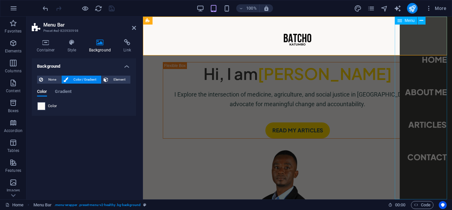
click at [409, 80] on nav "Home About Me Articles Contact" at bounding box center [426, 108] width 52 height 182
click at [407, 83] on nav "Home About Me Articles Contact" at bounding box center [426, 108] width 52 height 182
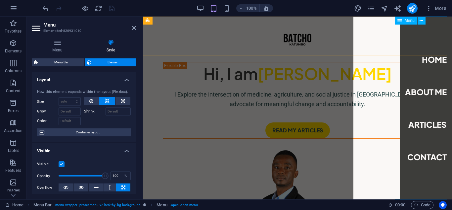
click at [407, 83] on nav "Home About Me Articles Contact" at bounding box center [426, 108] width 52 height 182
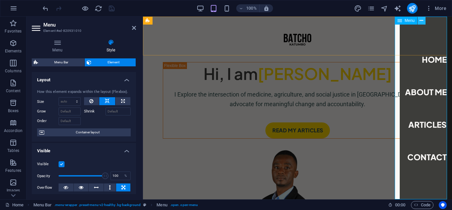
click at [419, 23] on button at bounding box center [422, 21] width 8 height 8
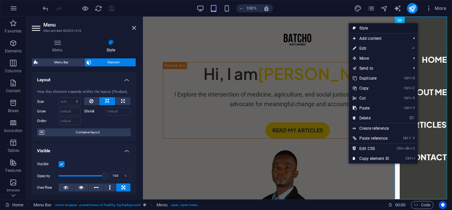
click at [377, 28] on link "Style" at bounding box center [383, 28] width 69 height 10
select select "rem"
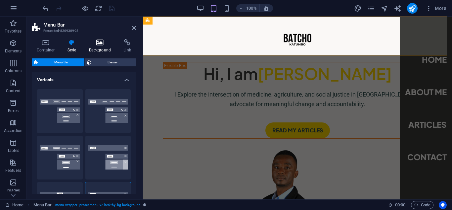
click at [97, 42] on icon at bounding box center [100, 42] width 32 height 7
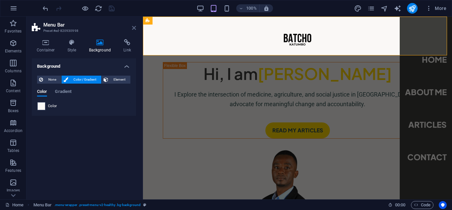
drag, startPoint x: 133, startPoint y: 27, endPoint x: 107, endPoint y: 11, distance: 31.1
click at [133, 27] on icon at bounding box center [134, 27] width 4 height 5
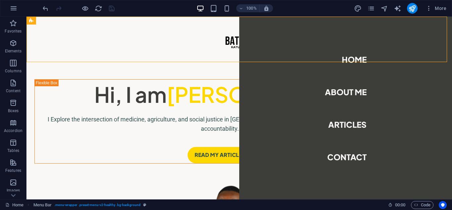
click at [364, 5] on div "More" at bounding box center [401, 8] width 95 height 11
click at [360, 6] on icon "design" at bounding box center [358, 9] width 8 height 8
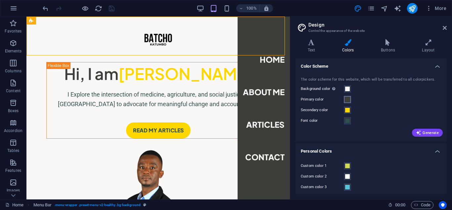
click at [348, 102] on span at bounding box center [347, 99] width 5 height 5
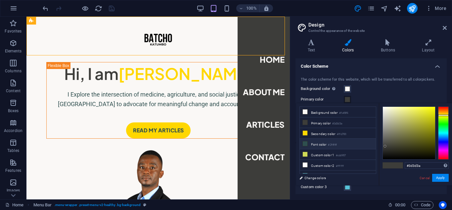
click at [340, 144] on li "Font color #2f4f4f" at bounding box center [338, 143] width 76 height 11
type input "#2f4f4f"
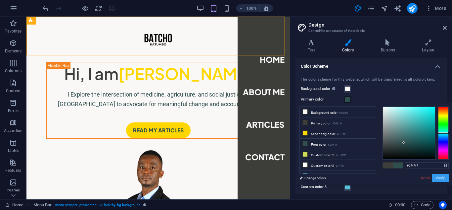
click at [439, 175] on button "Apply" at bounding box center [440, 177] width 17 height 8
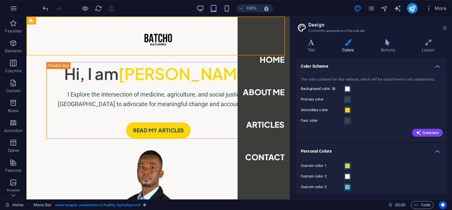
click at [443, 28] on icon at bounding box center [445, 27] width 4 height 5
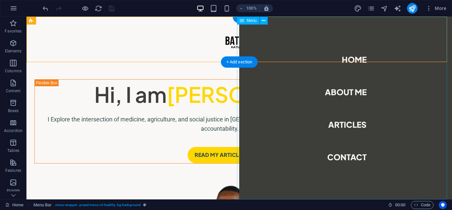
click at [266, 136] on nav "Home About Me Articles Contact" at bounding box center [345, 108] width 213 height 182
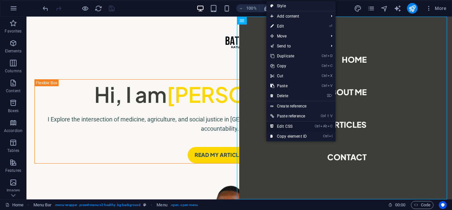
click at [287, 124] on link "Ctrl Alt C Edit CSS" at bounding box center [289, 126] width 44 height 10
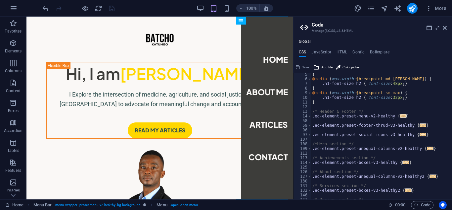
scroll to position [0, 0]
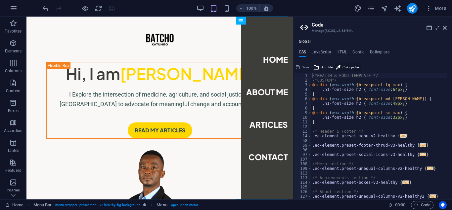
click at [347, 67] on span "Color picker" at bounding box center [351, 67] width 17 height 8
type input "#8fbbf2"
type textarea "#8fbbf2/*HEALTH & FOOD TEMPLATE */"
click at [296, 135] on div "14" at bounding box center [303, 135] width 18 height 5
click at [442, 27] on h2 "Code" at bounding box center [379, 25] width 135 height 6
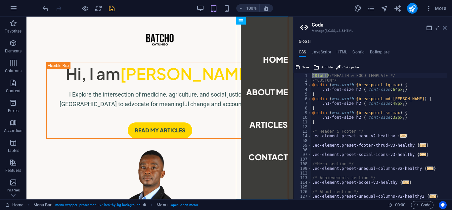
click at [447, 26] on icon at bounding box center [445, 27] width 4 height 5
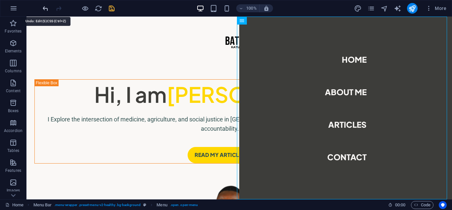
click at [45, 7] on icon "undo" at bounding box center [46, 9] width 8 height 8
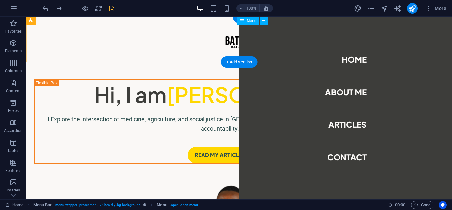
click at [423, 30] on nav "Home About Me Articles Contact" at bounding box center [345, 108] width 213 height 182
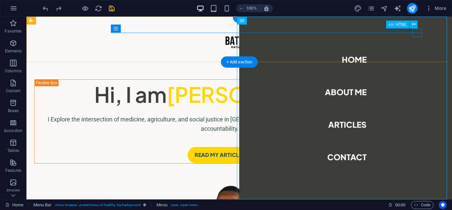
click at [64, 51] on div at bounding box center [59, 55] width 10 height 8
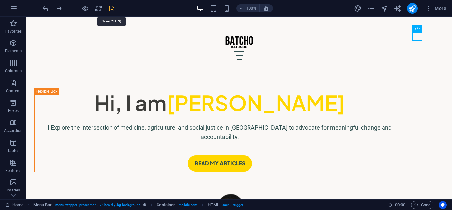
click at [112, 7] on icon "save" at bounding box center [112, 9] width 8 height 8
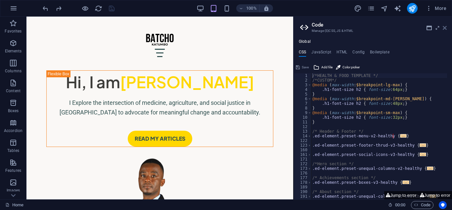
click at [446, 29] on icon at bounding box center [445, 27] width 4 height 5
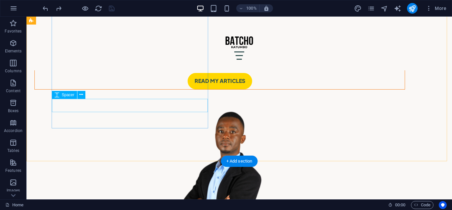
scroll to position [33, 0]
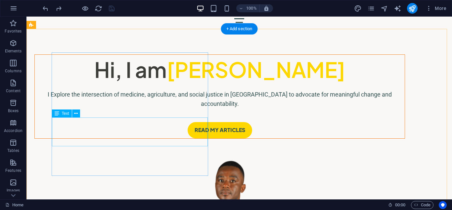
click at [101, 109] on div "I Explore the intersection of medicine, agriculture, and social justice in [GEO…" at bounding box center [220, 99] width 370 height 19
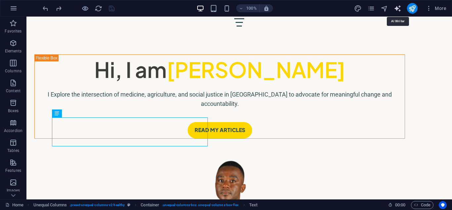
click at [397, 11] on icon "text_generator" at bounding box center [398, 9] width 8 height 8
select select "English"
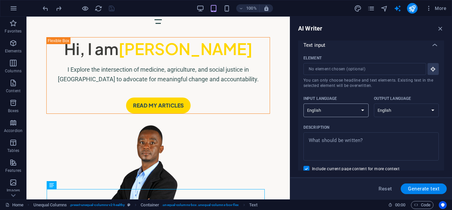
scroll to position [0, 0]
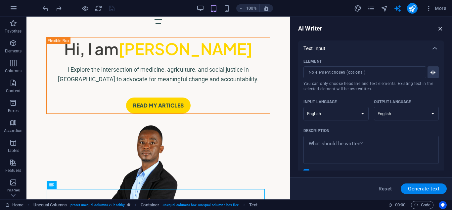
click at [440, 29] on icon "button" at bounding box center [440, 28] width 7 height 7
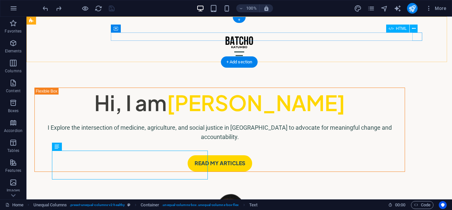
click at [416, 51] on div at bounding box center [239, 55] width 371 height 8
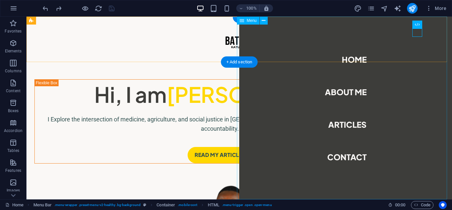
click at [343, 93] on nav "Home About Me Articles Contact" at bounding box center [345, 108] width 213 height 182
click at [343, 89] on nav "Home About Me Articles Contact" at bounding box center [345, 108] width 213 height 182
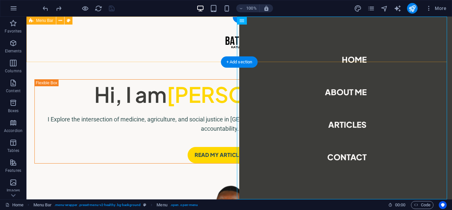
click at [120, 29] on div "Home About Me Articles Contact" at bounding box center [239, 39] width 426 height 45
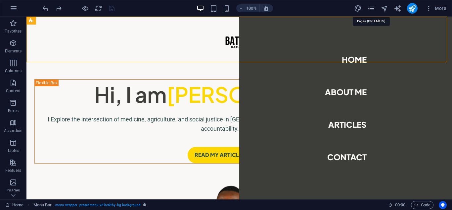
click at [369, 9] on icon "pages" at bounding box center [372, 9] width 8 height 8
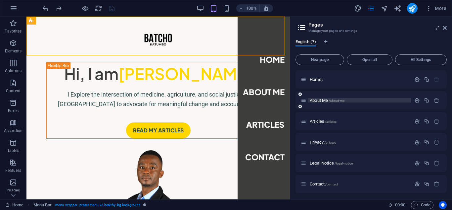
click at [359, 100] on p "About Me /about-me" at bounding box center [359, 100] width 99 height 4
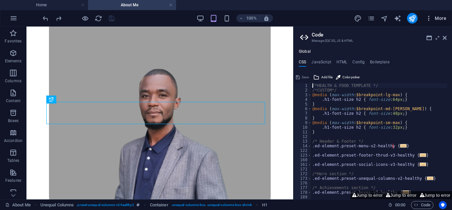
scroll to position [112, 0]
click at [446, 37] on icon at bounding box center [445, 37] width 4 height 5
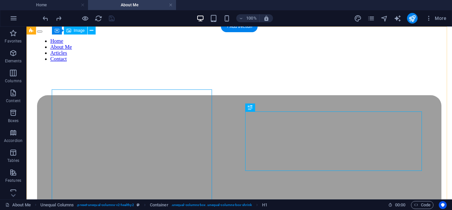
scroll to position [0, 0]
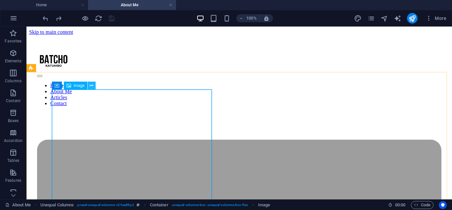
click at [91, 83] on icon at bounding box center [92, 85] width 4 height 7
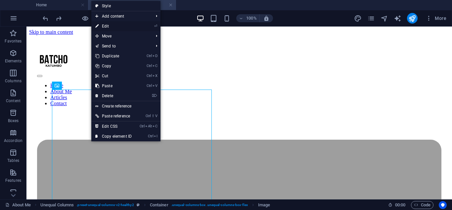
click at [107, 25] on link "⏎ Edit" at bounding box center [113, 26] width 44 height 10
select select "%"
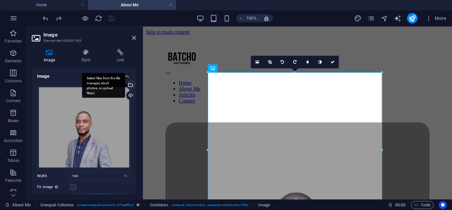
click at [129, 84] on div "Select files from the file manager, stock photos, or upload file(s)" at bounding box center [130, 85] width 10 height 10
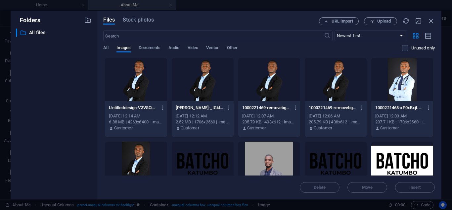
click at [130, 88] on div at bounding box center [136, 79] width 62 height 43
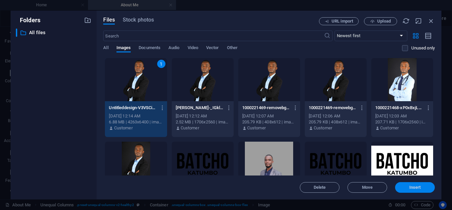
click at [411, 187] on span "Insert" at bounding box center [416, 187] width 12 height 4
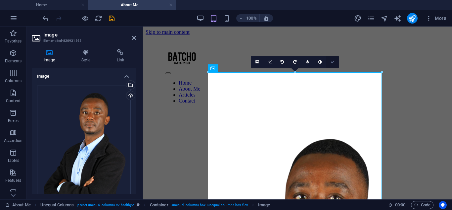
click at [333, 61] on icon at bounding box center [333, 62] width 4 height 4
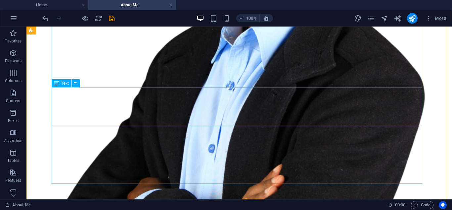
scroll to position [397, 0]
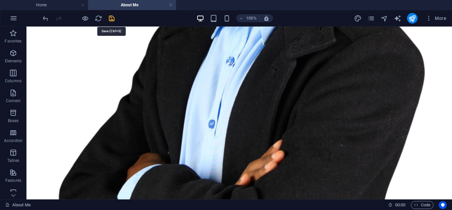
click at [110, 20] on icon "save" at bounding box center [112, 19] width 8 height 8
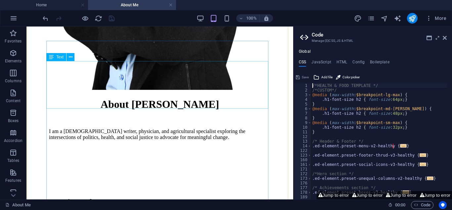
scroll to position [424, 0]
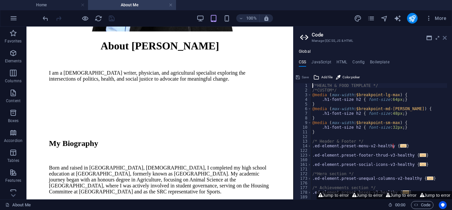
click at [443, 37] on icon at bounding box center [445, 37] width 4 height 5
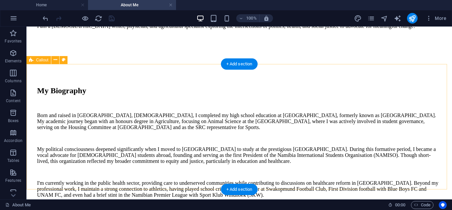
scroll to position [762, 0]
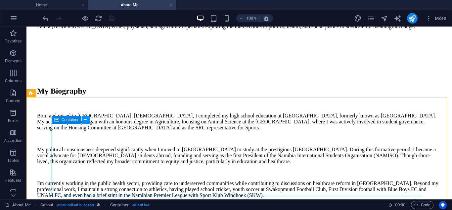
click at [84, 119] on icon at bounding box center [86, 119] width 4 height 7
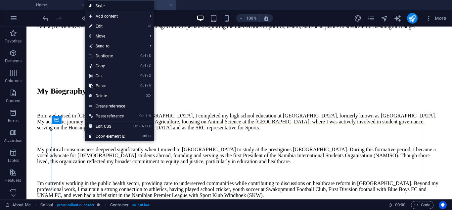
drag, startPoint x: 114, startPoint y: 6, endPoint x: 11, endPoint y: 51, distance: 112.0
click at [114, 6] on link "Style" at bounding box center [119, 6] width 69 height 10
select select "rem"
select select "px"
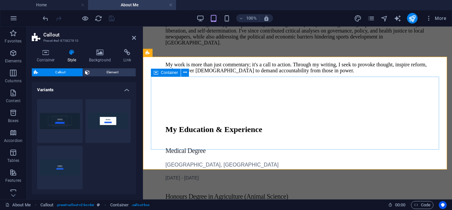
scroll to position [891, 0]
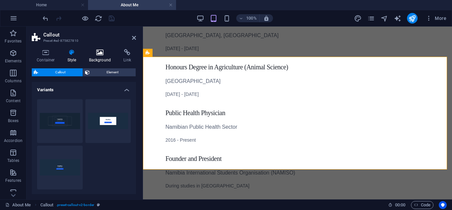
click at [96, 53] on icon at bounding box center [100, 52] width 32 height 7
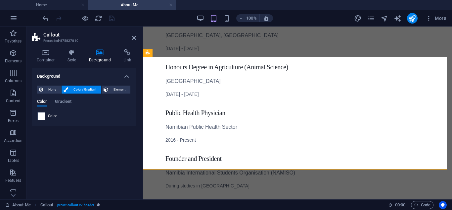
click at [39, 116] on span at bounding box center [41, 115] width 7 height 7
type input "#ffffff"
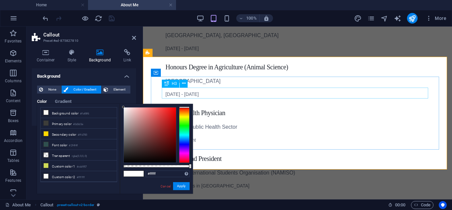
click at [185, 74] on icon at bounding box center [185, 72] width 4 height 7
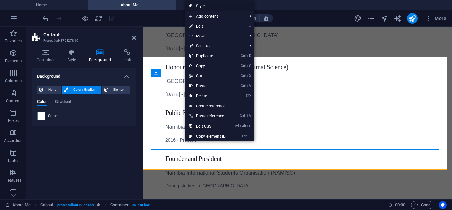
click at [212, 2] on link "Style" at bounding box center [219, 6] width 69 height 10
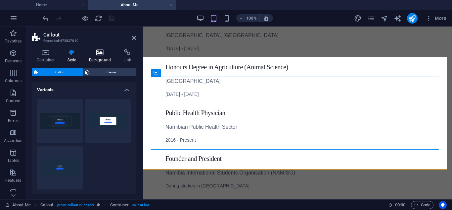
click at [97, 54] on icon at bounding box center [100, 52] width 32 height 7
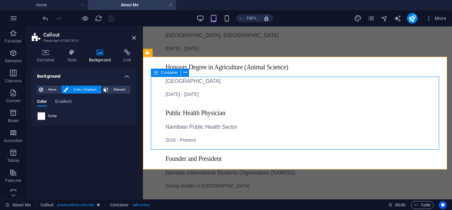
click at [184, 72] on icon at bounding box center [185, 72] width 4 height 7
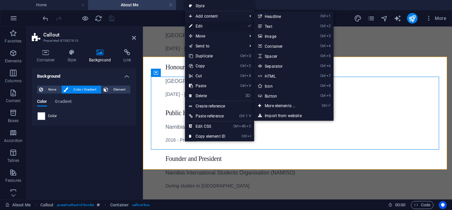
click at [200, 23] on link "⏎ Edit" at bounding box center [207, 26] width 44 height 10
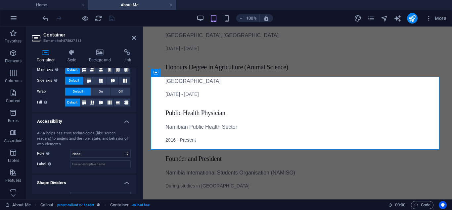
scroll to position [142, 0]
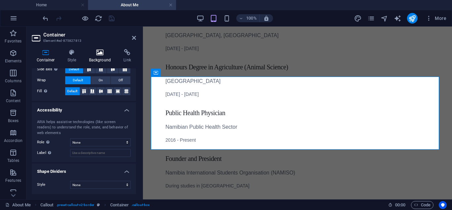
click at [101, 55] on icon at bounding box center [100, 52] width 32 height 7
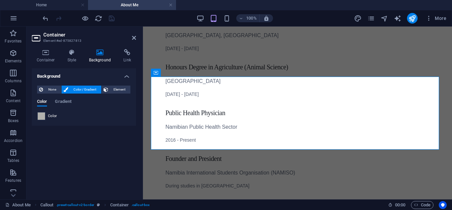
click at [41, 116] on span at bounding box center [41, 115] width 7 height 7
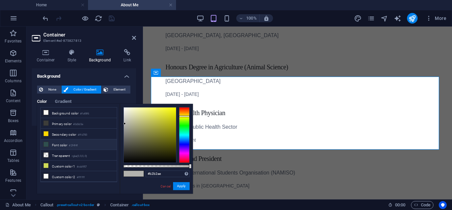
click at [72, 140] on li "Font color #2f4f4f" at bounding box center [79, 144] width 76 height 11
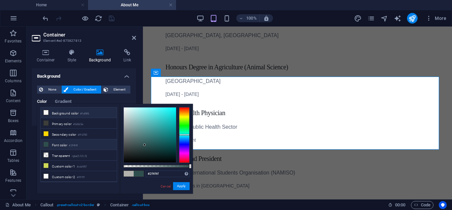
click at [74, 111] on li "Background color #faf8f6" at bounding box center [79, 112] width 76 height 11
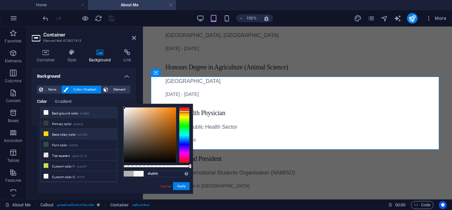
click at [74, 133] on li "Secondary color #ffd700" at bounding box center [79, 133] width 76 height 11
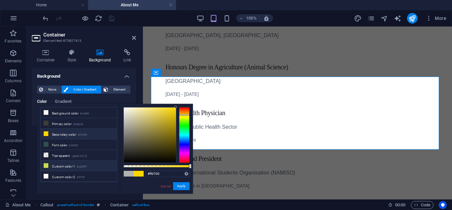
click at [69, 162] on li "Custom color 1 #cdd957" at bounding box center [79, 165] width 76 height 11
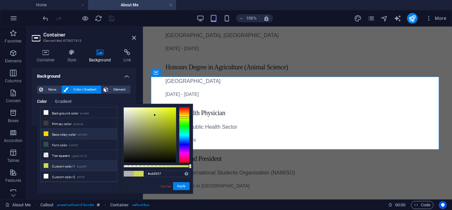
click at [70, 133] on li "Secondary color #ffd700" at bounding box center [79, 133] width 76 height 11
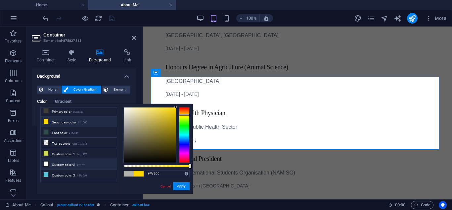
scroll to position [18, 0]
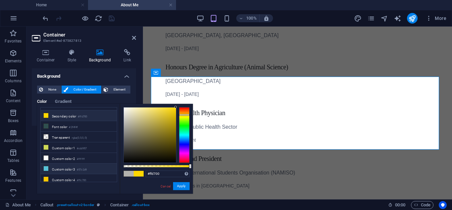
click at [67, 166] on li "Custom color 3 #57c2d9" at bounding box center [79, 168] width 76 height 11
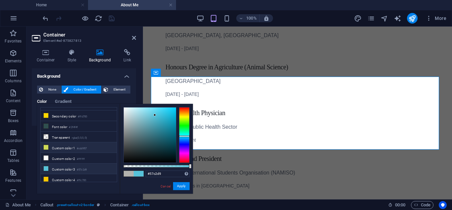
click at [68, 145] on li "Custom color 1 #cdd957" at bounding box center [79, 147] width 76 height 11
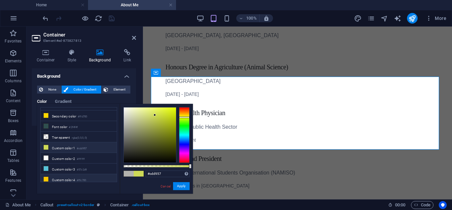
click at [63, 174] on li "Custom color 4 #ffc700" at bounding box center [79, 179] width 76 height 11
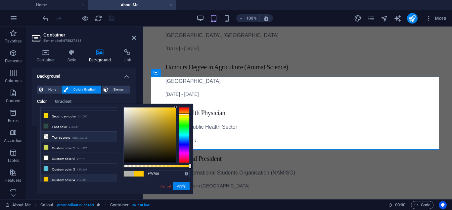
scroll to position [0, 0]
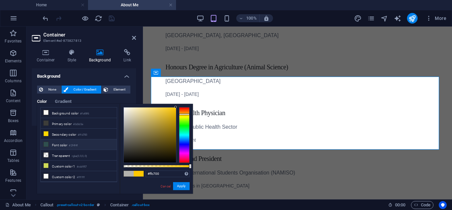
click at [73, 143] on small "#2f4f4f" at bounding box center [73, 145] width 9 height 5
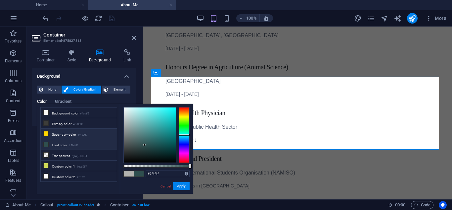
click at [71, 131] on li "Secondary color #ffd700" at bounding box center [79, 133] width 76 height 11
type input "#ffd700"
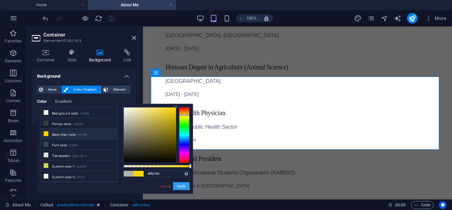
click at [183, 188] on button "Apply" at bounding box center [181, 186] width 17 height 8
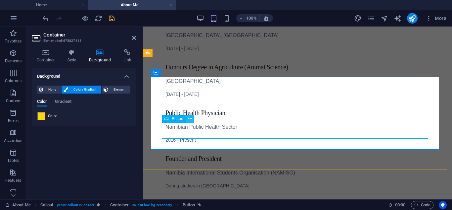
click at [190, 118] on icon at bounding box center [190, 118] width 4 height 7
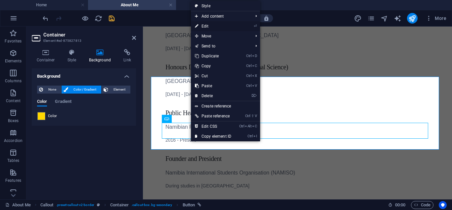
click at [211, 25] on link "⏎ Edit" at bounding box center [213, 26] width 44 height 10
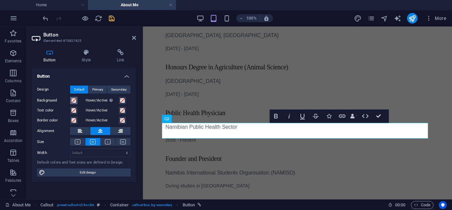
click at [75, 99] on span at bounding box center [73, 100] width 5 height 5
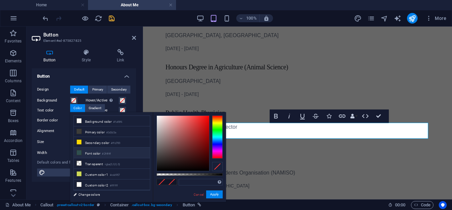
click at [95, 147] on li "Font color #2f4f4f" at bounding box center [112, 152] width 76 height 11
type input "#2f4f4f"
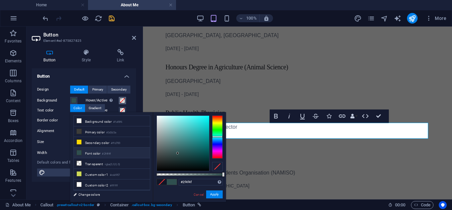
click at [124, 100] on span at bounding box center [122, 100] width 5 height 5
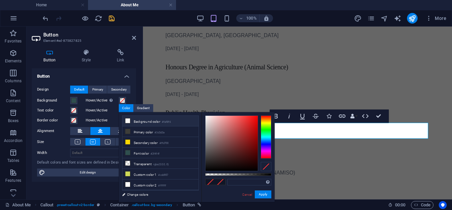
click at [135, 120] on li "Background color #faf8f6" at bounding box center [161, 121] width 76 height 11
type input "#faf8f6"
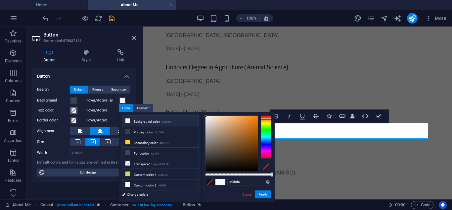
click at [77, 108] on button "Text color" at bounding box center [73, 110] width 7 height 7
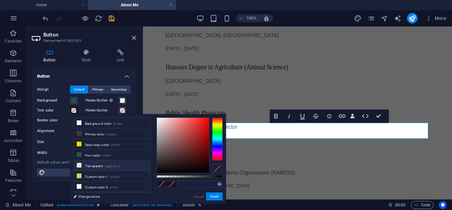
click at [96, 163] on li "Transparent rgba(0,0,0,.0)" at bounding box center [112, 165] width 76 height 11
click at [95, 123] on li "Background color #faf8f6" at bounding box center [112, 123] width 76 height 11
type input "#faf8f6"
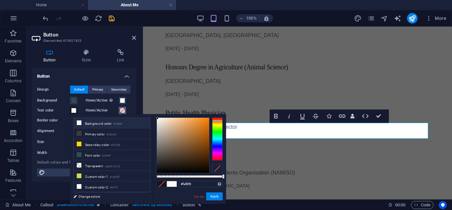
click at [120, 112] on span at bounding box center [122, 110] width 5 height 5
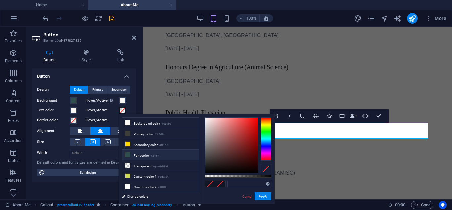
click at [141, 151] on li "Font color #2f4f4f" at bounding box center [161, 154] width 76 height 11
type input "#2f4f4f"
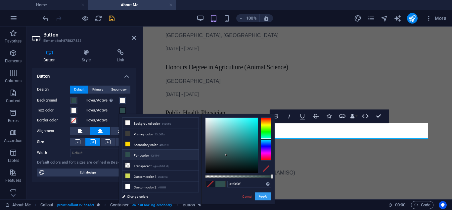
click at [260, 197] on button "Apply" at bounding box center [263, 196] width 17 height 8
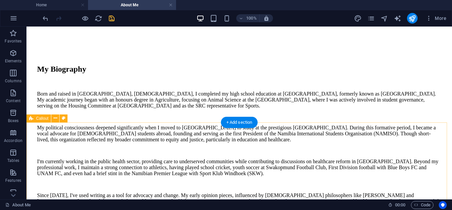
scroll to position [798, 0]
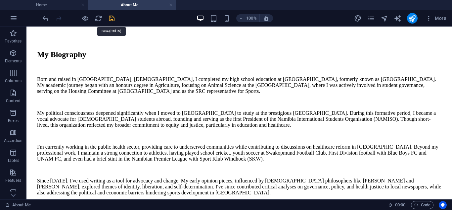
click at [115, 18] on icon "save" at bounding box center [112, 19] width 8 height 8
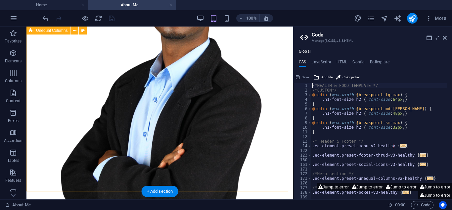
scroll to position [195, 0]
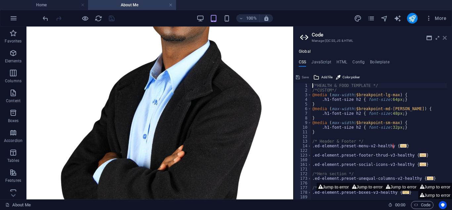
click at [445, 39] on icon at bounding box center [445, 37] width 4 height 5
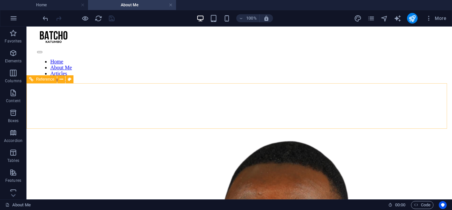
scroll to position [3, 0]
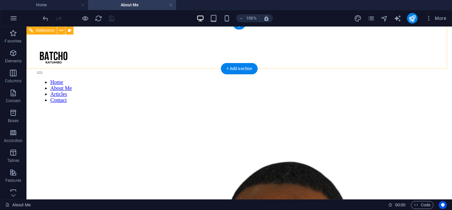
click at [414, 68] on div at bounding box center [239, 71] width 405 height 6
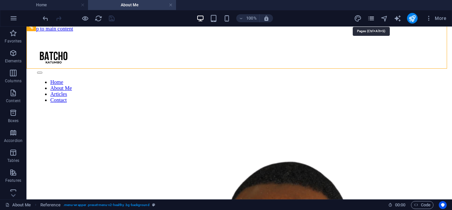
click at [371, 20] on icon "pages" at bounding box center [372, 19] width 8 height 8
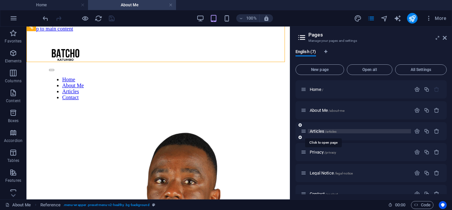
click at [321, 130] on span "Articles /articles" at bounding box center [323, 130] width 27 height 5
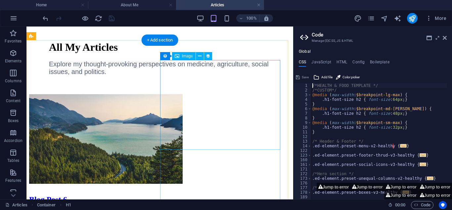
scroll to position [99, 0]
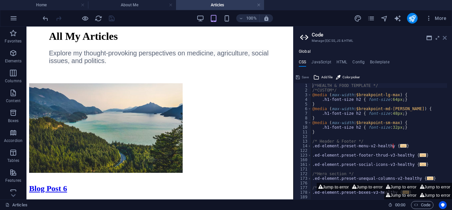
click at [444, 38] on icon at bounding box center [445, 37] width 4 height 5
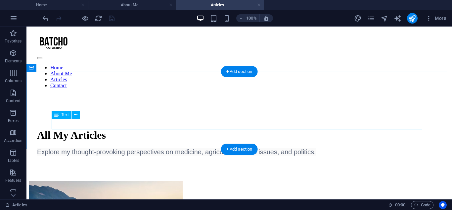
scroll to position [0, 0]
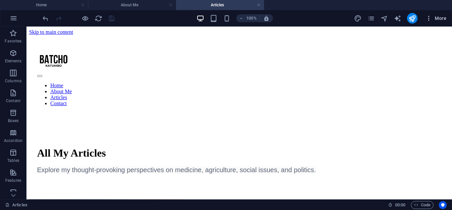
click at [429, 23] on button "More" at bounding box center [436, 18] width 26 height 11
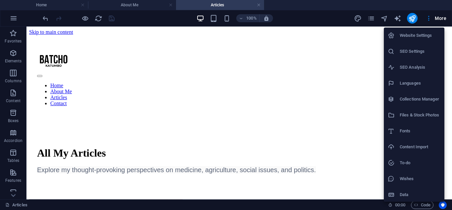
click at [341, 18] on div at bounding box center [226, 105] width 452 height 210
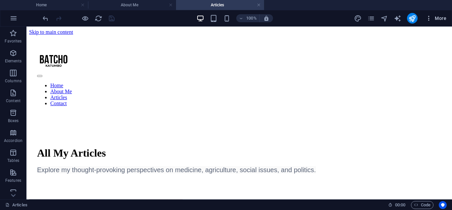
click at [428, 17] on icon "button" at bounding box center [429, 18] width 7 height 7
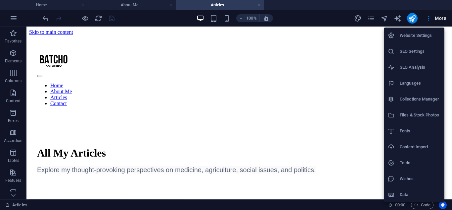
click at [316, 83] on div at bounding box center [226, 105] width 452 height 210
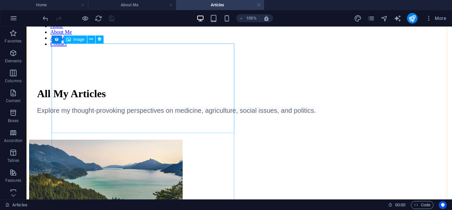
scroll to position [132, 0]
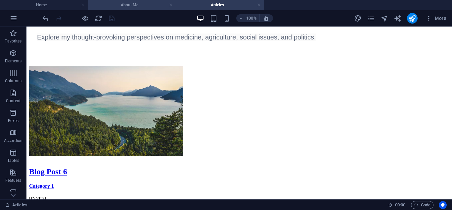
click at [144, 2] on h4 "About Me" at bounding box center [132, 4] width 88 height 7
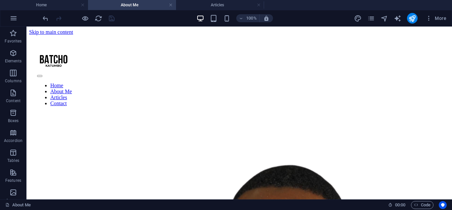
scroll to position [3, 0]
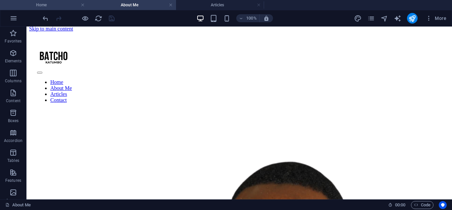
click at [59, 3] on h4 "Home" at bounding box center [44, 4] width 88 height 7
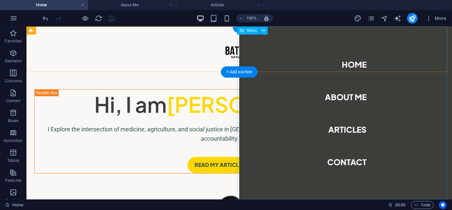
click at [388, 51] on nav "Home About Me Articles Contact" at bounding box center [345, 112] width 213 height 173
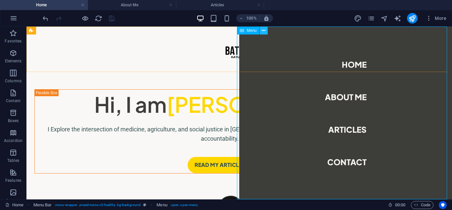
click at [264, 27] on icon at bounding box center [264, 30] width 4 height 7
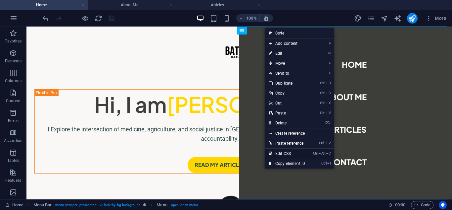
click at [284, 150] on link "Ctrl Alt C Edit CSS" at bounding box center [287, 153] width 44 height 10
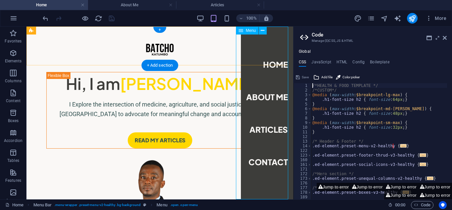
drag, startPoint x: 320, startPoint y: 112, endPoint x: 251, endPoint y: 84, distance: 74.4
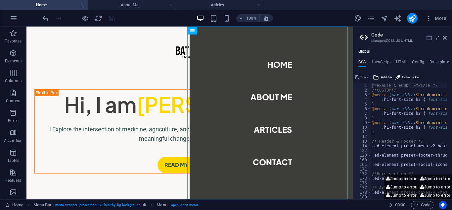
click at [430, 38] on icon at bounding box center [429, 37] width 5 height 5
